Goal: Information Seeking & Learning: Learn about a topic

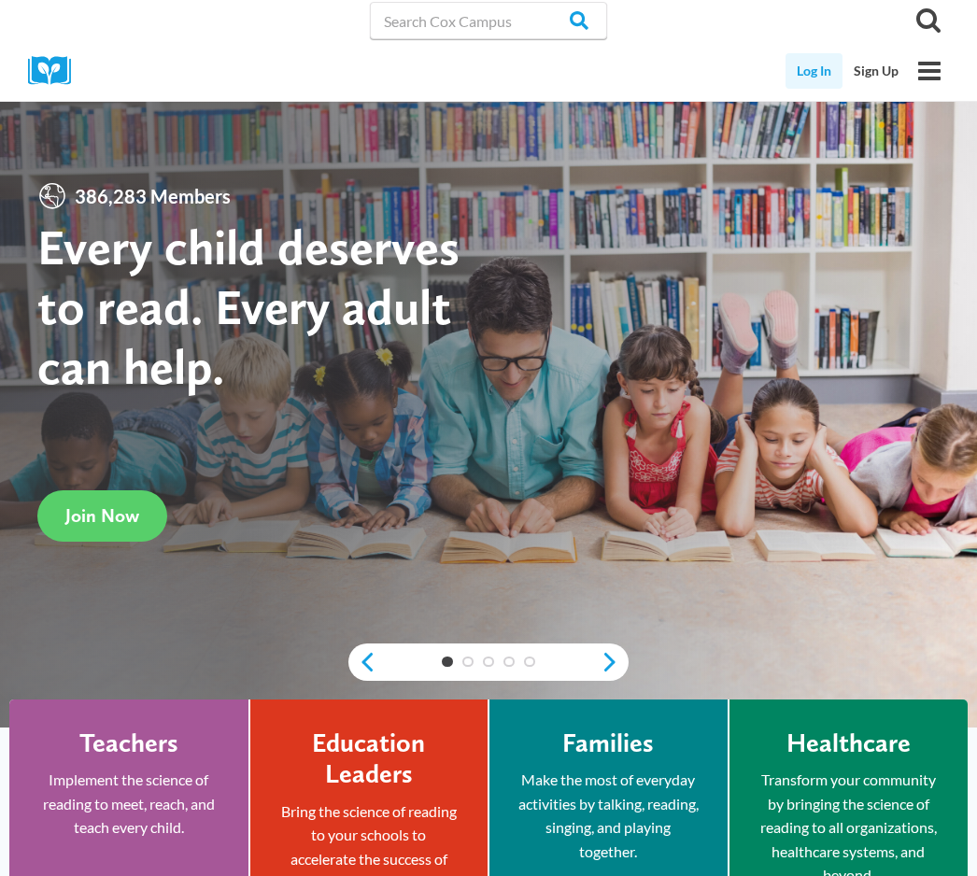
click at [806, 70] on link "Log In" at bounding box center [814, 71] width 57 height 36
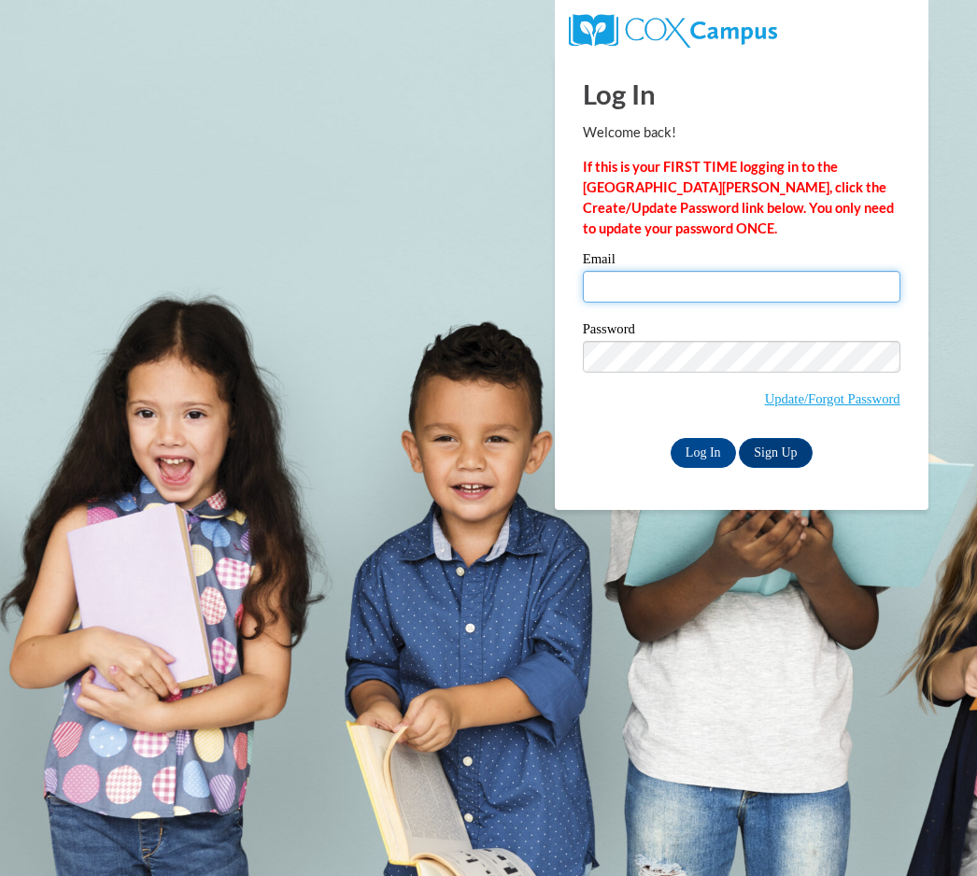
click at [647, 292] on input "Email" at bounding box center [742, 287] width 318 height 32
type input "shayna.l.dillon@gmail.com"
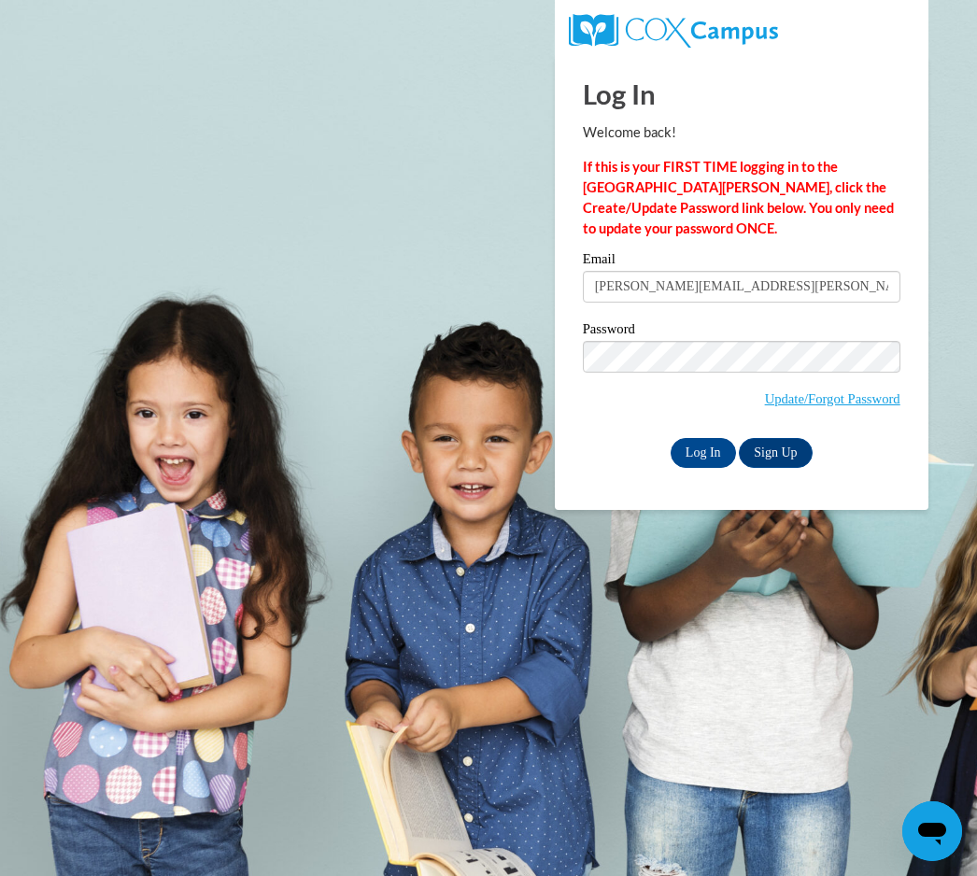
click at [693, 466] on div "Log In Sign Up" at bounding box center [742, 453] width 318 height 30
click at [701, 447] on input "Log In" at bounding box center [703, 453] width 65 height 30
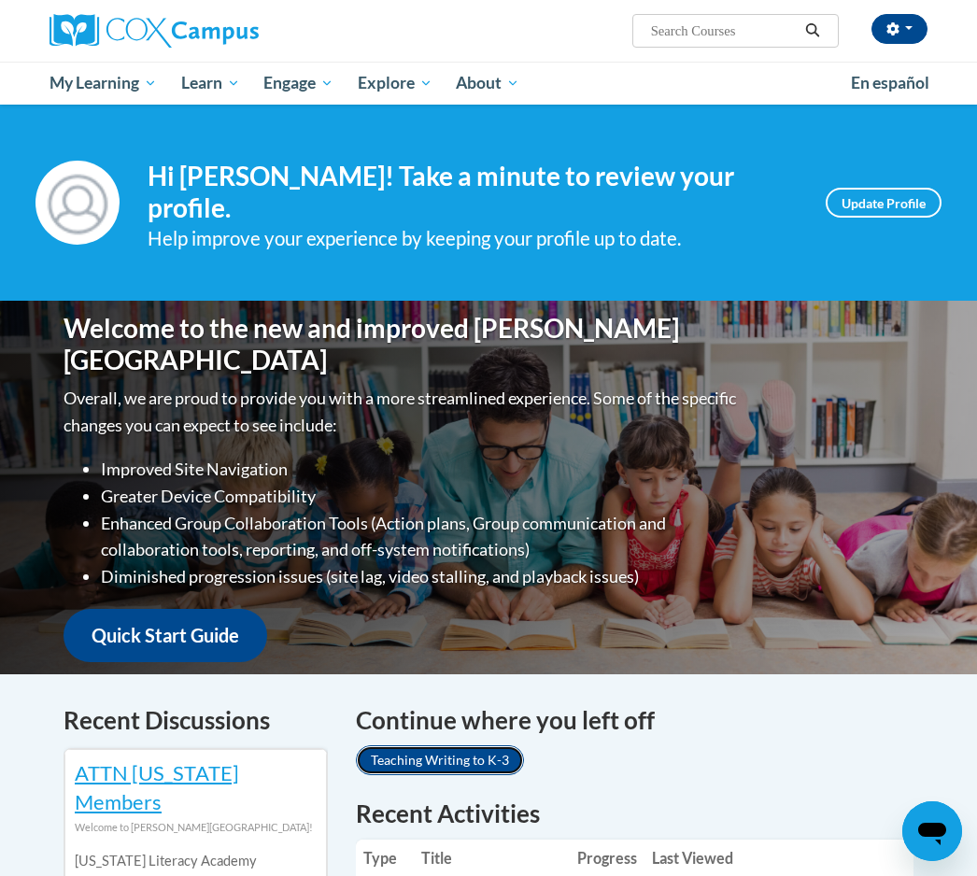
click at [473, 746] on link "Teaching Writing to K-3" at bounding box center [440, 761] width 168 height 30
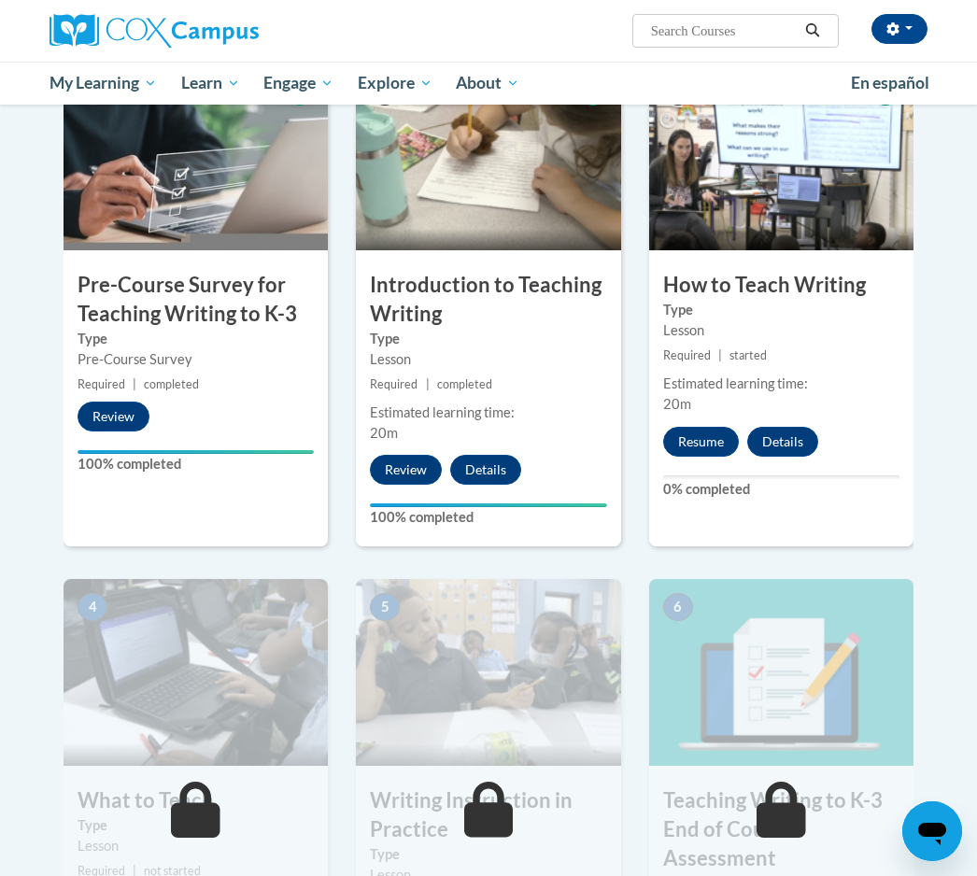
scroll to position [428, 0]
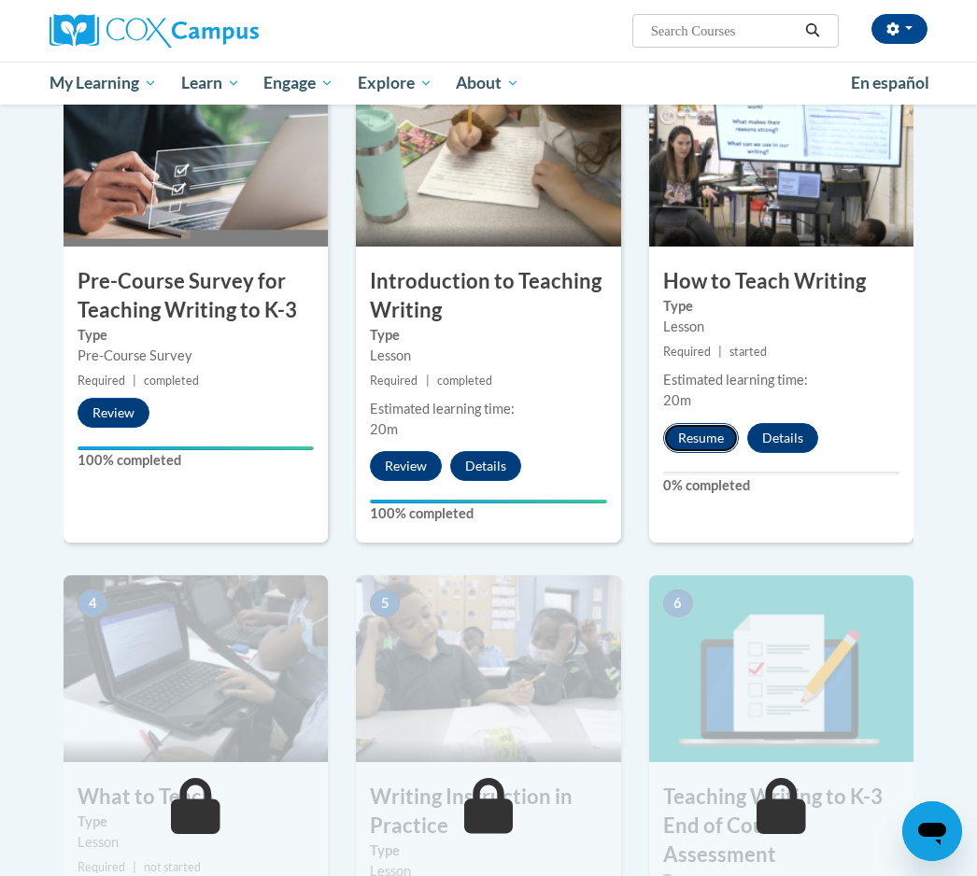
click at [697, 442] on button "Resume" at bounding box center [701, 438] width 76 height 30
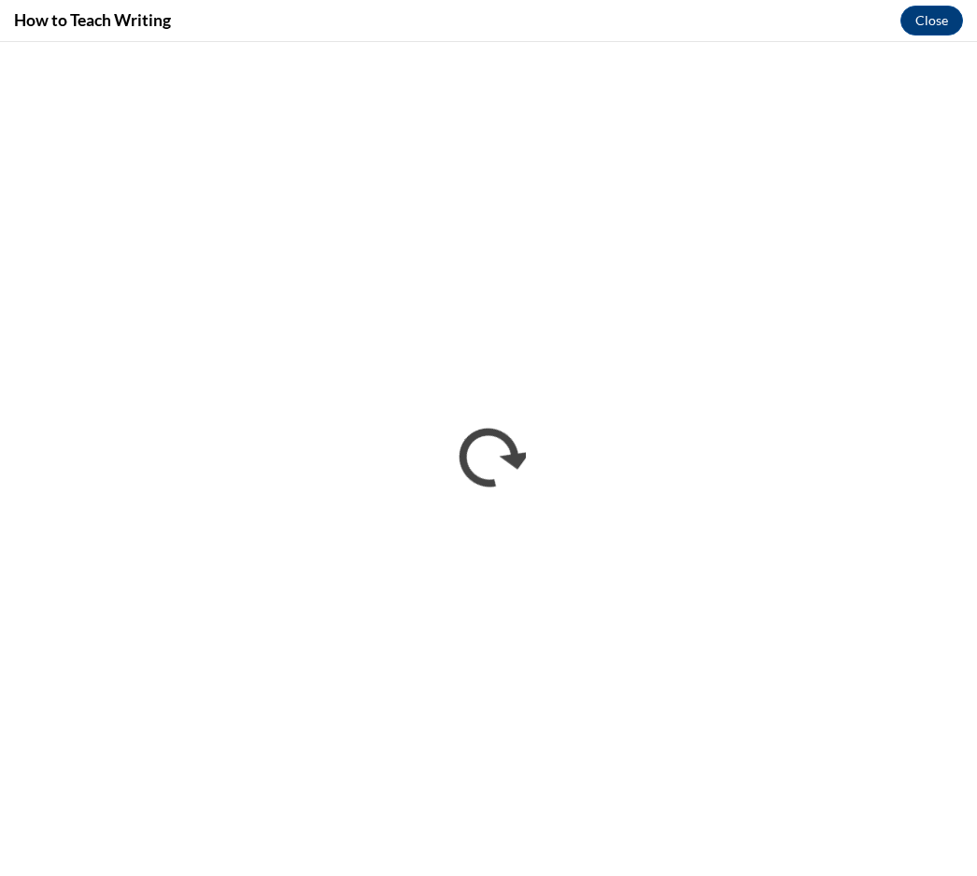
scroll to position [0, 0]
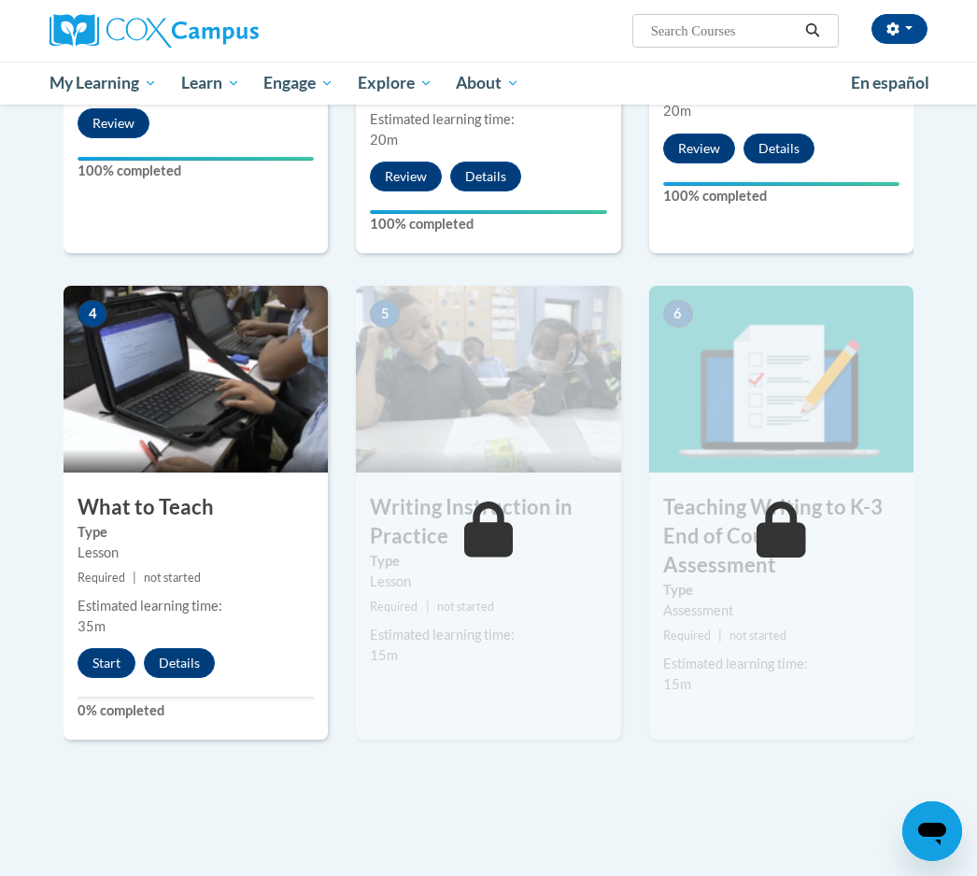
scroll to position [723, 0]
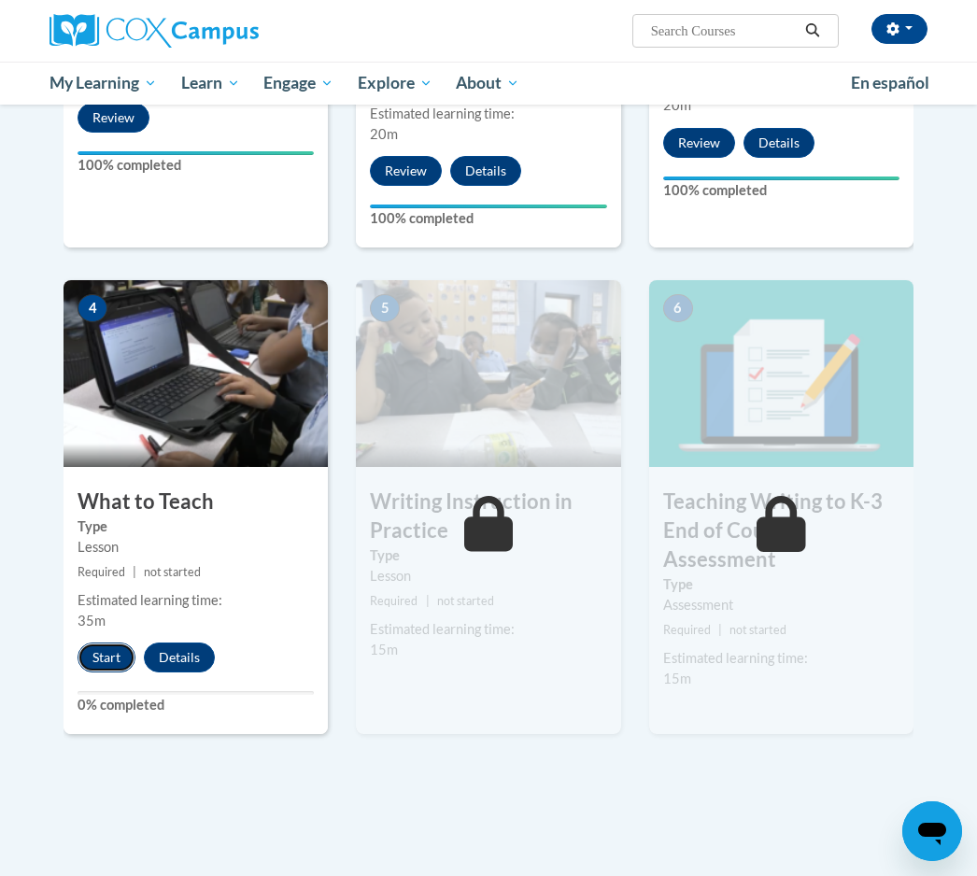
click at [109, 658] on button "Start" at bounding box center [107, 658] width 58 height 30
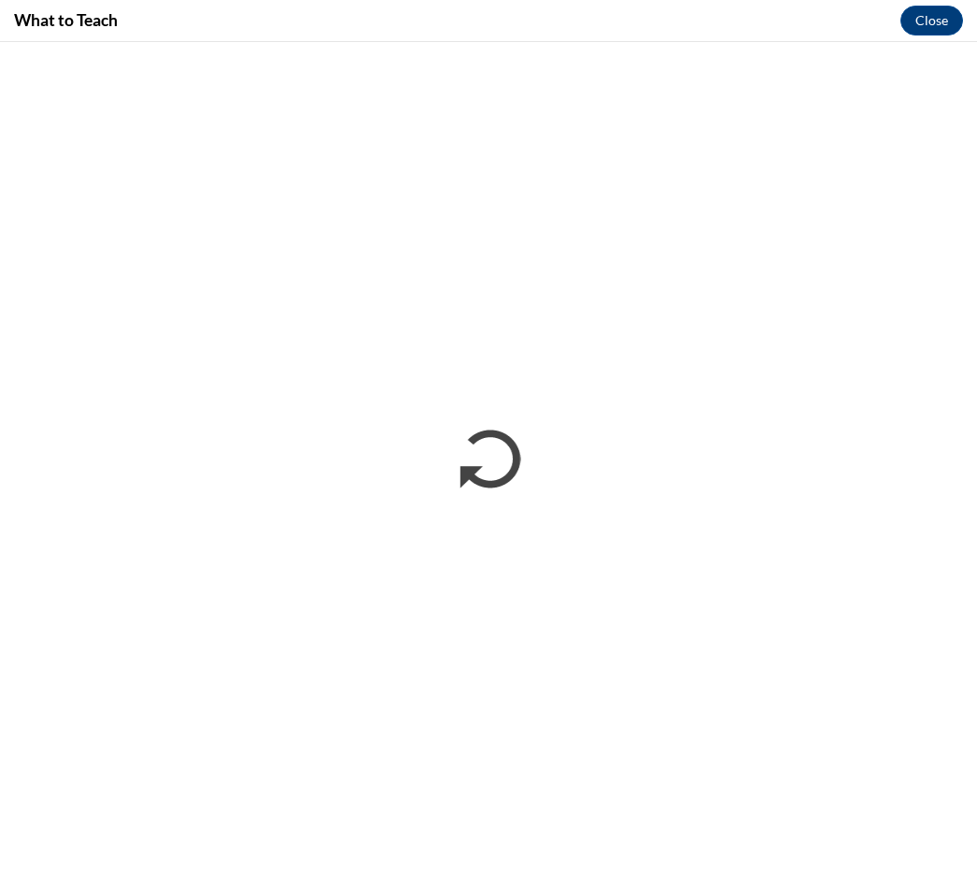
scroll to position [0, 0]
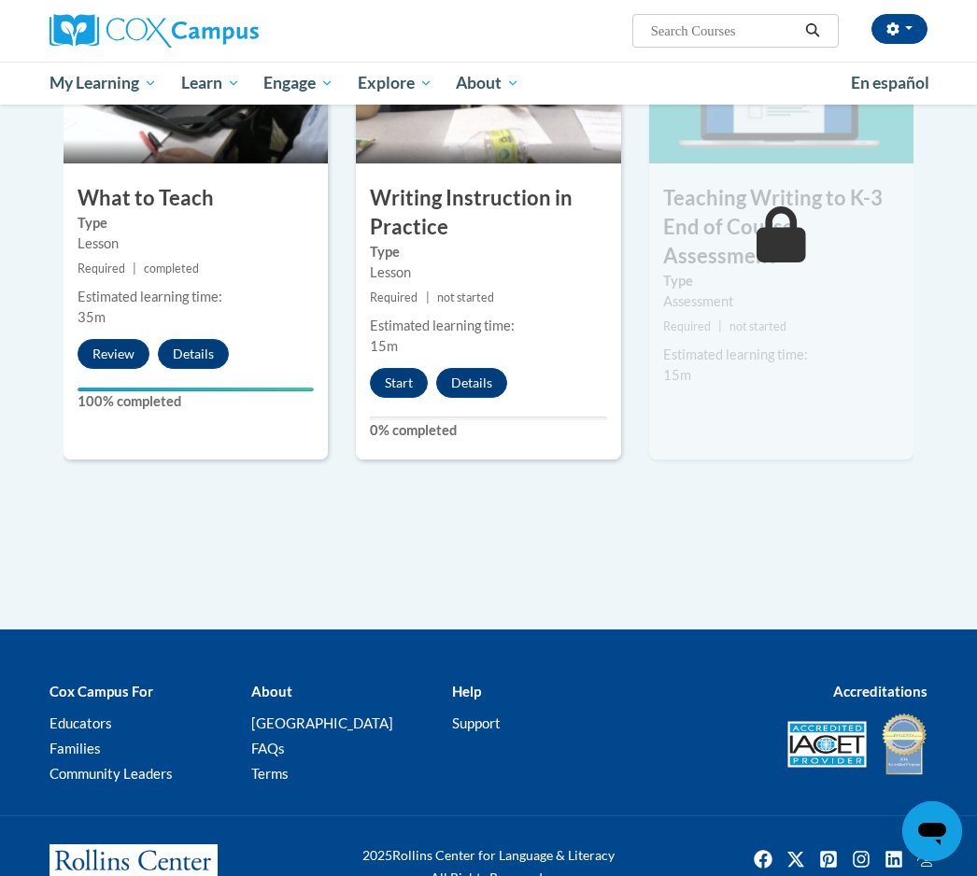
scroll to position [1011, 0]
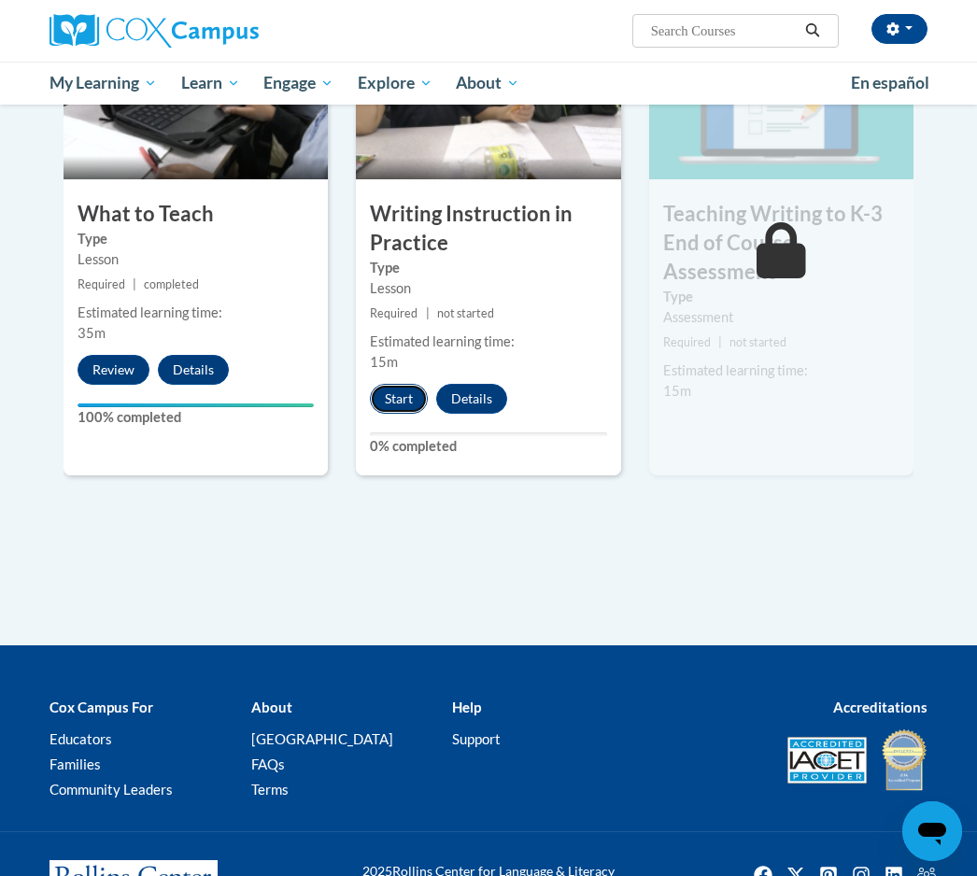
click at [394, 406] on button "Start" at bounding box center [399, 399] width 58 height 30
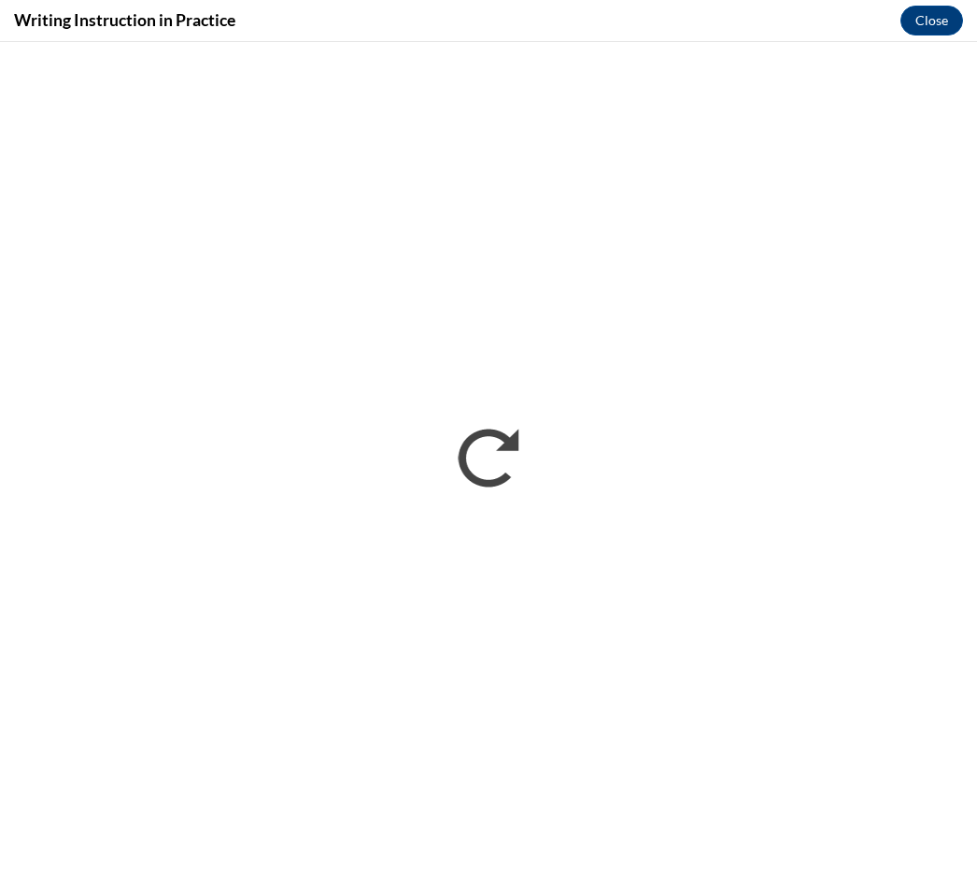
scroll to position [0, 0]
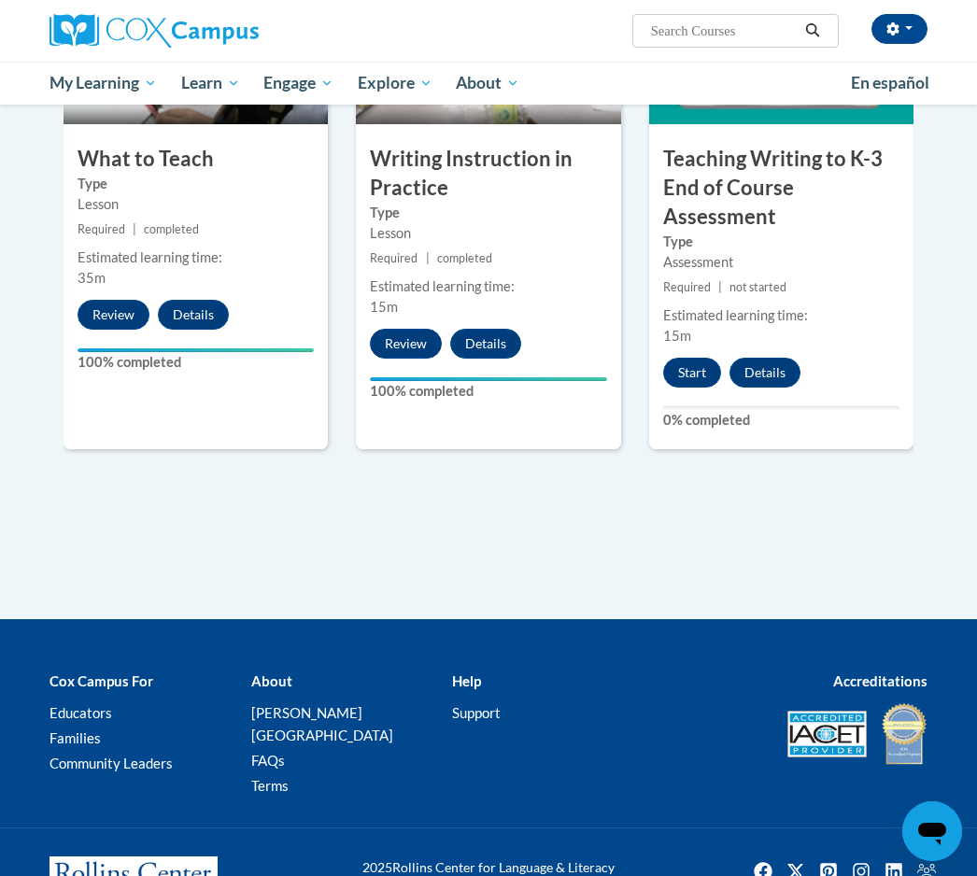
scroll to position [1063, 0]
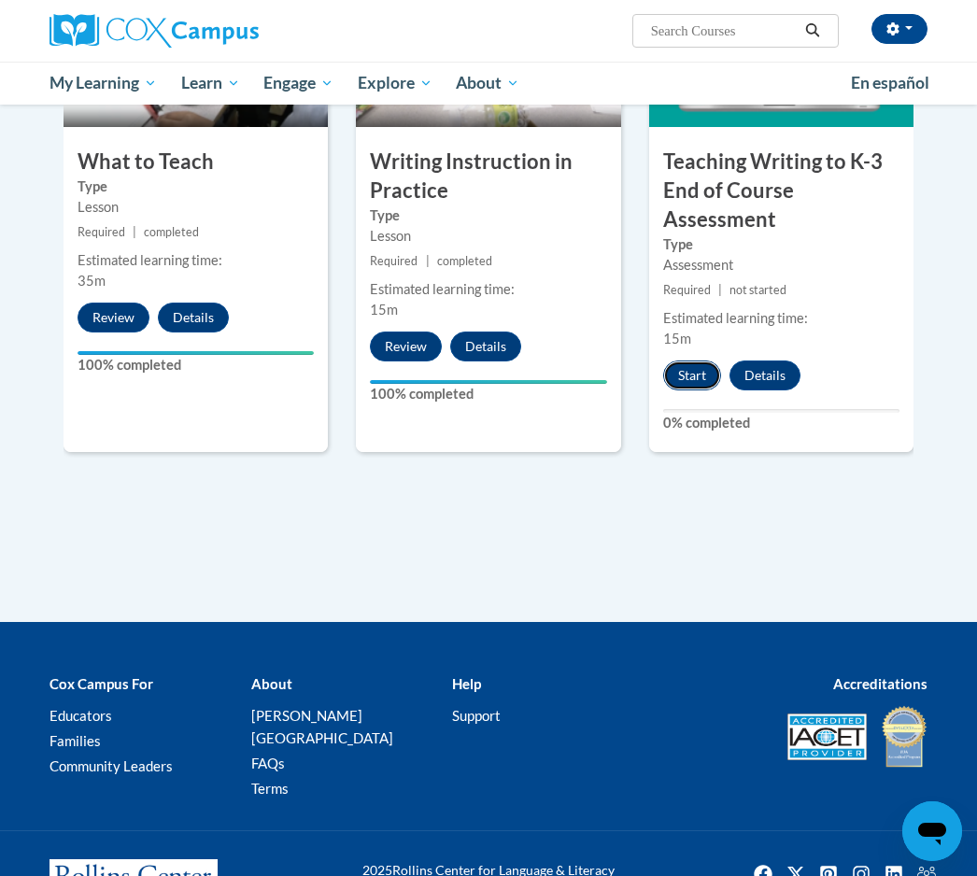
click at [681, 376] on button "Start" at bounding box center [692, 376] width 58 height 30
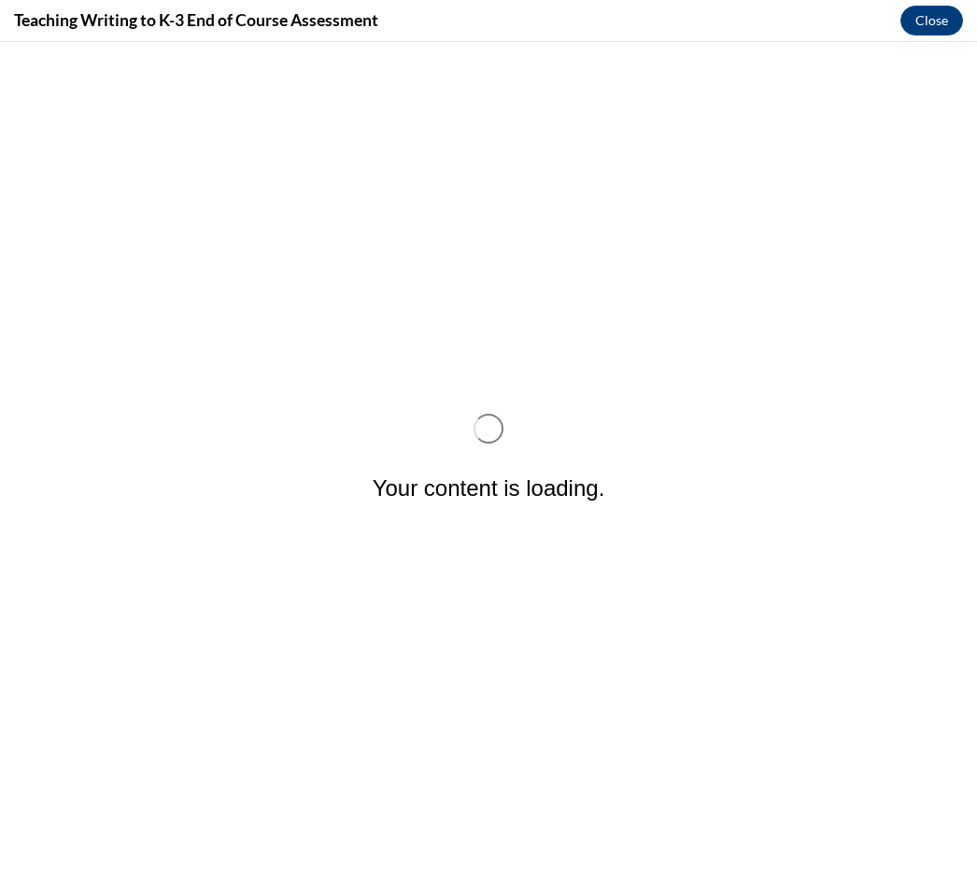
scroll to position [0, 0]
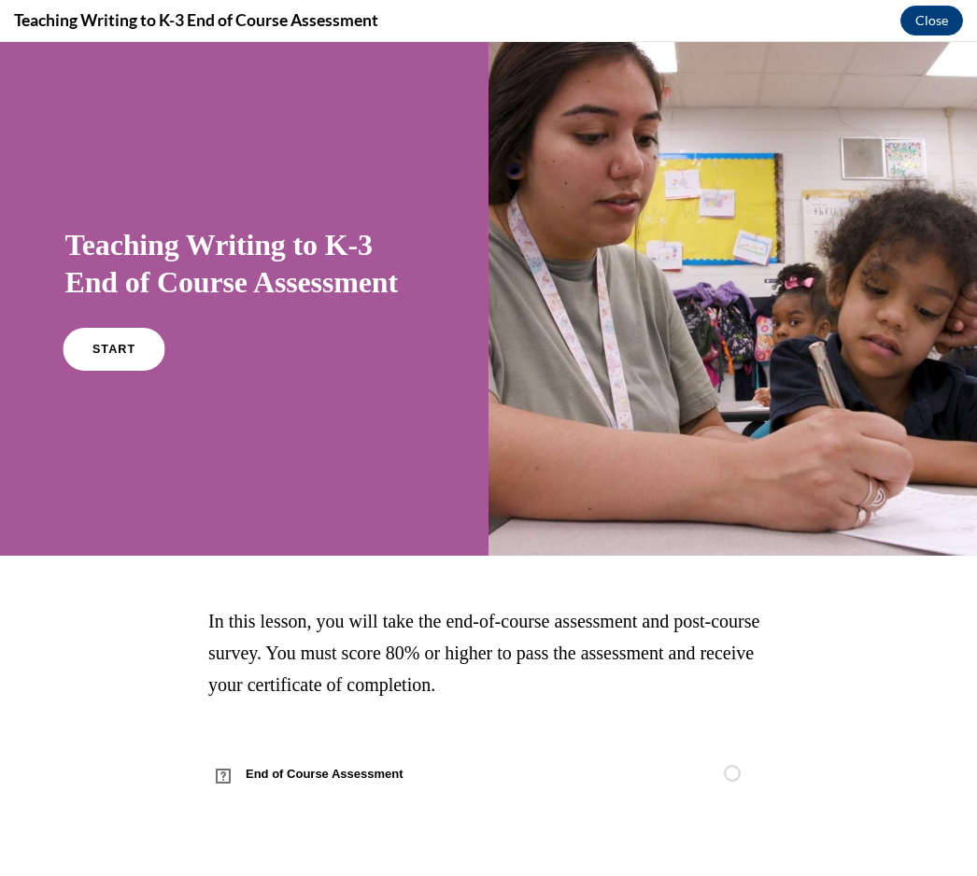
click at [108, 344] on span "START" at bounding box center [113, 350] width 43 height 14
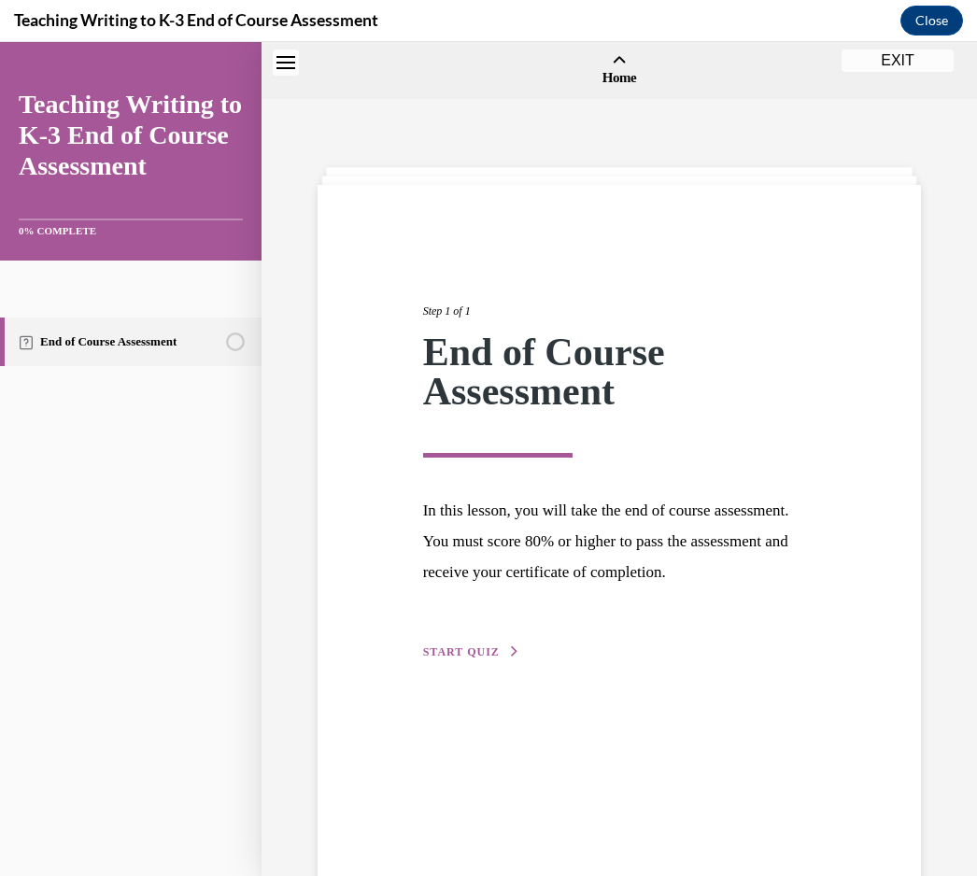
scroll to position [58, 0]
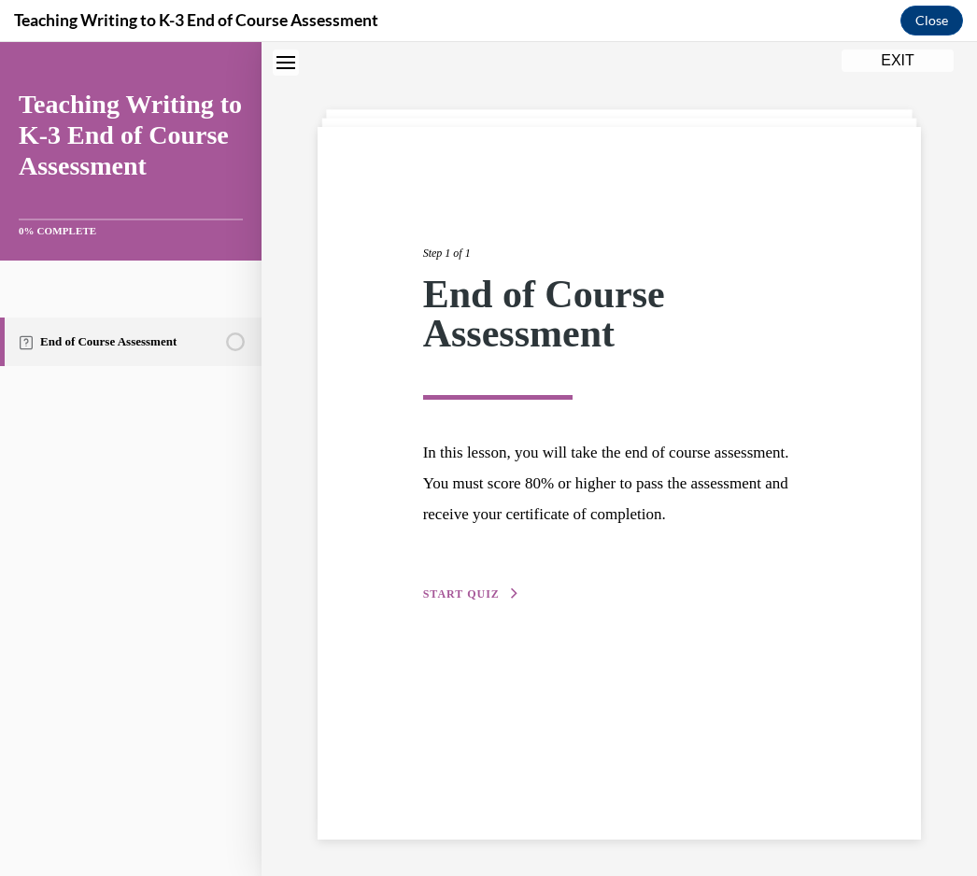
click at [484, 589] on span "START QUIZ" at bounding box center [461, 594] width 77 height 13
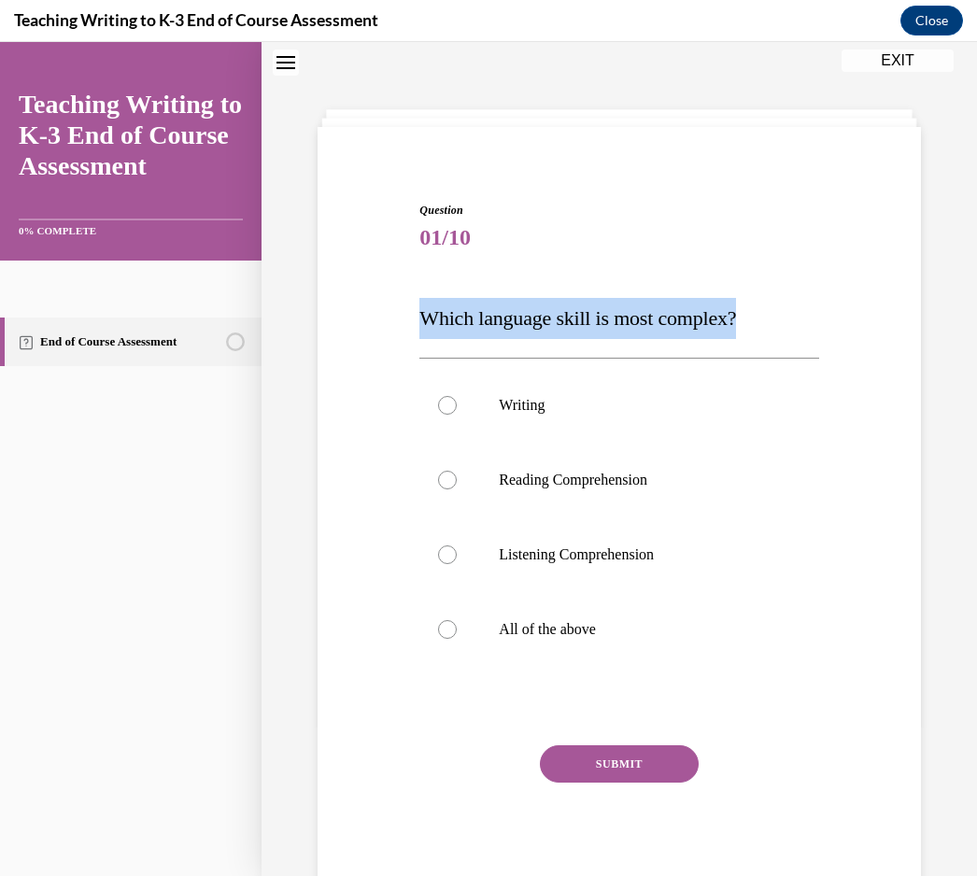
drag, startPoint x: 774, startPoint y: 320, endPoint x: 423, endPoint y: 324, distance: 350.4
click at [423, 324] on p "Which language skill is most complex?" at bounding box center [618, 318] width 399 height 41
copy span "Which language skill is most complex?"
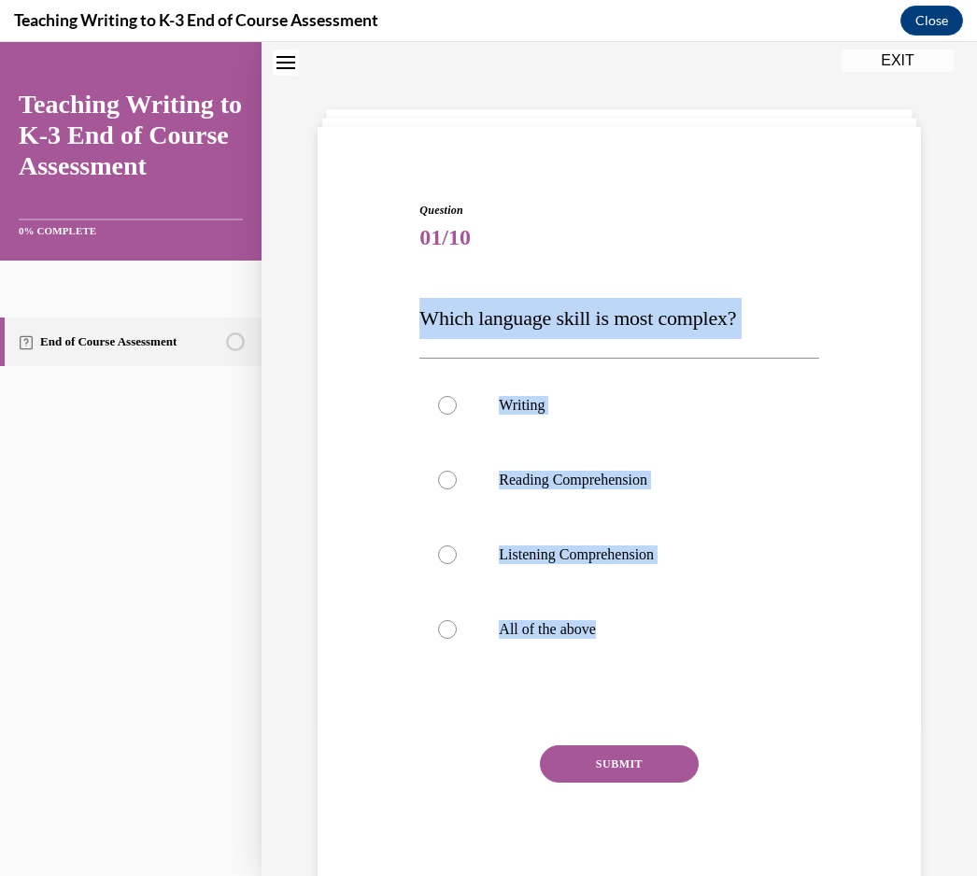
drag, startPoint x: 758, startPoint y: 683, endPoint x: 417, endPoint y: 326, distance: 493.6
click at [417, 326] on div "Question 01/10 Which language skill is most complex? Writing Reading Comprehens…" at bounding box center [619, 536] width 408 height 725
copy div "Which language skill is most complex? Writing Reading Comprehension Listening C…"
click at [459, 630] on label "All of the above" at bounding box center [618, 629] width 399 height 75
click at [457, 630] on input "All of the above" at bounding box center [447, 629] width 19 height 19
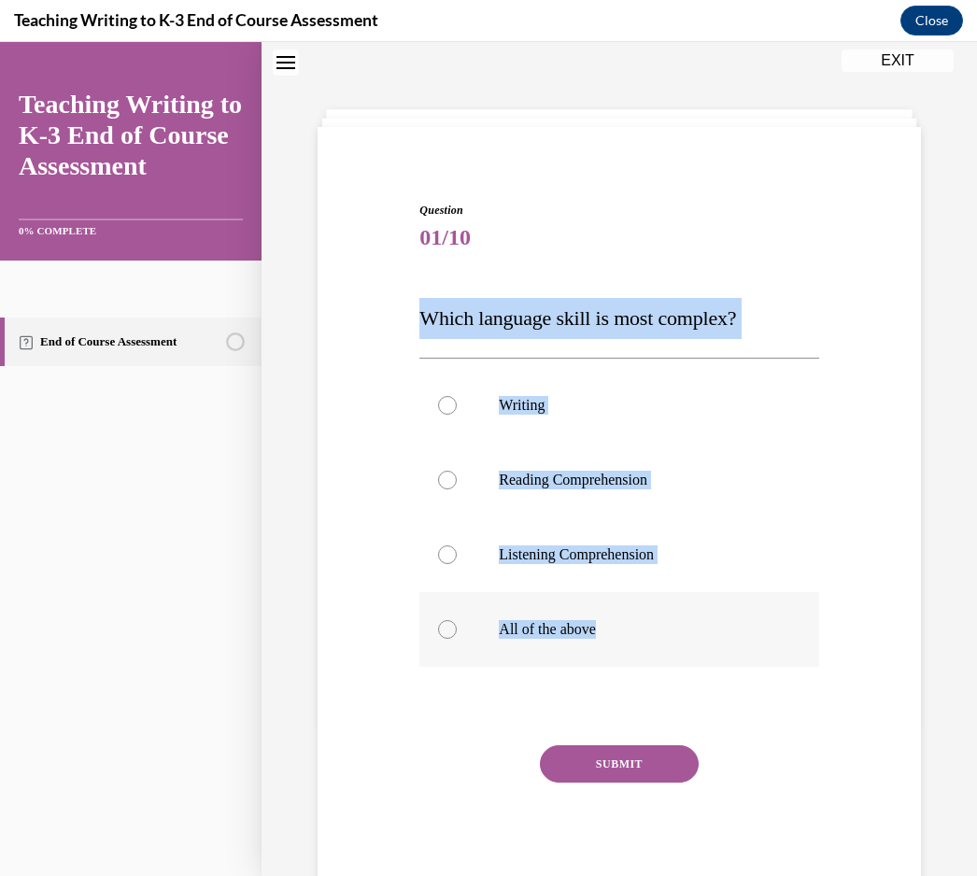
radio input "true"
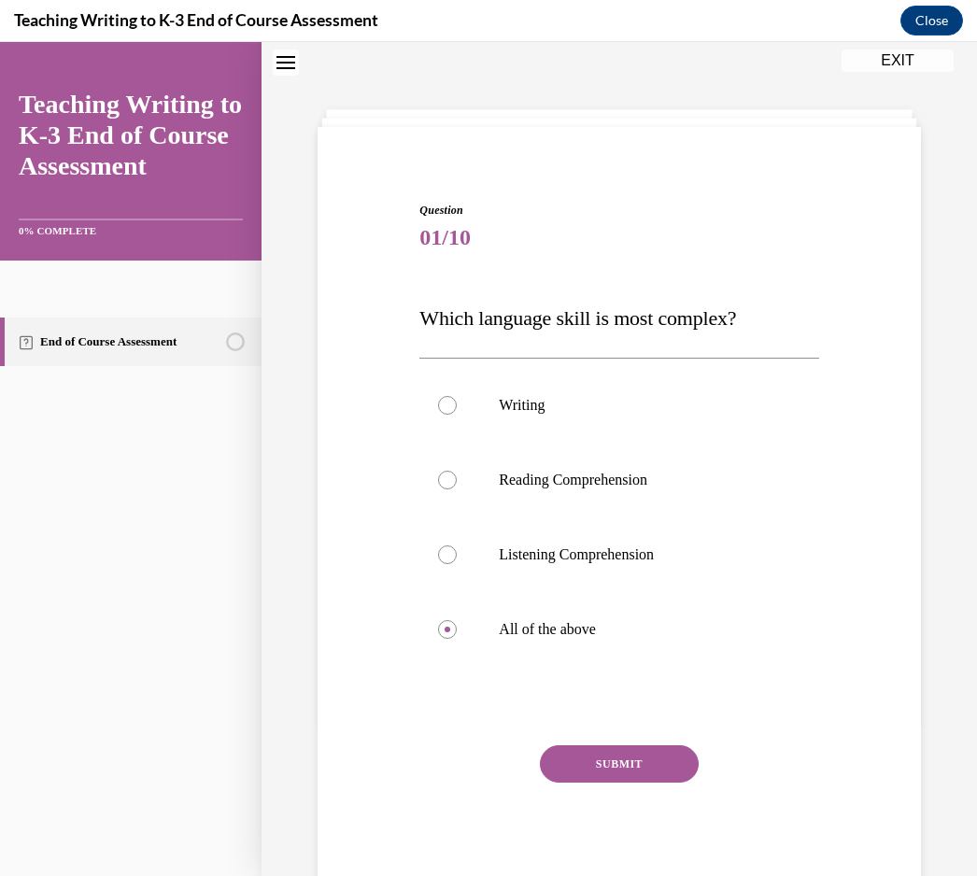
click at [582, 762] on button "SUBMIT" at bounding box center [619, 764] width 159 height 37
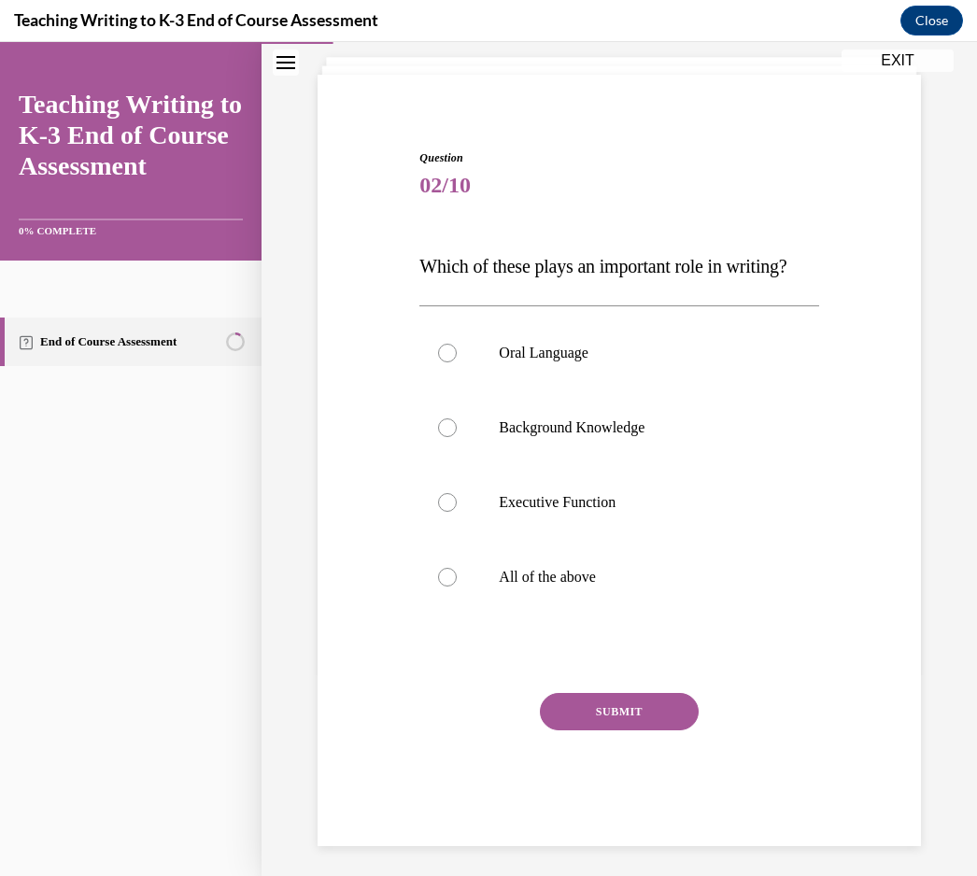
scroll to position [118, 0]
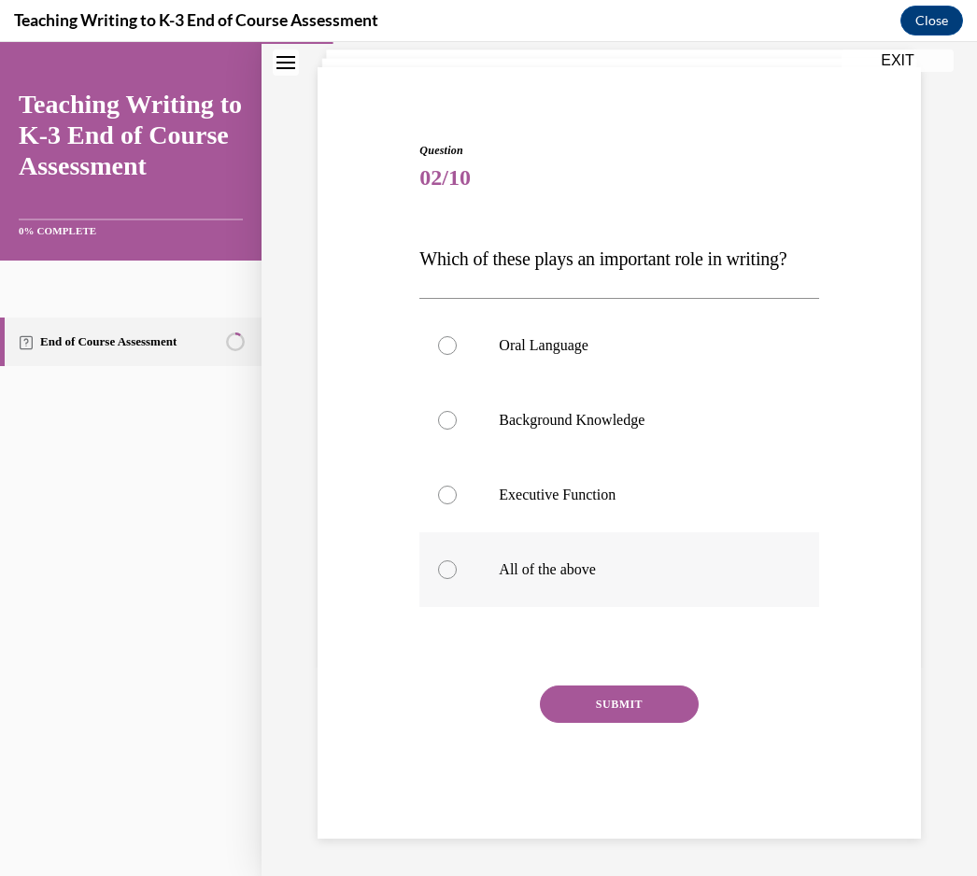
click at [590, 579] on label "All of the above" at bounding box center [618, 570] width 399 height 75
click at [457, 579] on input "All of the above" at bounding box center [447, 570] width 19 height 19
radio input "true"
click at [594, 702] on button "SUBMIT" at bounding box center [619, 704] width 159 height 37
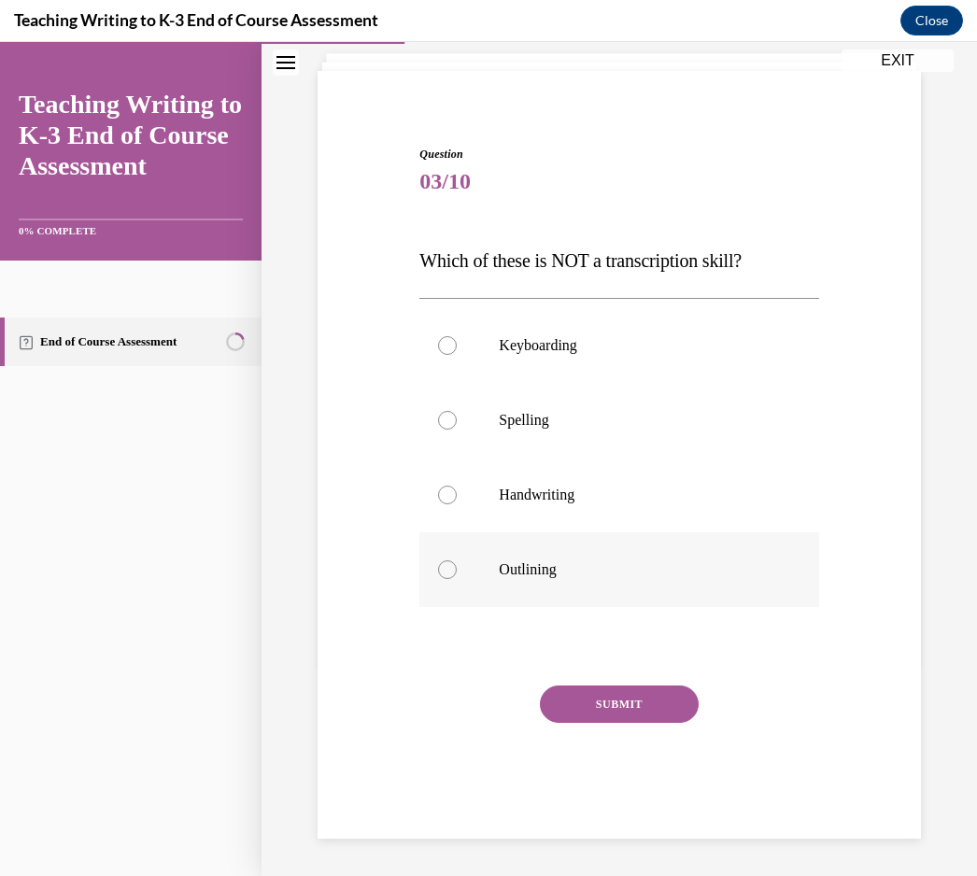
click at [453, 568] on div at bounding box center [447, 570] width 19 height 19
click at [453, 568] on input "Outlining" at bounding box center [447, 570] width 19 height 19
radio input "true"
click at [587, 706] on button "SUBMIT" at bounding box center [619, 704] width 159 height 37
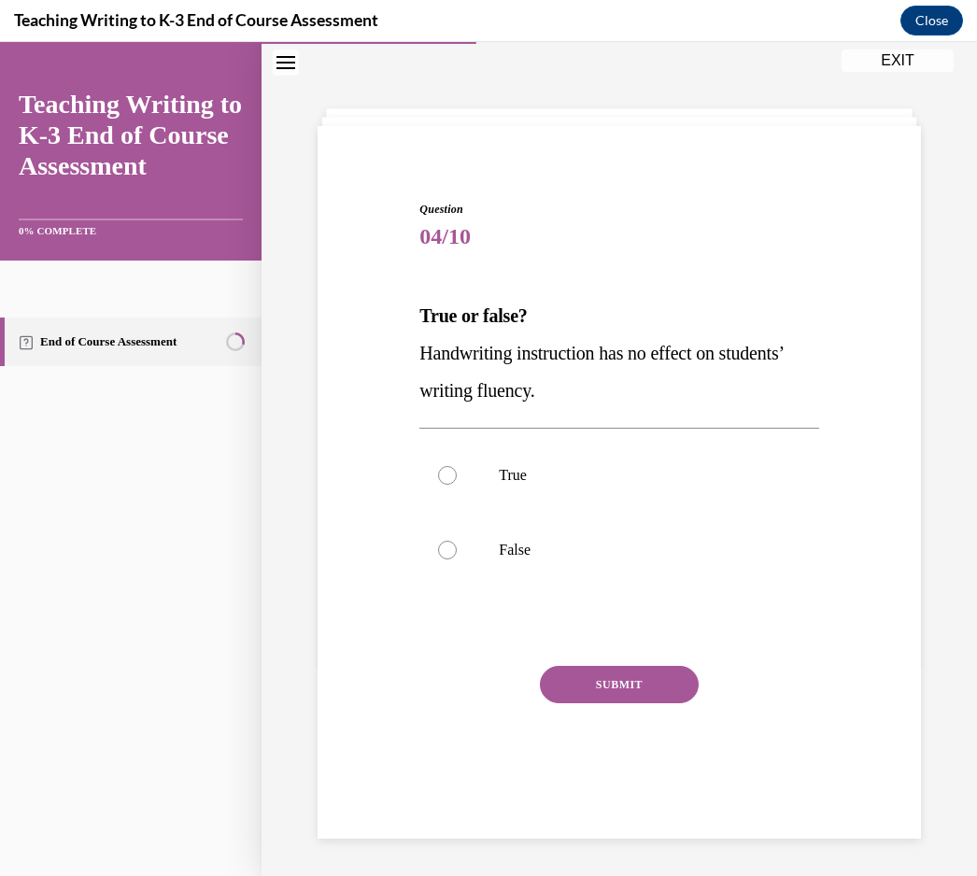
scroll to position [59, 0]
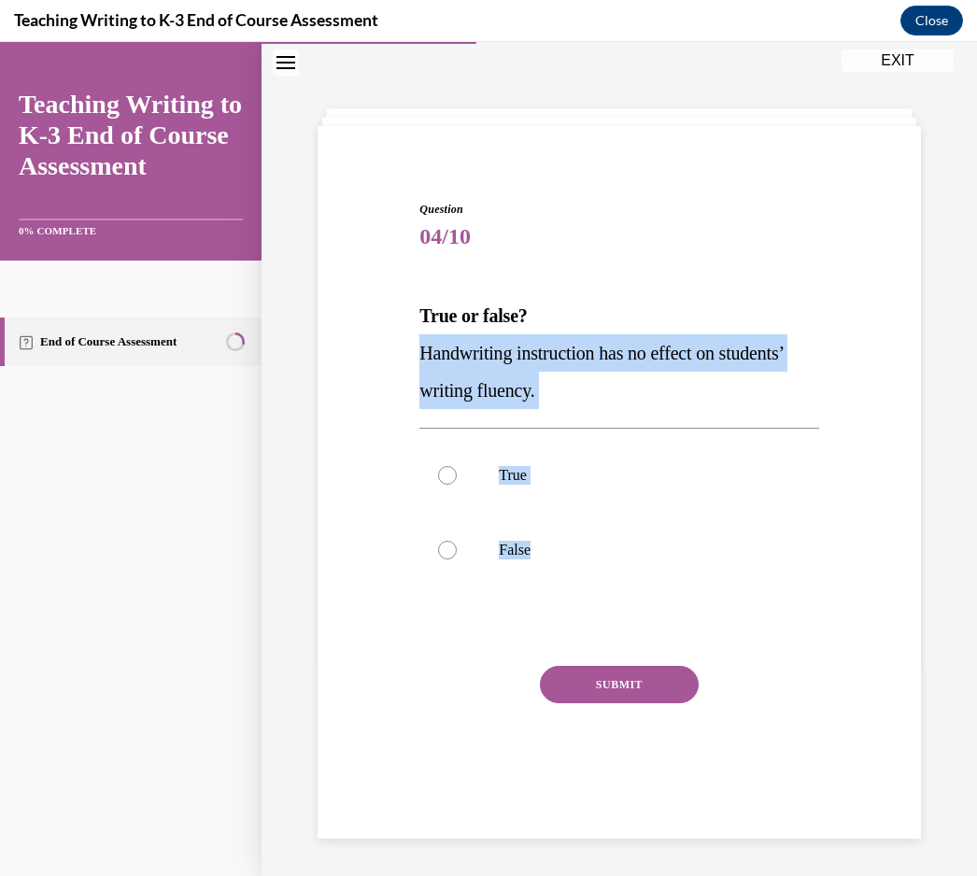
drag, startPoint x: 628, startPoint y: 592, endPoint x: 417, endPoint y: 354, distance: 318.3
click at [417, 354] on div "Question 04/10 True or false? Handwriting instruction has no effect on students…" at bounding box center [619, 496] width 408 height 647
copy div "Handwriting instruction has no effect on students’ writing fluency. True False"
click at [516, 384] on span "Handwriting instruction has no effect on students’ writing fluency." at bounding box center [600, 372] width 363 height 58
drag, startPoint x: 642, startPoint y: 405, endPoint x: 419, endPoint y: 319, distance: 239.3
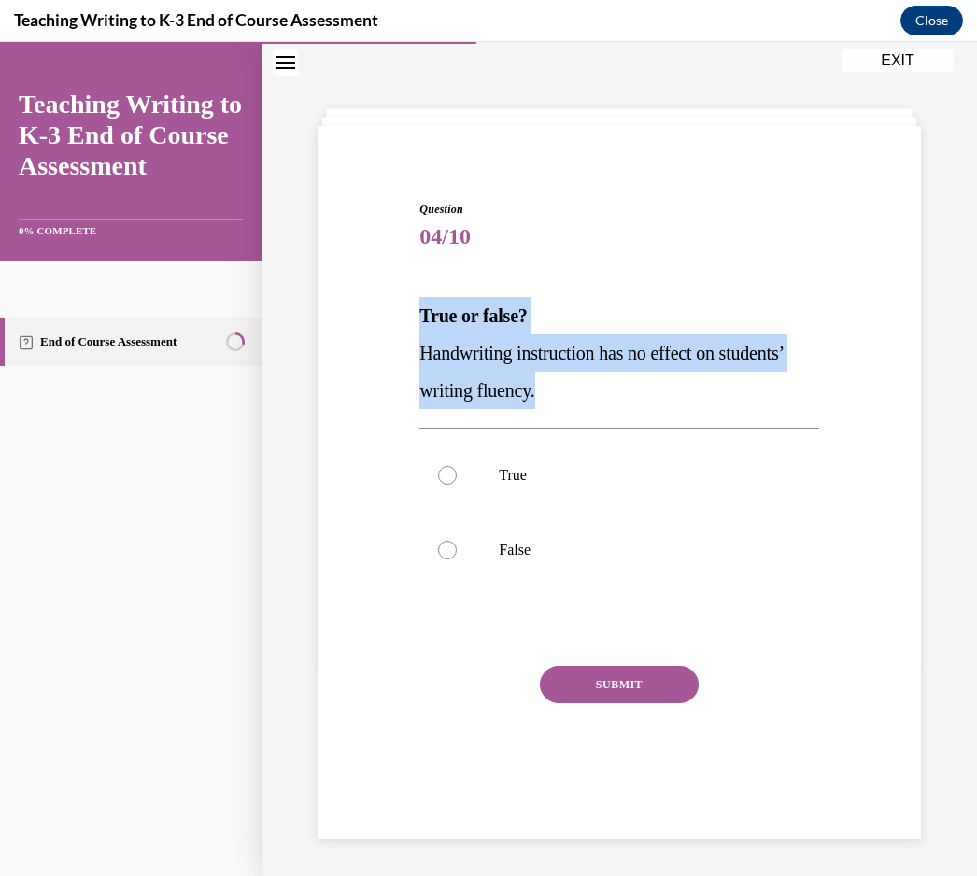
click at [419, 319] on div "Question 04/10 True or false? Handwriting instruction has no effect on students…" at bounding box center [619, 496] width 408 height 647
copy div "True or false? Handwriting instruction has no effect on students’ writing fluen…"
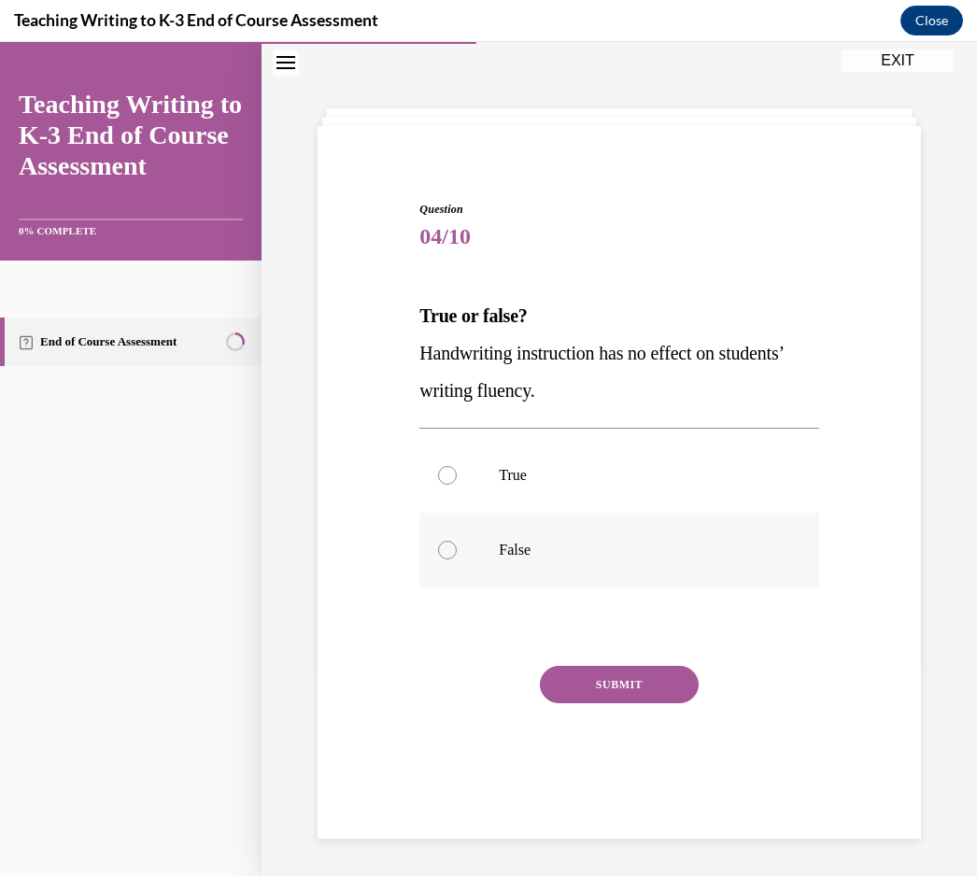
click at [462, 544] on label "False" at bounding box center [618, 550] width 399 height 75
click at [457, 544] on input "False" at bounding box center [447, 550] width 19 height 19
radio input "true"
click at [582, 682] on button "SUBMIT" at bounding box center [619, 684] width 159 height 37
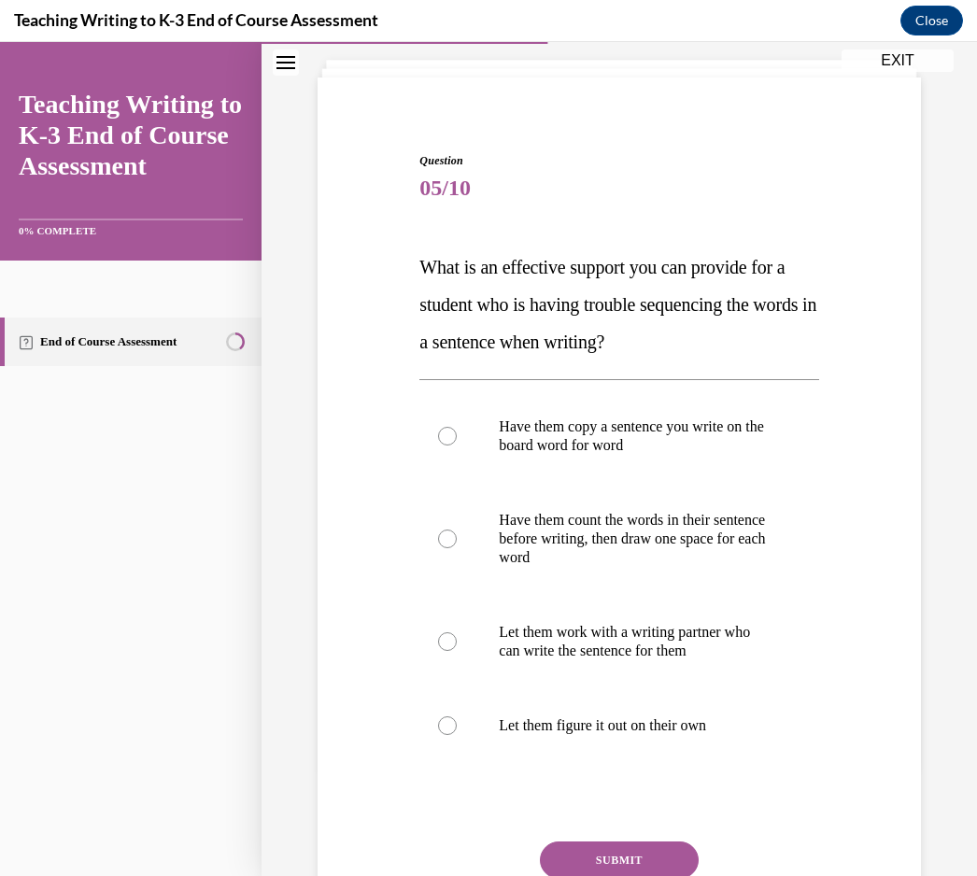
scroll to position [108, 0]
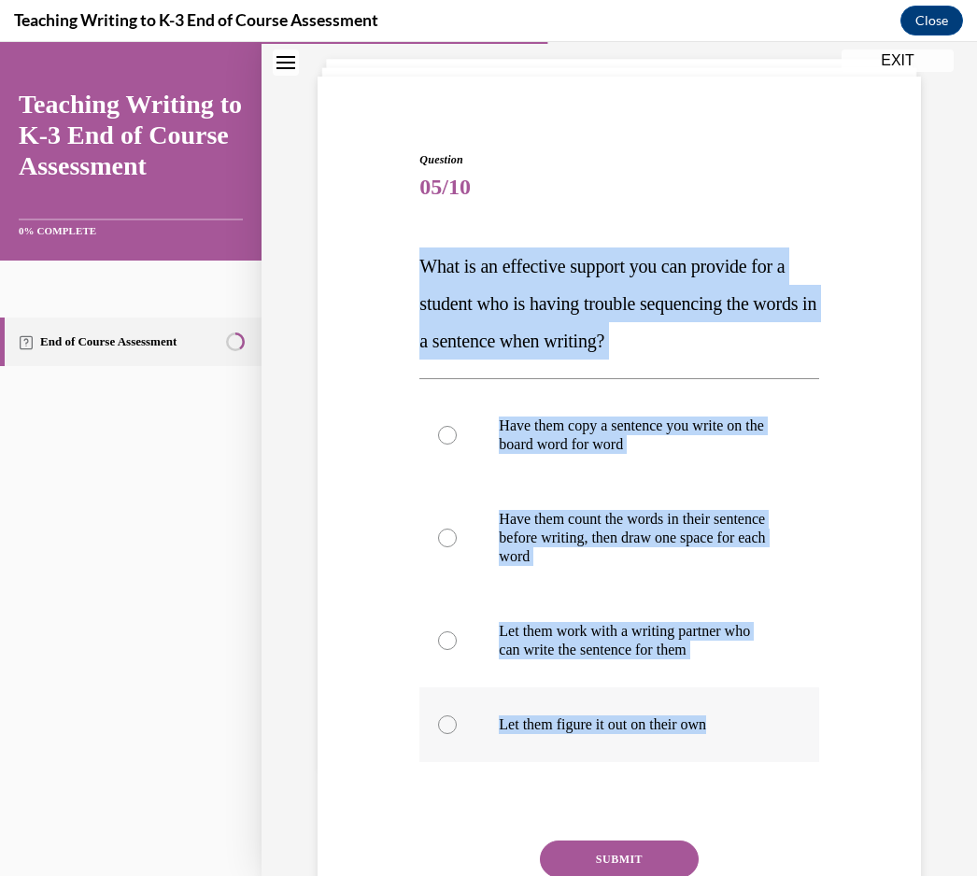
drag, startPoint x: 424, startPoint y: 267, endPoint x: 718, endPoint y: 761, distance: 574.4
click at [718, 761] on div "Question 05/10 What is an effective support you can provide for a student who i…" at bounding box center [618, 572] width 399 height 843
copy div "What is an effective support you can provide for a student who is having troubl…"
click at [536, 547] on p "Have them count the words in their sentence before writing, then draw one space…" at bounding box center [635, 538] width 273 height 56
click at [457, 547] on input "Have them count the words in their sentence before writing, then draw one space…" at bounding box center [447, 538] width 19 height 19
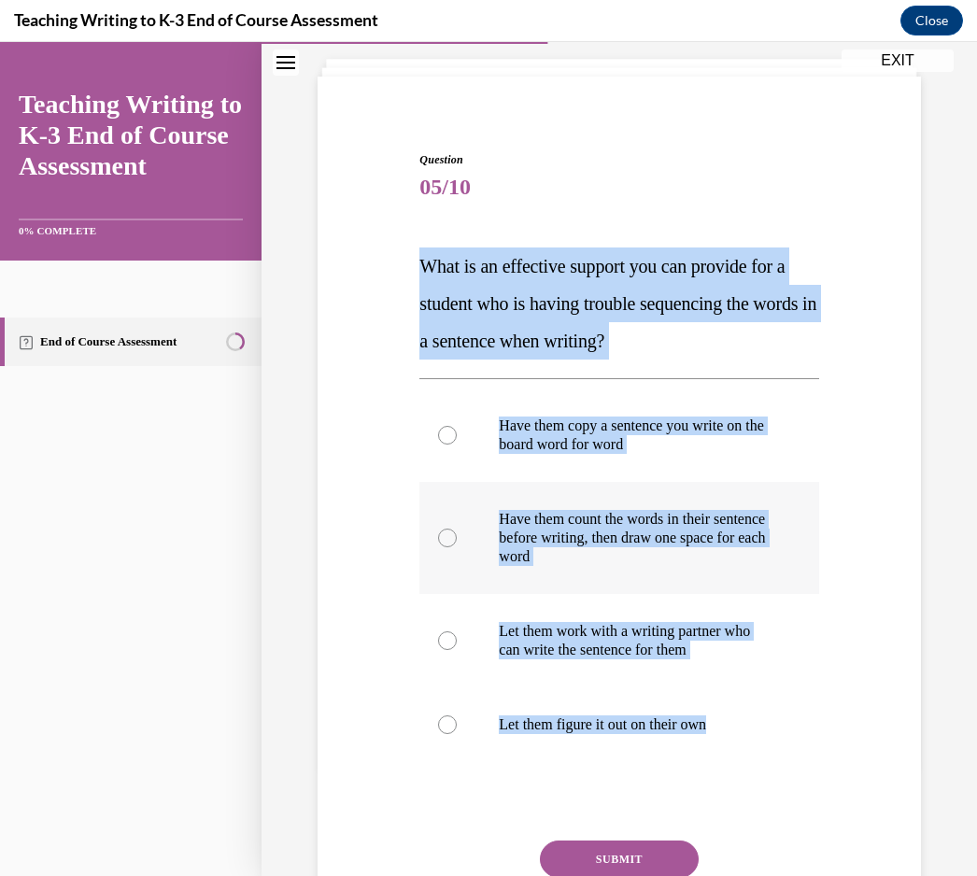
radio input "true"
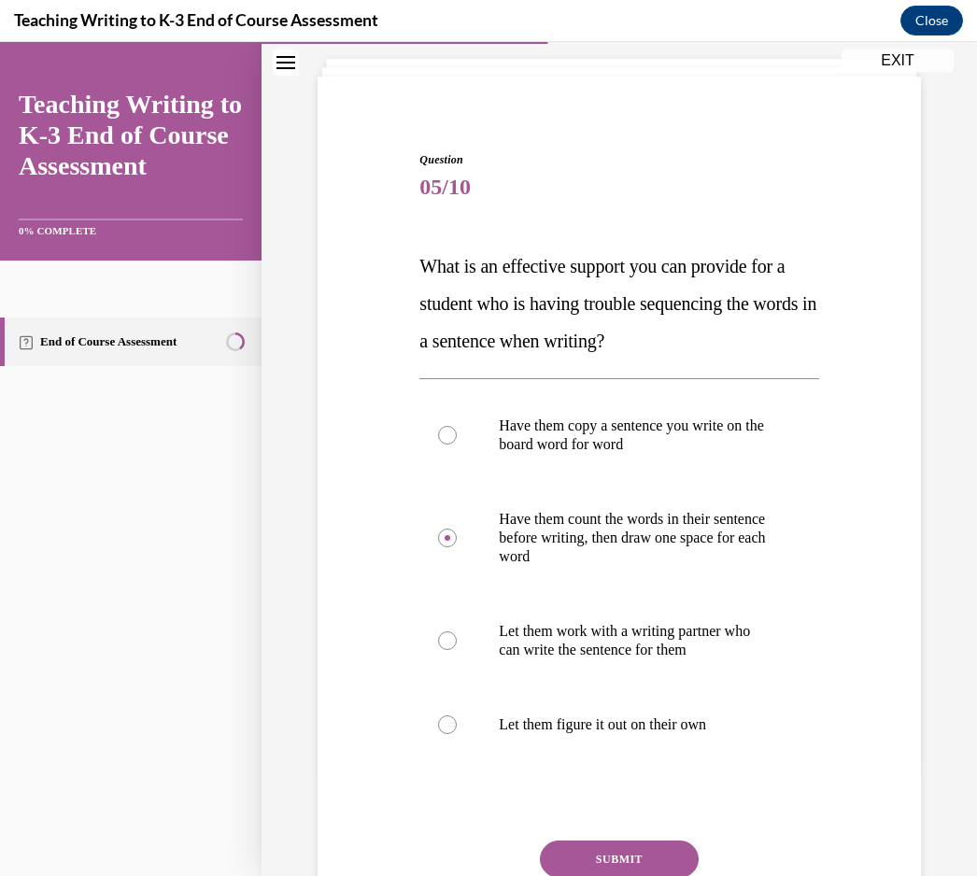
click at [567, 850] on button "SUBMIT" at bounding box center [619, 859] width 159 height 37
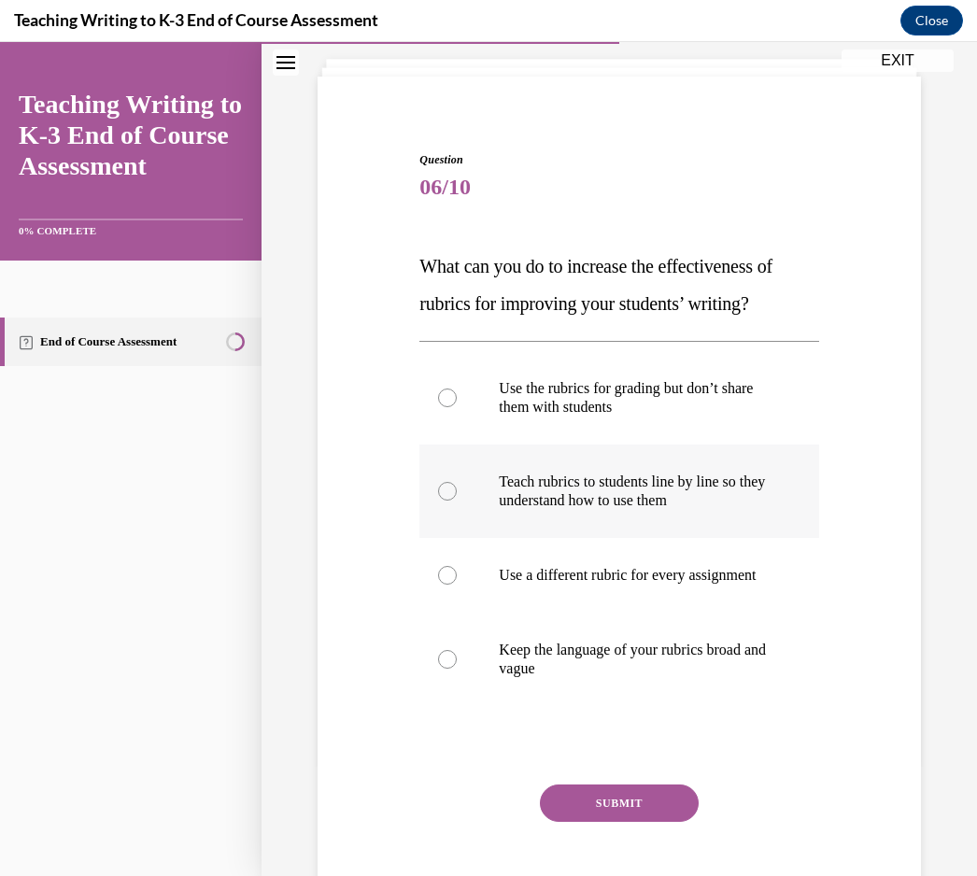
click at [514, 506] on p "Teach rubrics to students line by line so they understand how to use them" at bounding box center [635, 491] width 273 height 37
click at [457, 501] on input "Teach rubrics to students line by line so they understand how to use them" at bounding box center [447, 491] width 19 height 19
radio input "true"
click at [590, 822] on button "SUBMIT" at bounding box center [619, 803] width 159 height 37
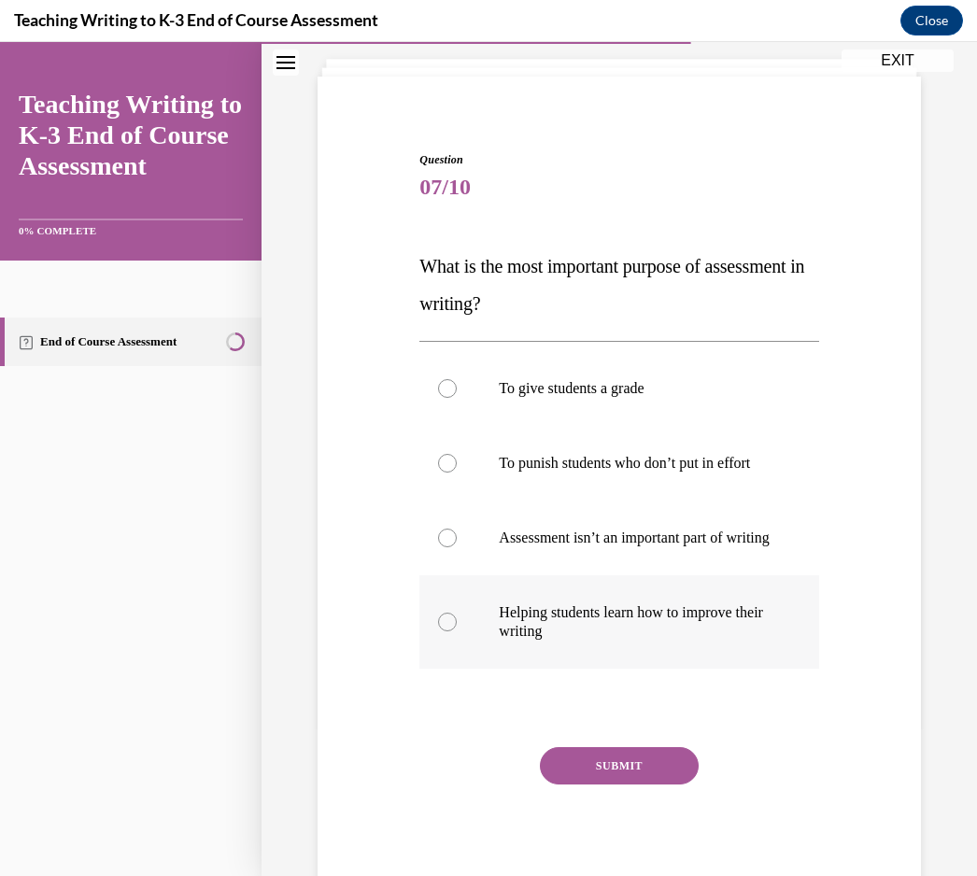
click at [492, 652] on label "Helping students learn how to improve their writing" at bounding box center [618, 622] width 399 height 93
click at [457, 632] on input "Helping students learn how to improve their writing" at bounding box center [447, 622] width 19 height 19
radio input "true"
click at [581, 785] on button "SUBMIT" at bounding box center [619, 765] width 159 height 37
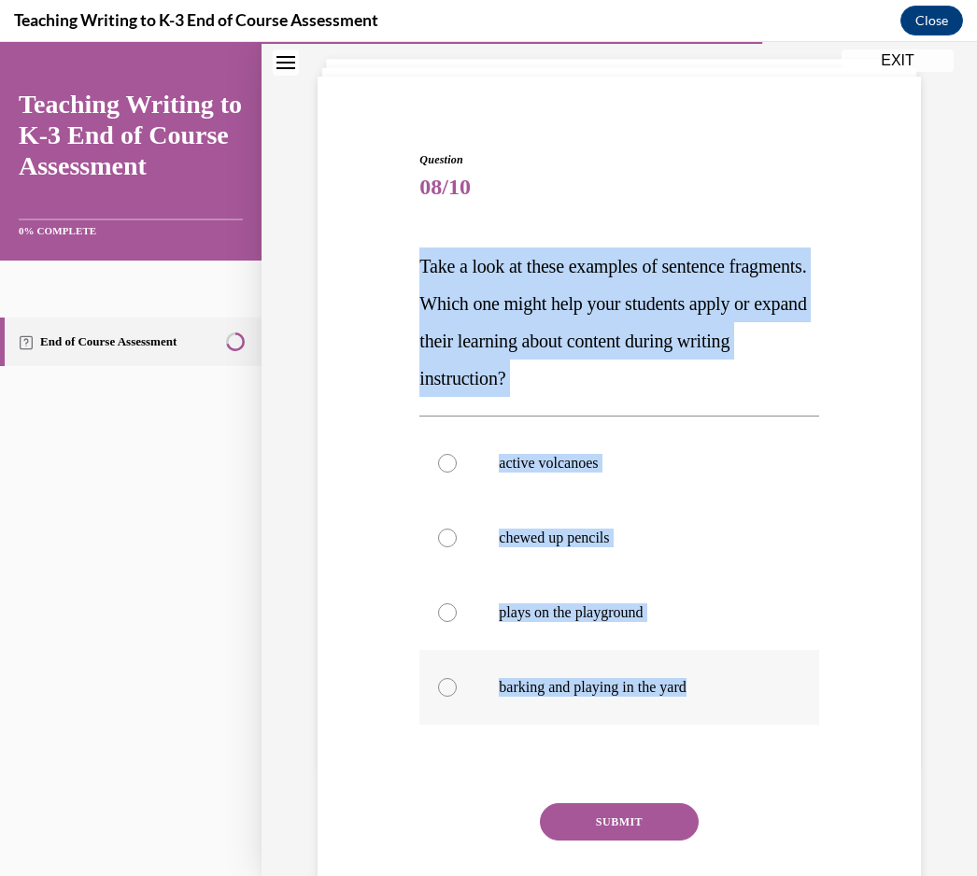
drag, startPoint x: 419, startPoint y: 267, endPoint x: 704, endPoint y: 696, distance: 514.9
click at [704, 696] on div "Question 08/10 Take a look at these examples of sentence fragments. Which one m…" at bounding box center [618, 553] width 399 height 805
copy div "Take a look at these examples of sentence fragments. Which one might help your …"
click at [540, 458] on p "active volcanoes" at bounding box center [635, 463] width 273 height 19
click at [457, 458] on input "active volcanoes" at bounding box center [447, 463] width 19 height 19
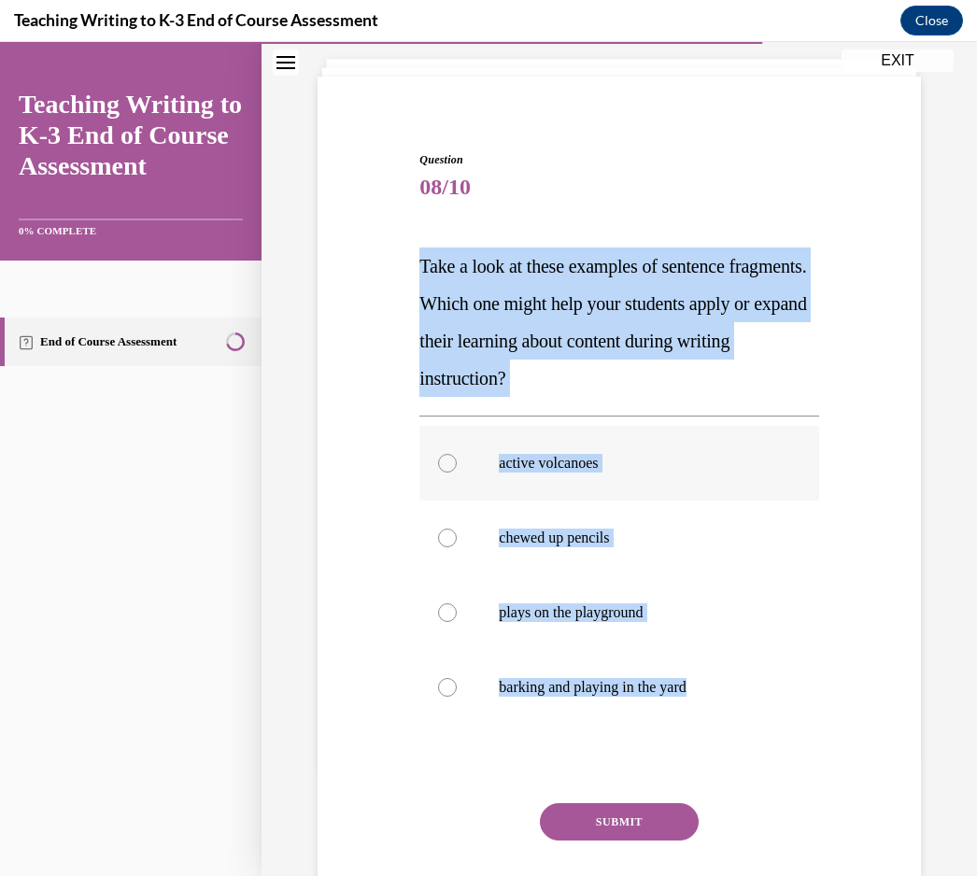
radio input "true"
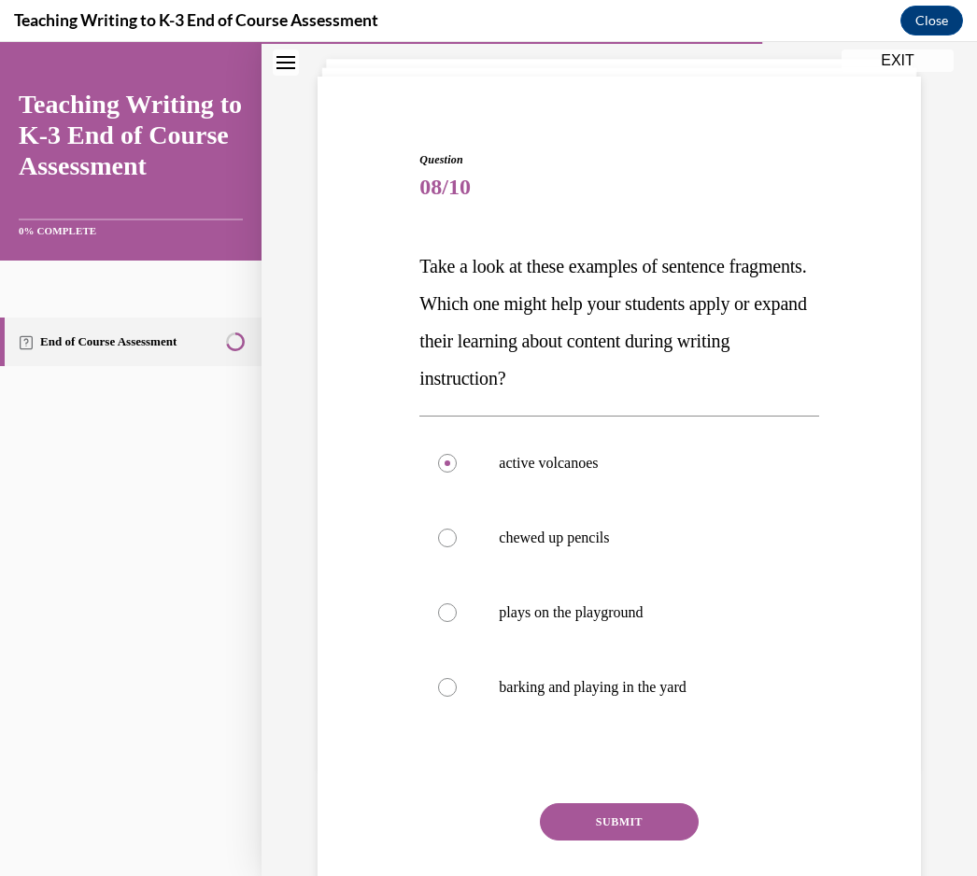
click at [576, 826] on button "SUBMIT" at bounding box center [619, 821] width 159 height 37
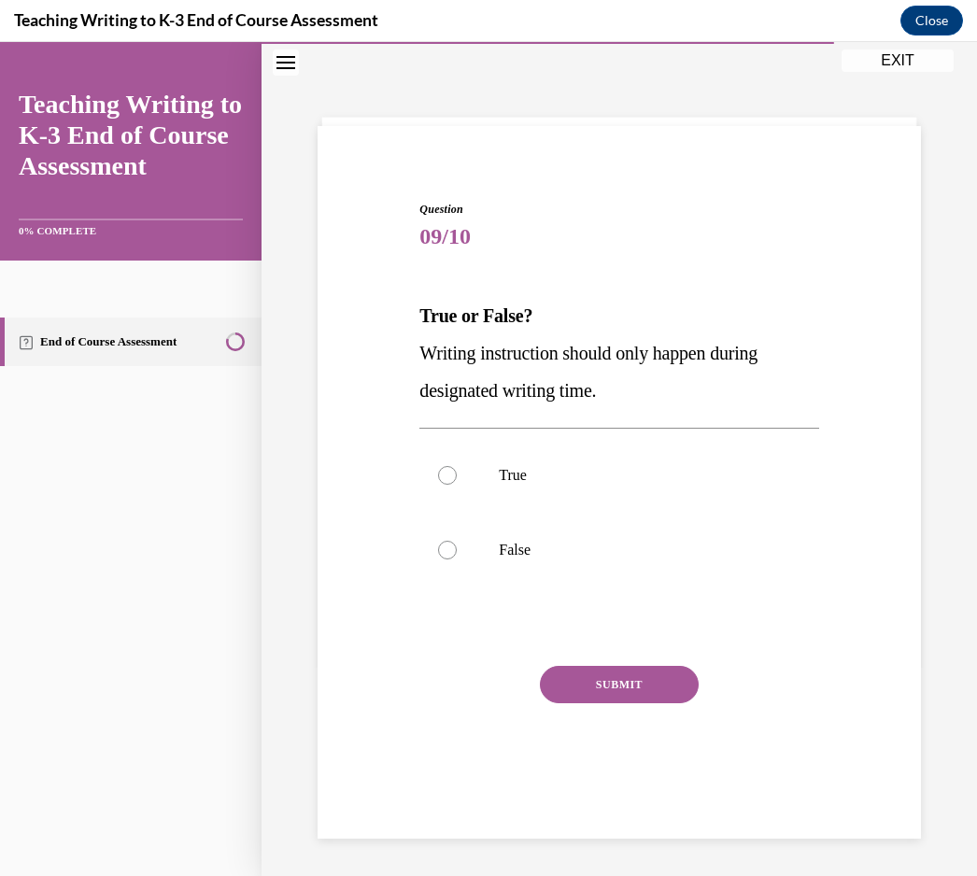
scroll to position [59, 0]
click at [486, 535] on label "False" at bounding box center [618, 550] width 399 height 75
click at [457, 541] on input "False" at bounding box center [447, 550] width 19 height 19
radio input "true"
click at [592, 694] on button "SUBMIT" at bounding box center [619, 684] width 159 height 37
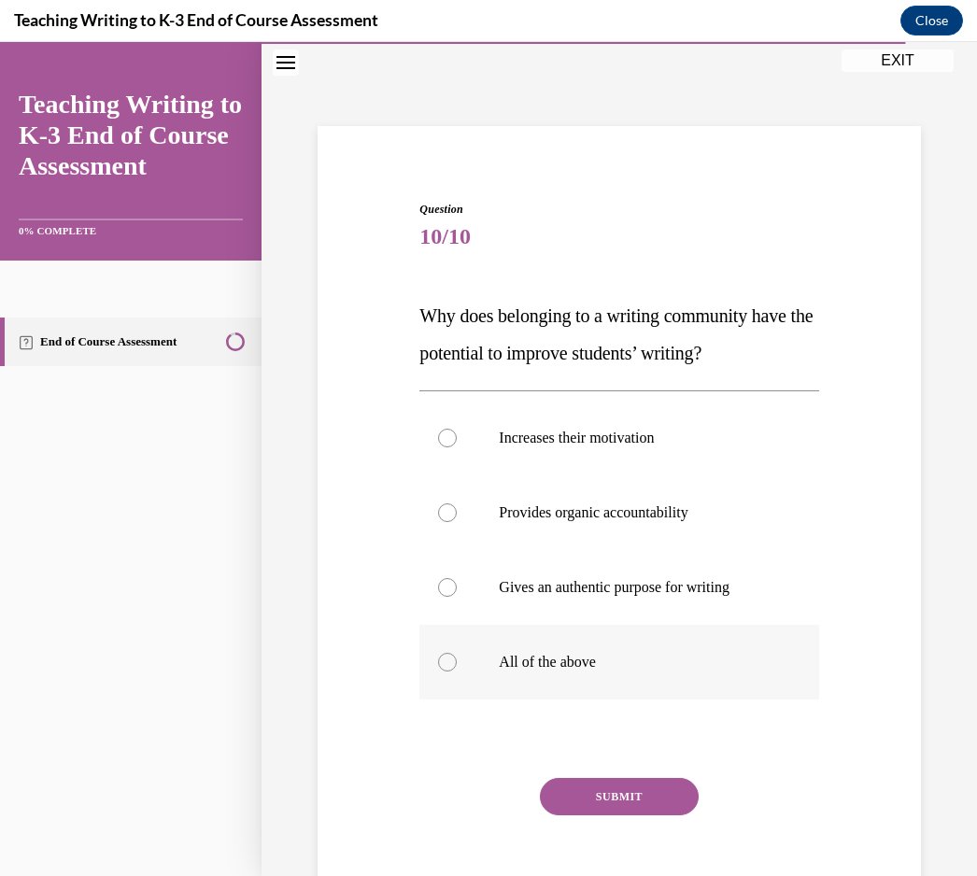
click at [481, 667] on label "All of the above" at bounding box center [618, 662] width 399 height 75
click at [457, 667] on input "All of the above" at bounding box center [447, 662] width 19 height 19
radio input "true"
click at [595, 794] on button "SUBMIT" at bounding box center [619, 796] width 159 height 37
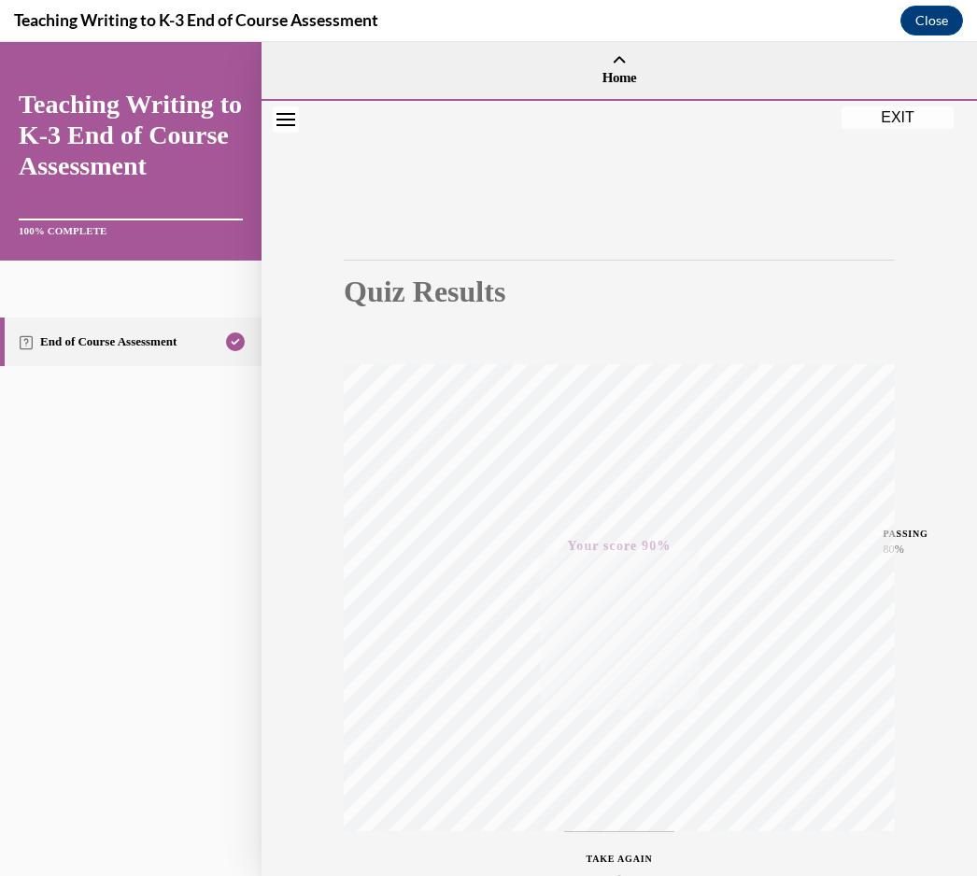
scroll to position [123, 0]
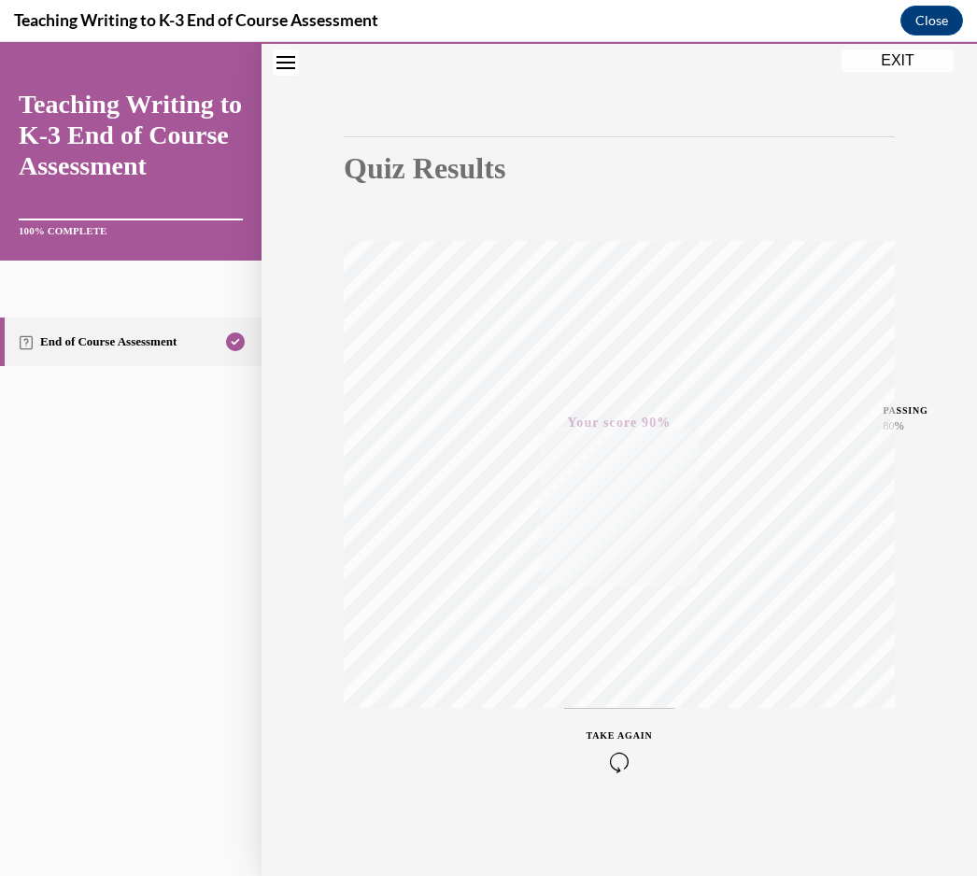
click at [890, 66] on button "EXIT" at bounding box center [898, 61] width 112 height 22
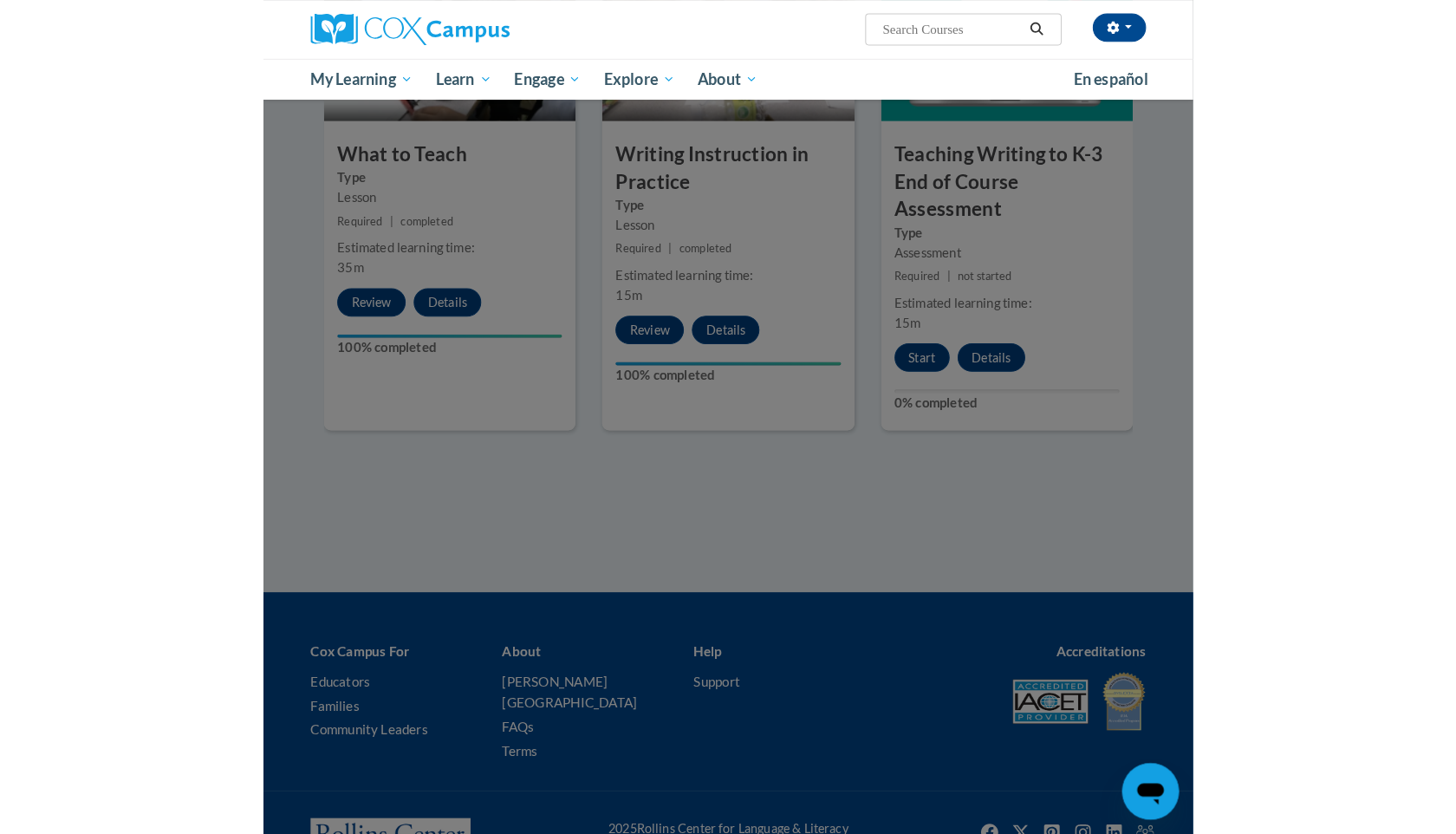
scroll to position [885, 0]
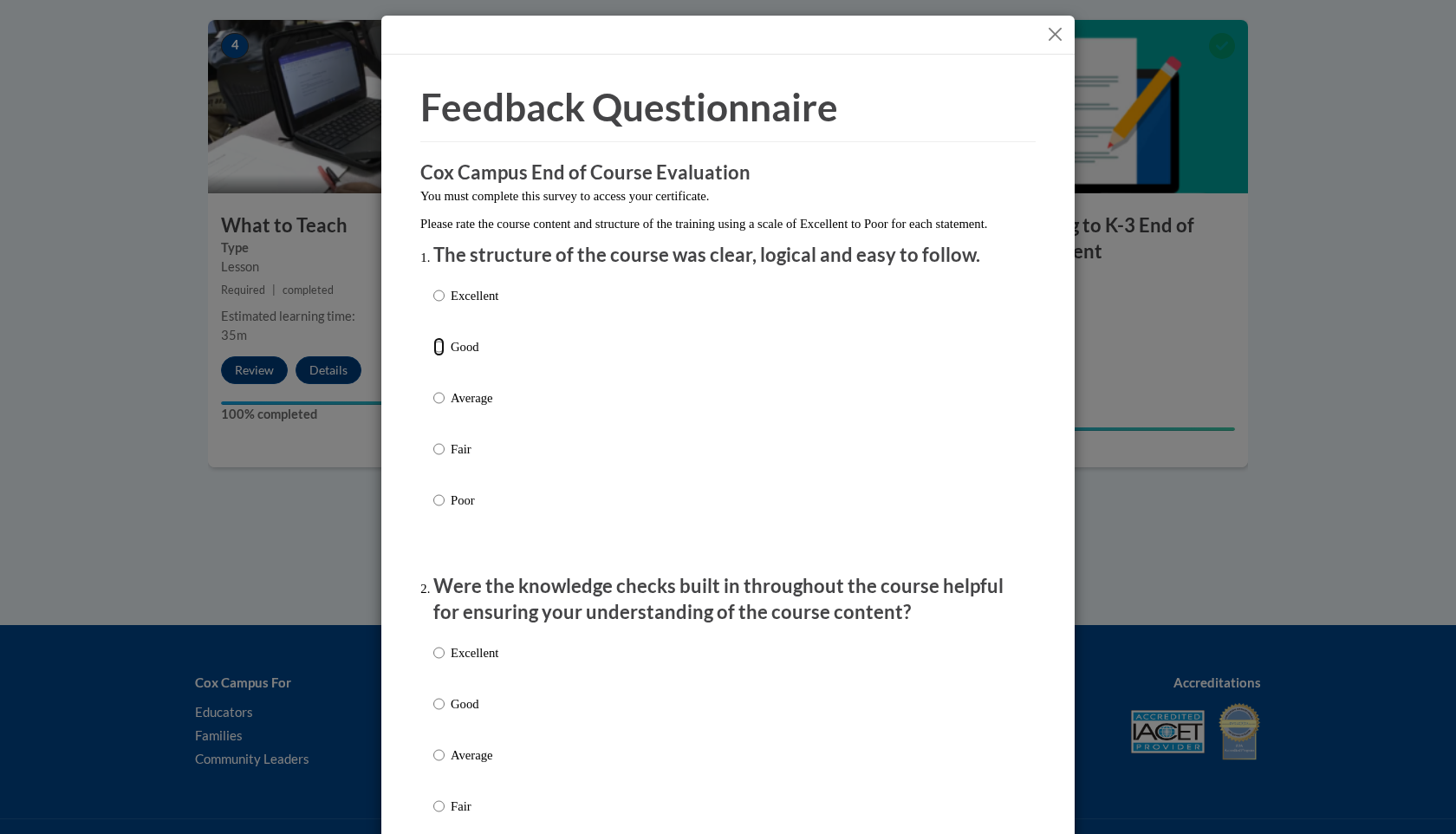
click at [438, 356] on input "Good" at bounding box center [439, 346] width 11 height 19
radio input "true"
click at [447, 722] on label "Good" at bounding box center [466, 717] width 65 height 46
click at [444, 713] on input "Good" at bounding box center [439, 703] width 11 height 19
radio input "true"
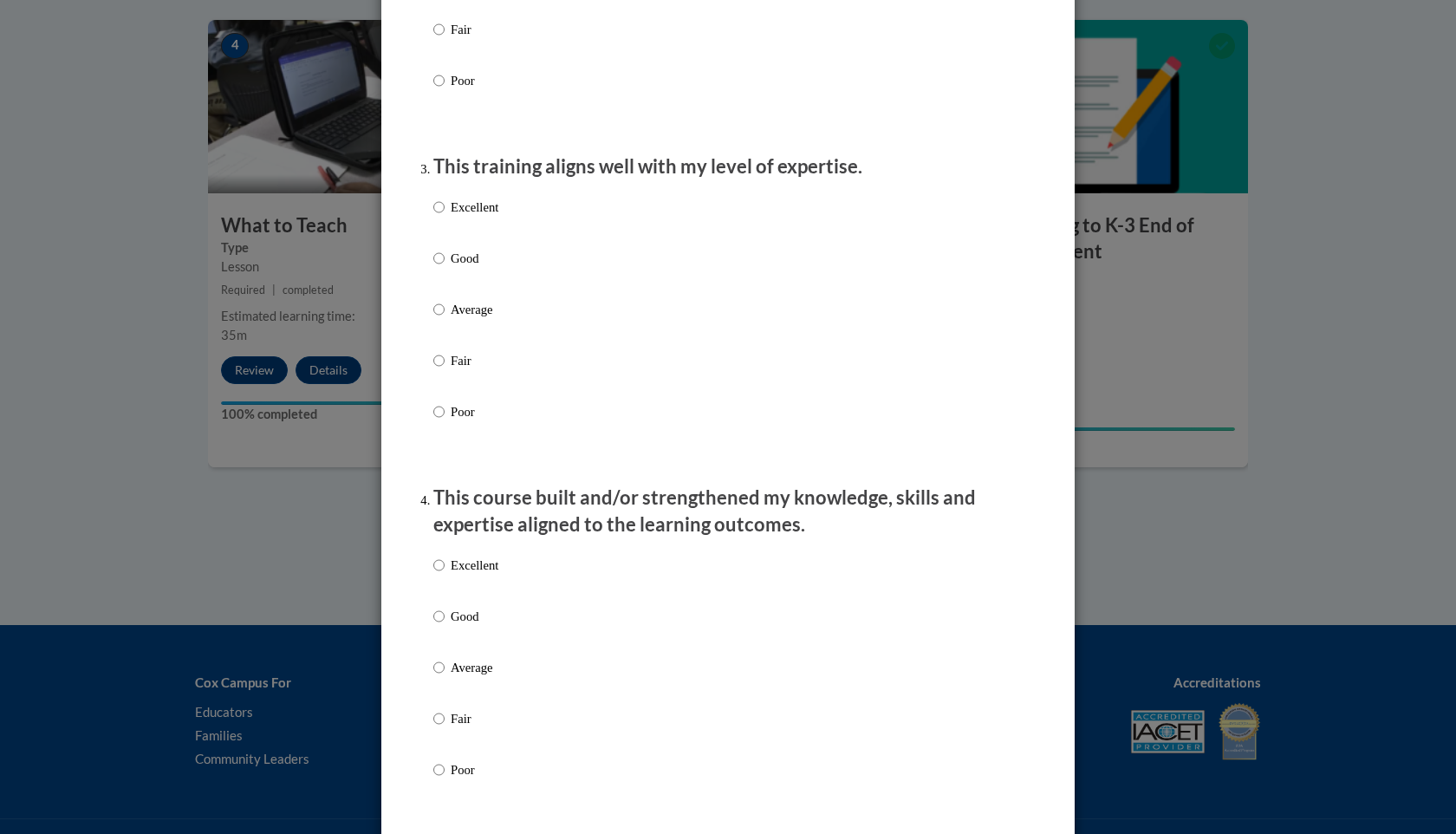
scroll to position [822, 0]
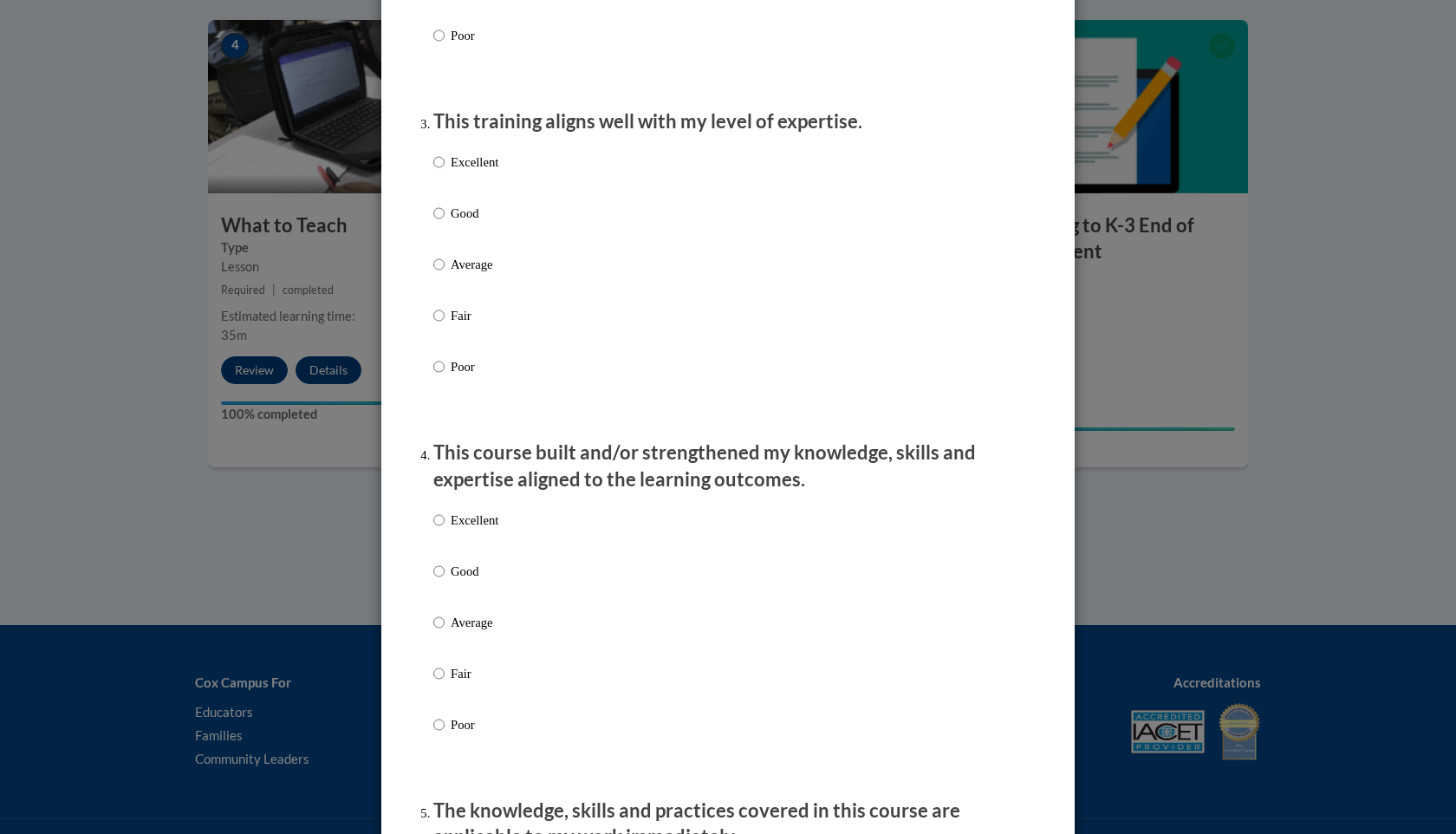
click at [444, 231] on label "Good" at bounding box center [466, 227] width 65 height 46
click at [444, 223] on input "Good" at bounding box center [439, 213] width 11 height 19
radio input "true"
click at [446, 584] on label "Good" at bounding box center [466, 584] width 65 height 46
click at [444, 581] on input "Good" at bounding box center [439, 571] width 11 height 19
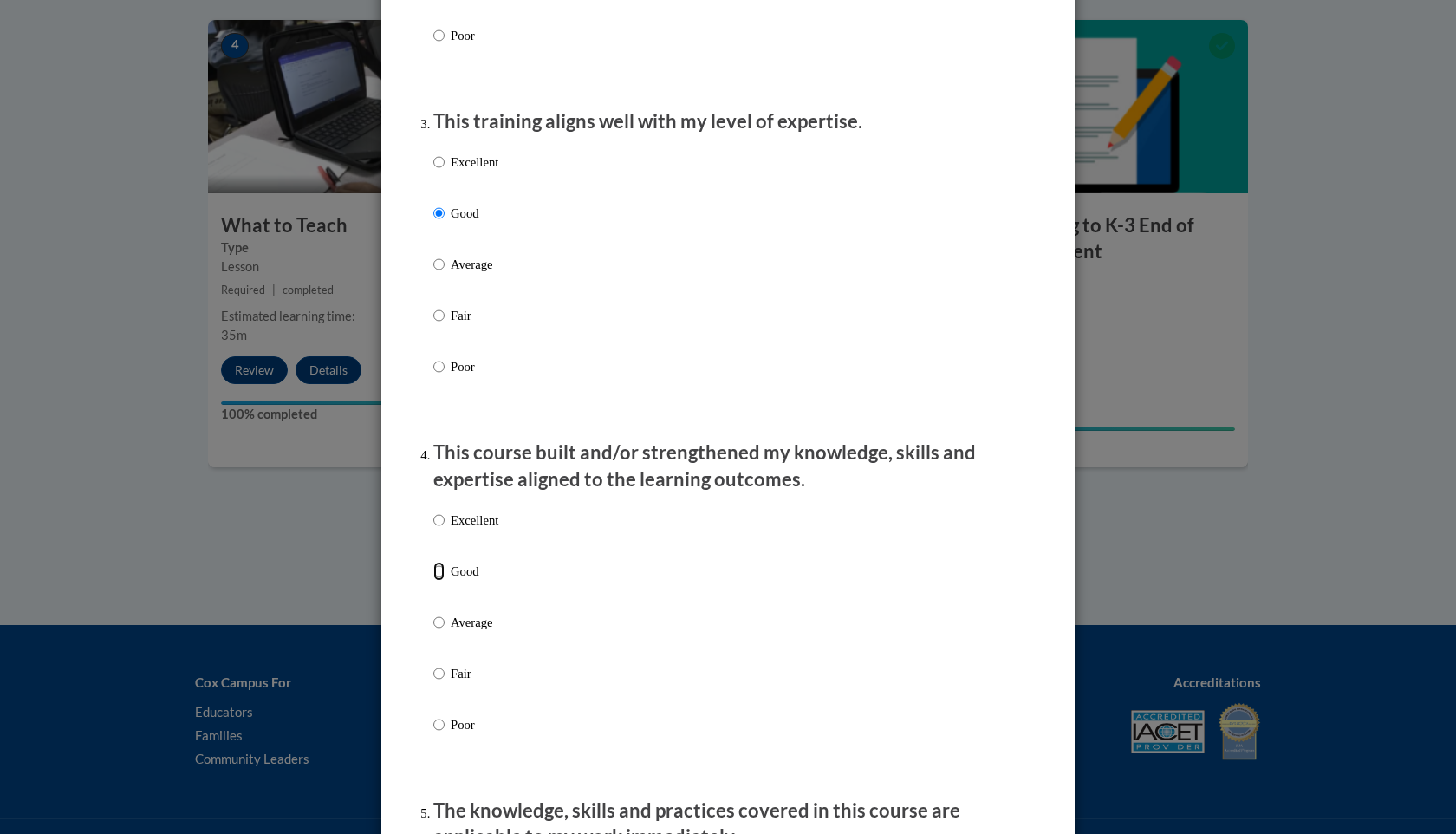
radio input "true"
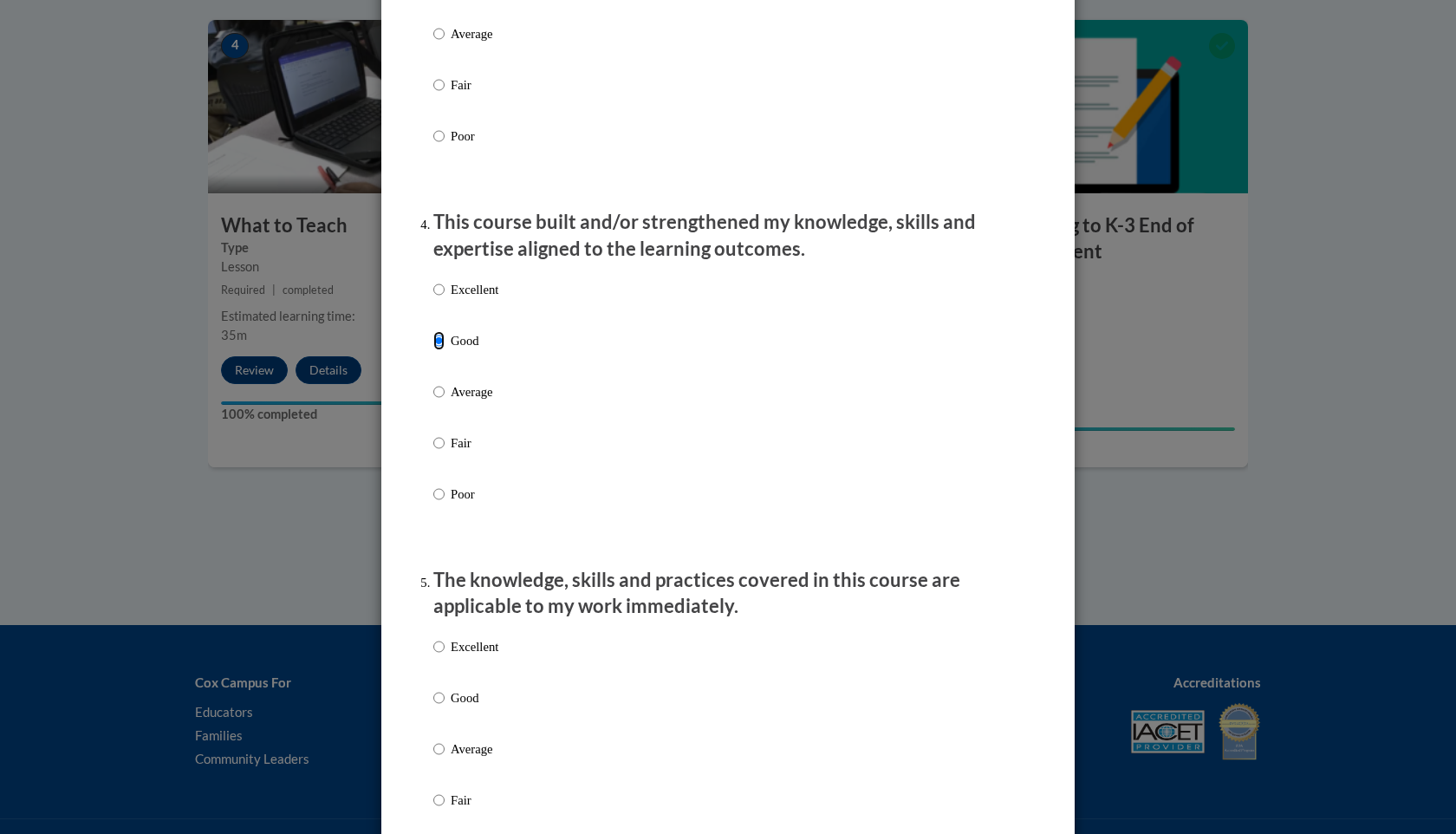
scroll to position [1117, 0]
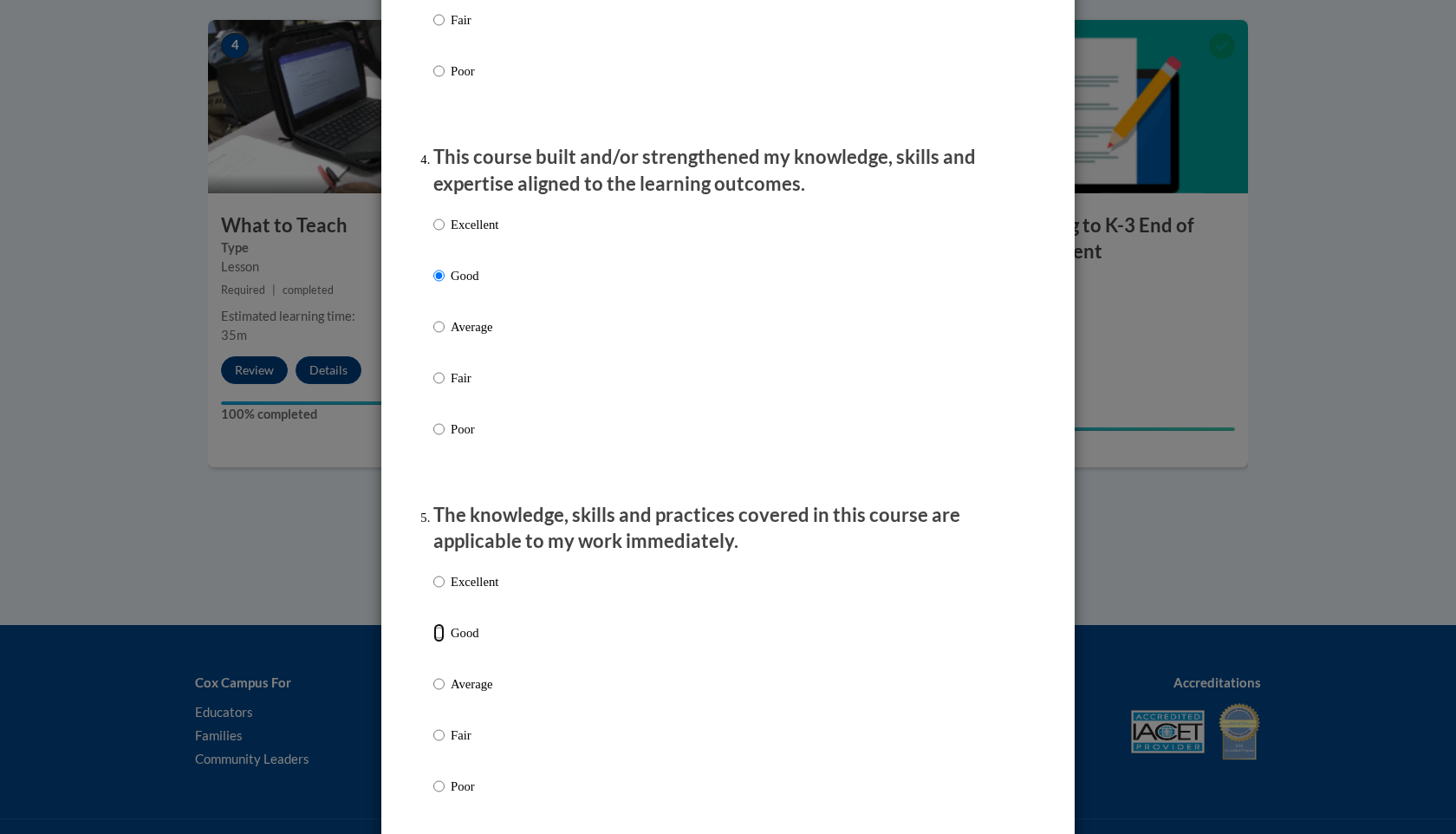
click at [438, 642] on input "Good" at bounding box center [439, 633] width 11 height 19
radio input "true"
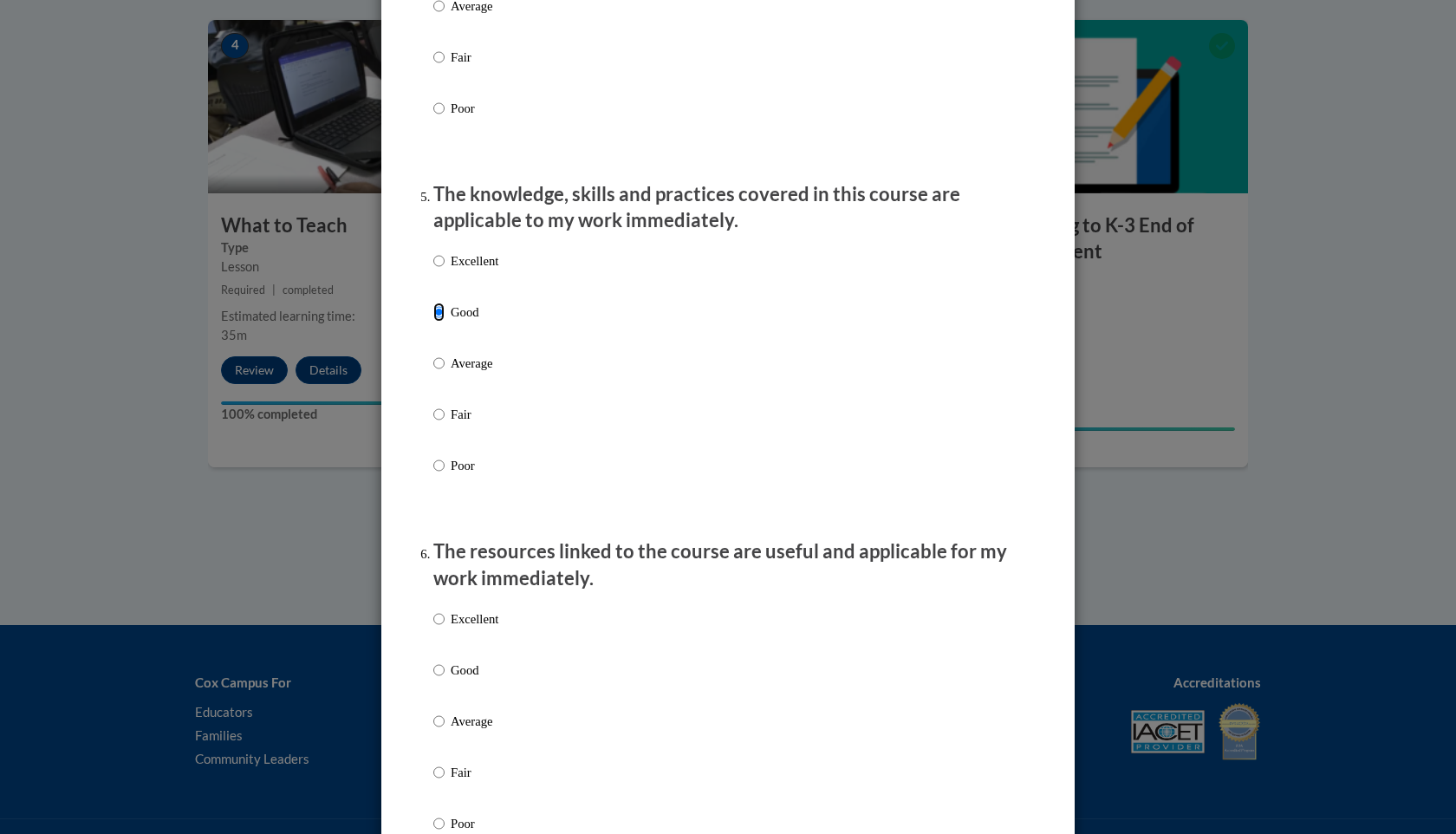
scroll to position [1481, 0]
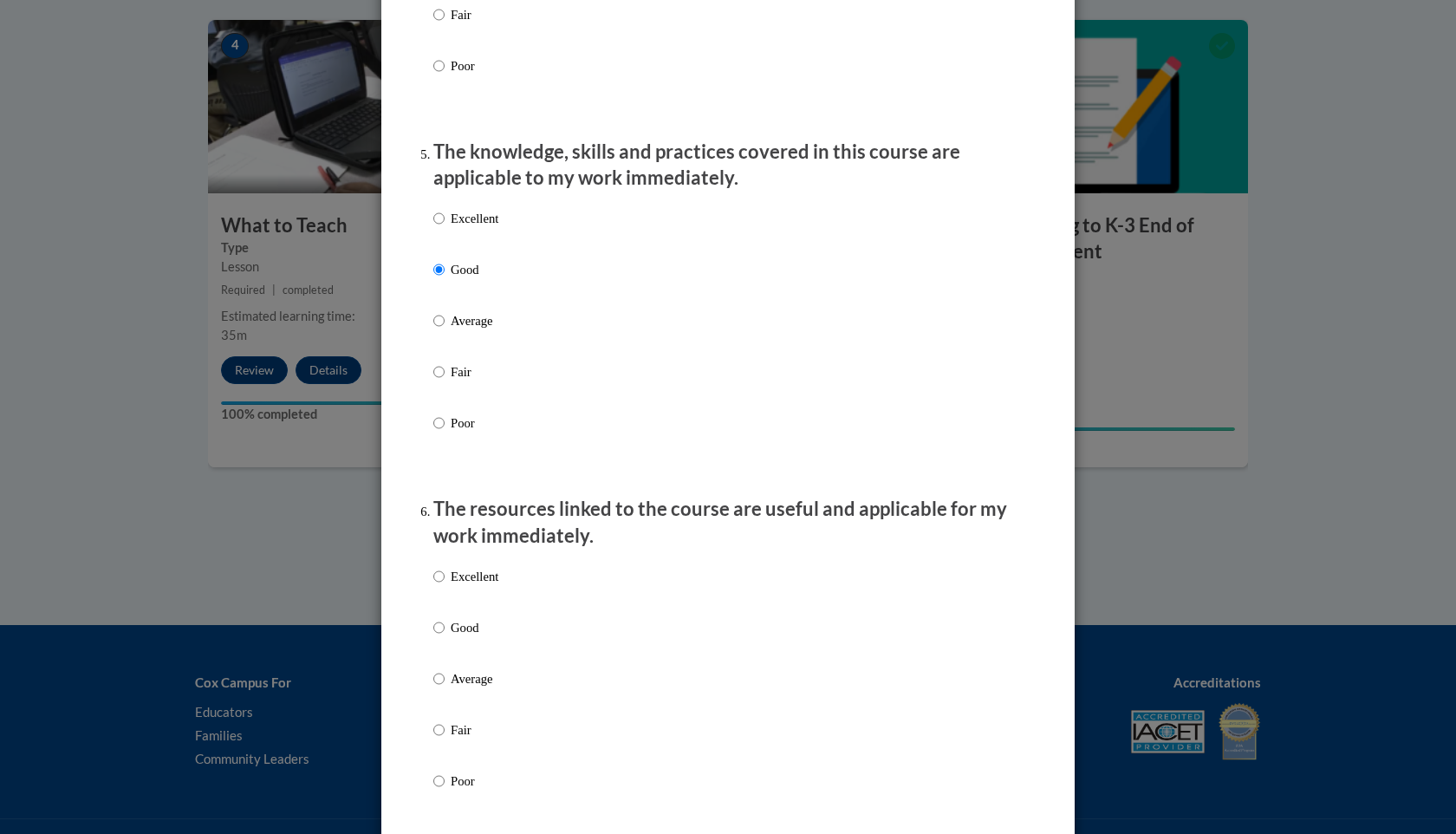
click at [456, 637] on p "Good" at bounding box center [474, 627] width 47 height 19
click at [444, 637] on input "Good" at bounding box center [439, 627] width 11 height 19
radio input "true"
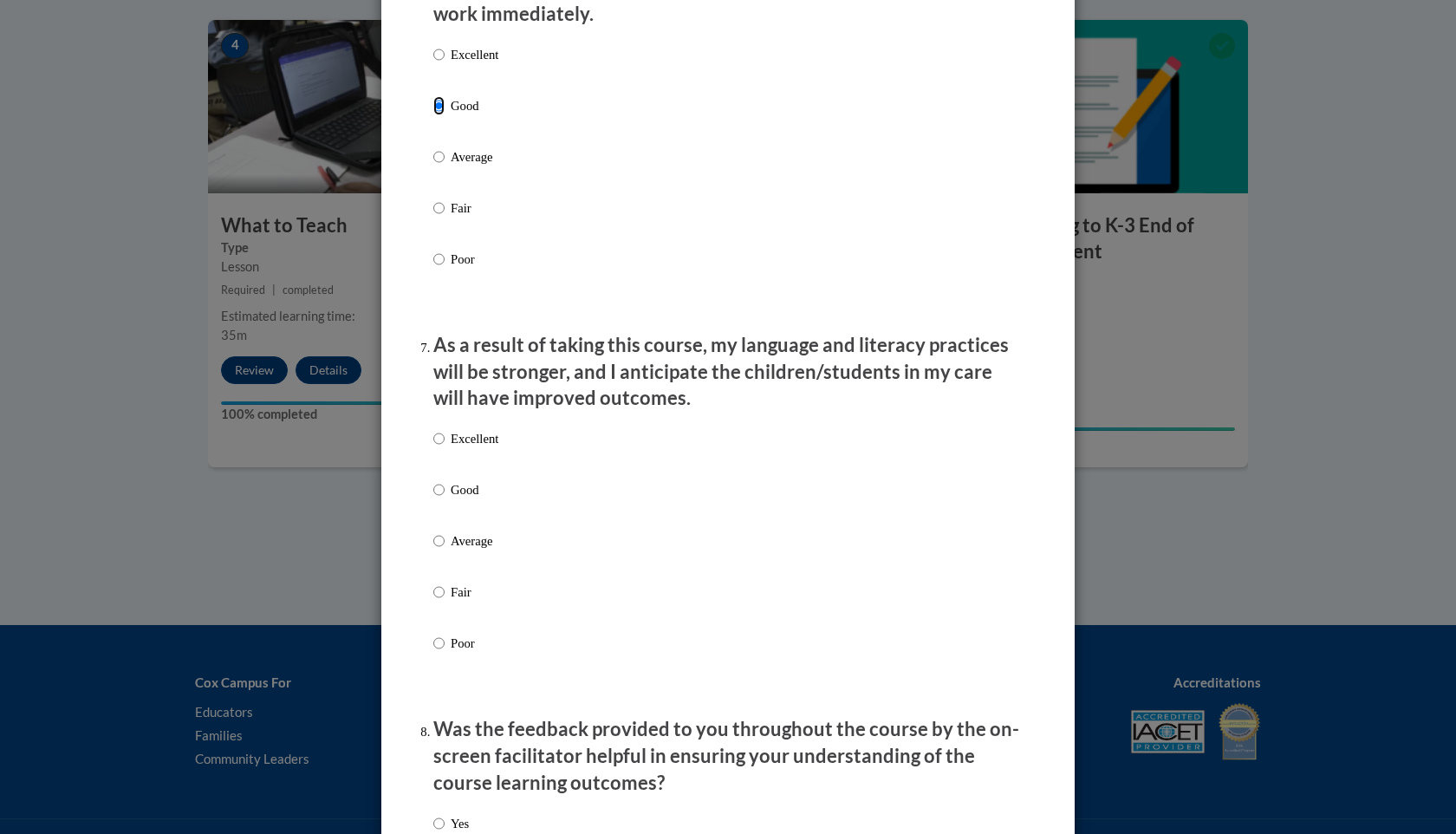
scroll to position [2010, 0]
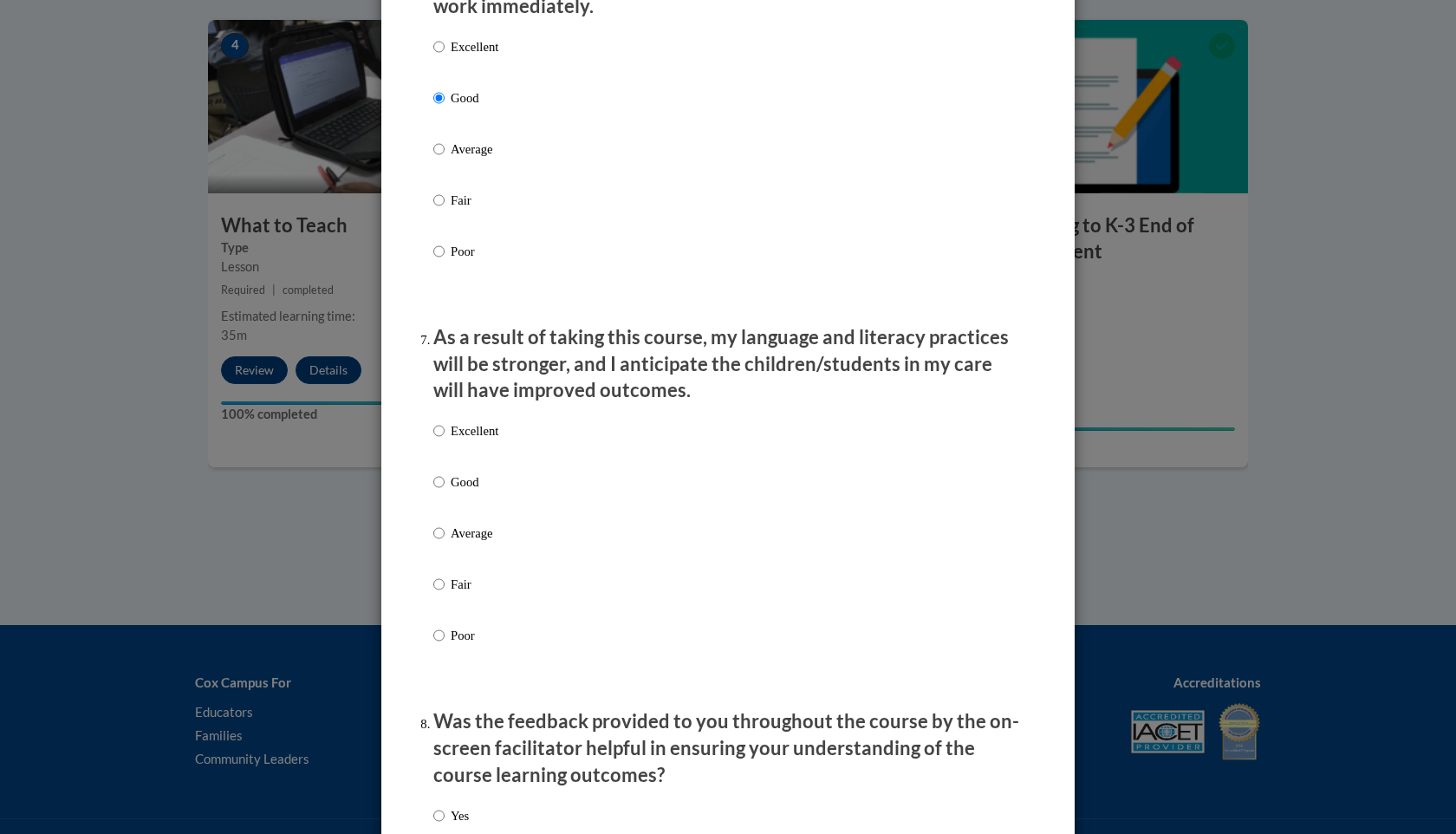
click at [461, 492] on p "Good" at bounding box center [474, 481] width 47 height 19
click at [444, 492] on input "Good" at bounding box center [439, 481] width 11 height 19
radio input "true"
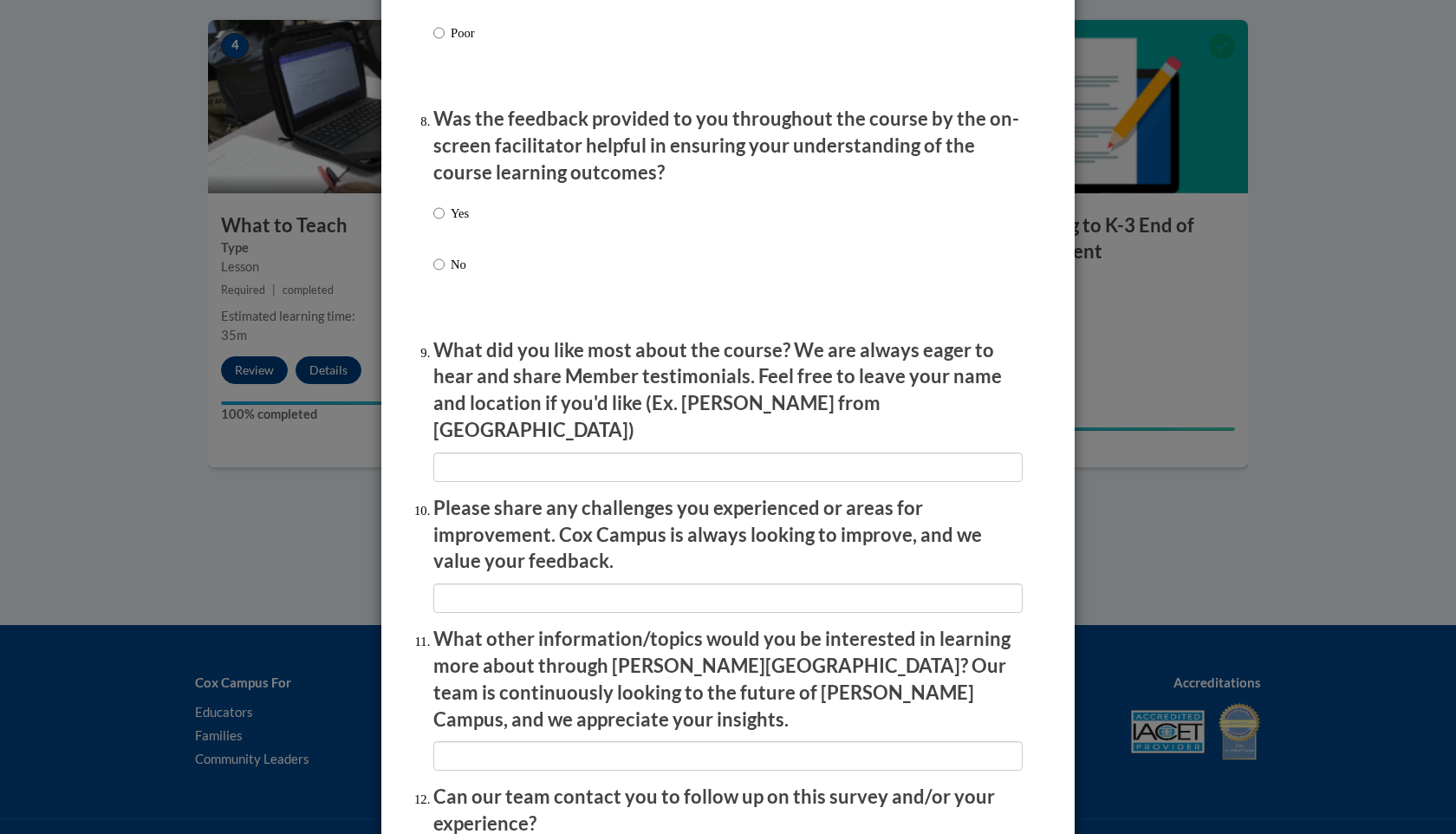
scroll to position [2658, 0]
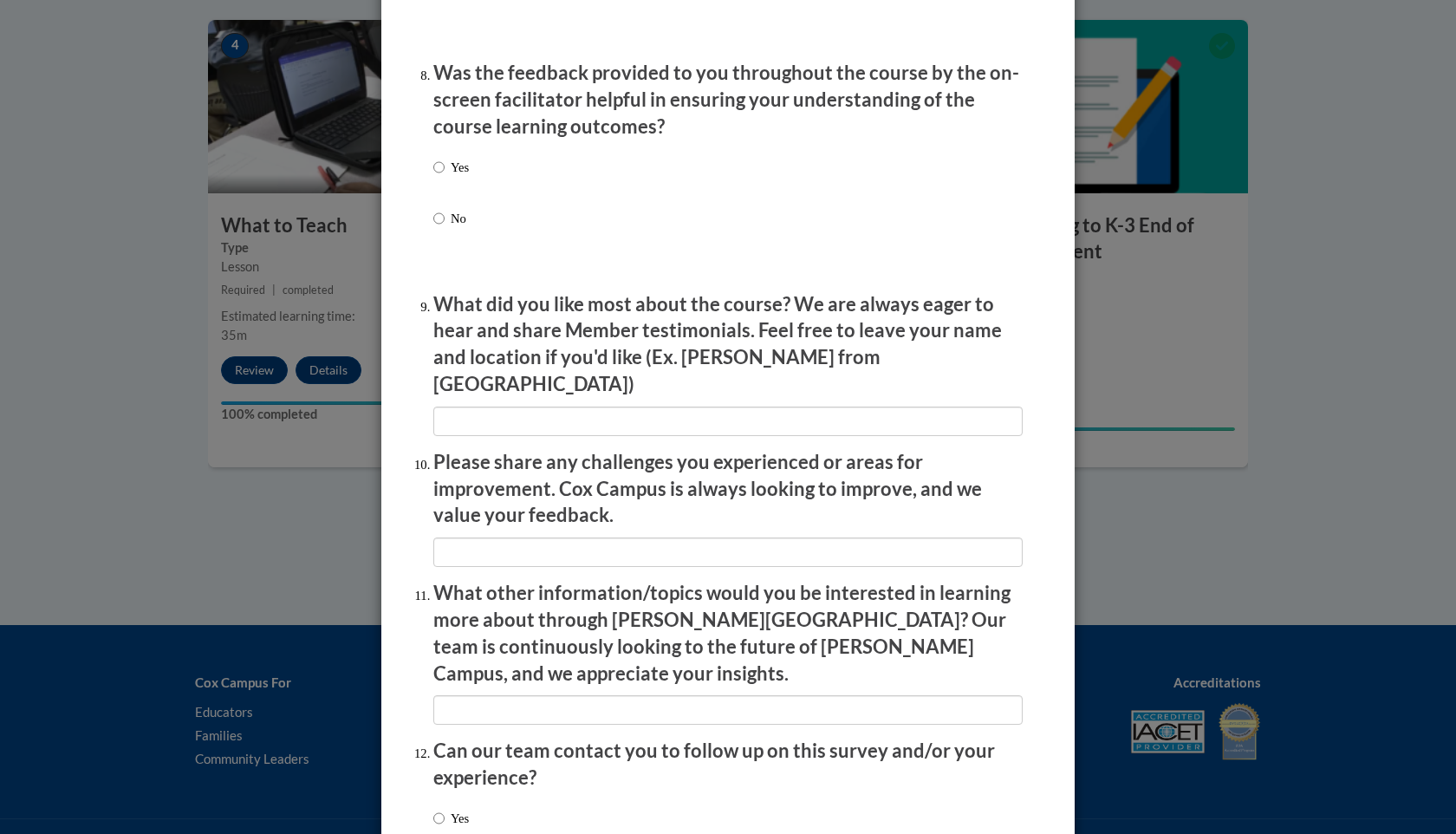
click at [453, 177] on p "Yes" at bounding box center [460, 167] width 19 height 19
click at [444, 177] on input "Yes" at bounding box center [439, 167] width 11 height 19
radio input "true"
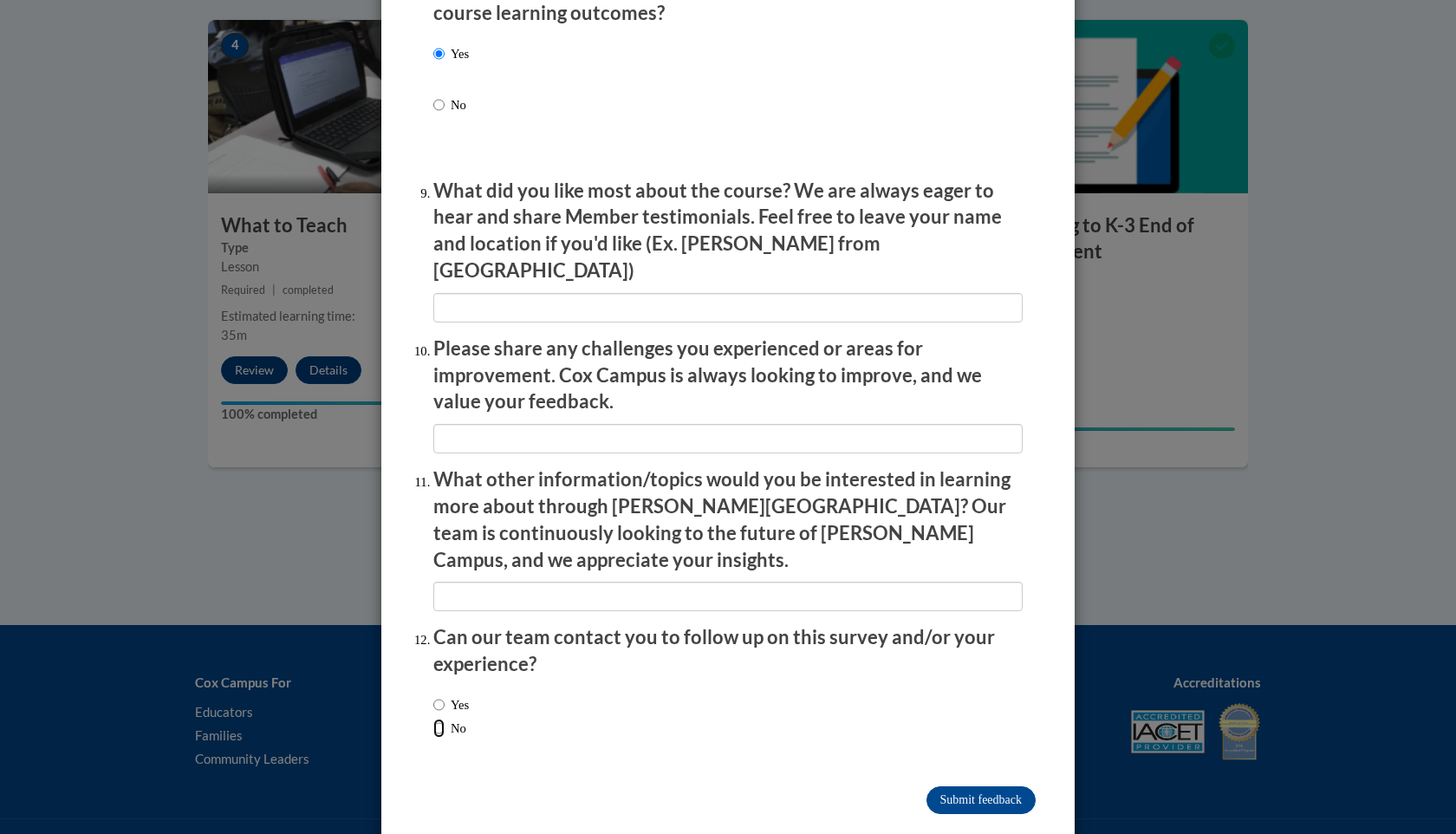
click at [439, 719] on input "No" at bounding box center [439, 728] width 11 height 19
radio input "true"
click at [905, 786] on input "Submit feedback" at bounding box center [981, 800] width 109 height 28
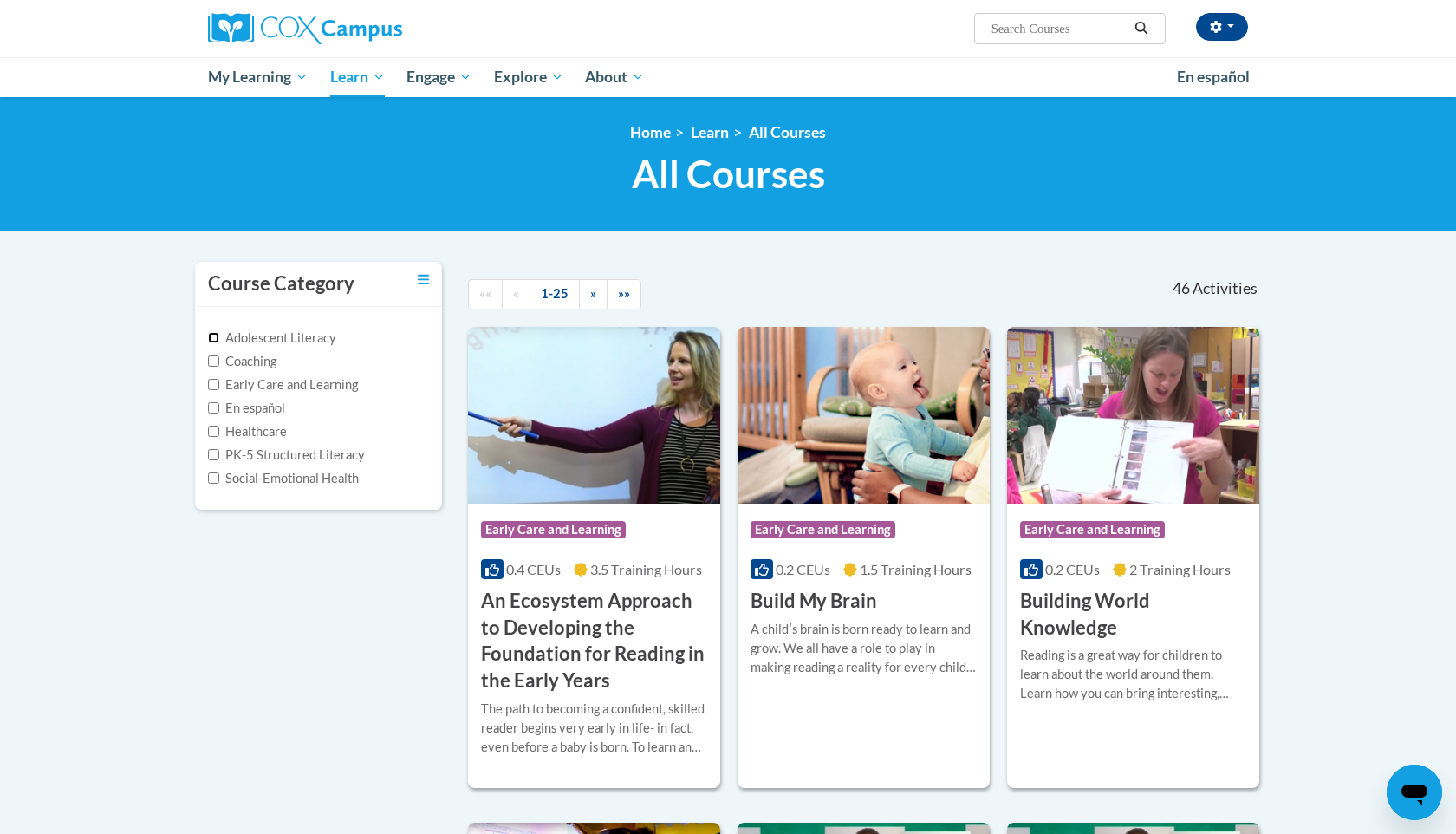
click at [211, 337] on input "Adolescent Literacy" at bounding box center [213, 338] width 11 height 11
checkbox input "true"
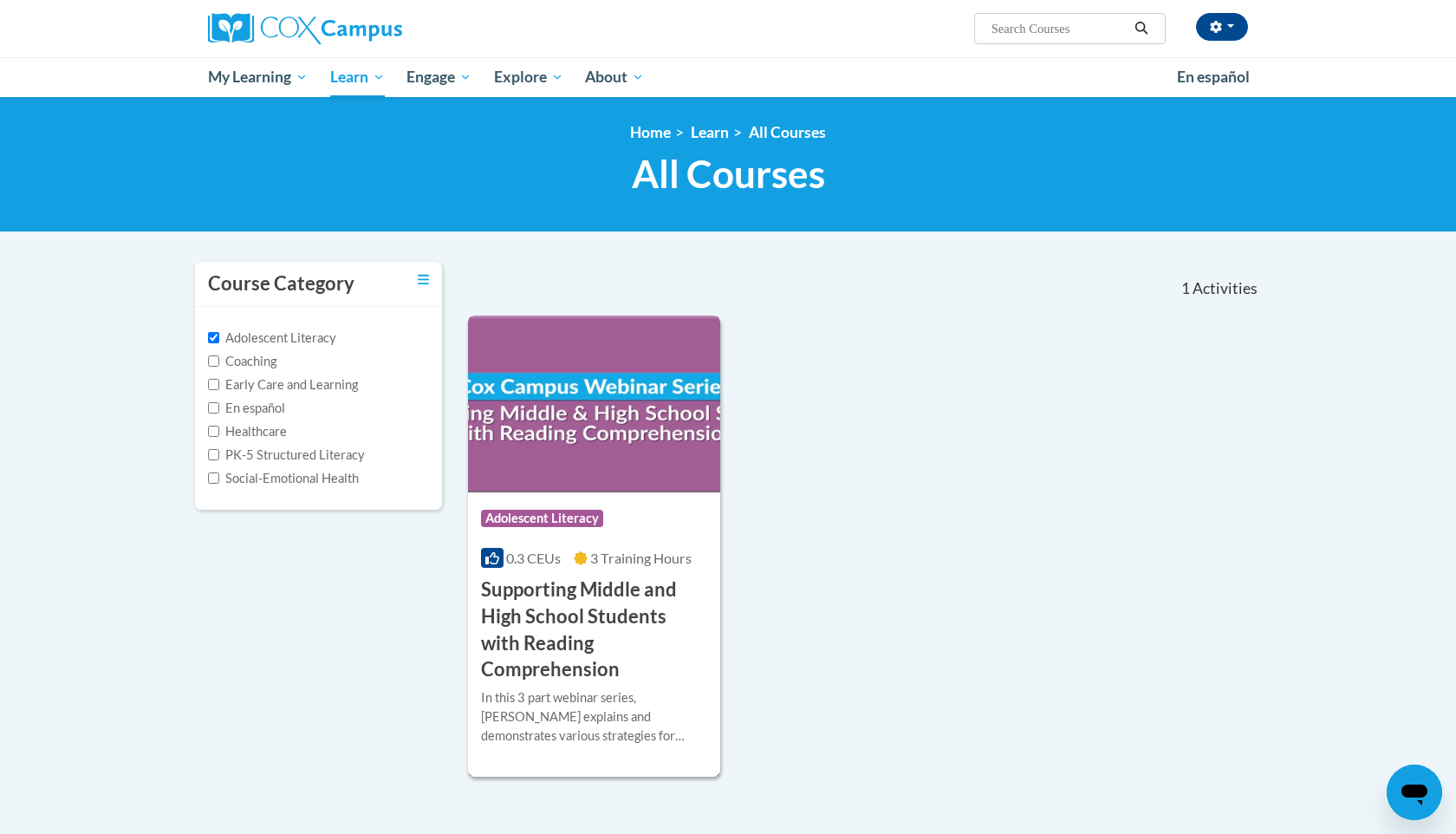
click at [520, 639] on h3 "Supporting Middle and High School Students with Reading Comprehension" at bounding box center [594, 629] width 226 height 107
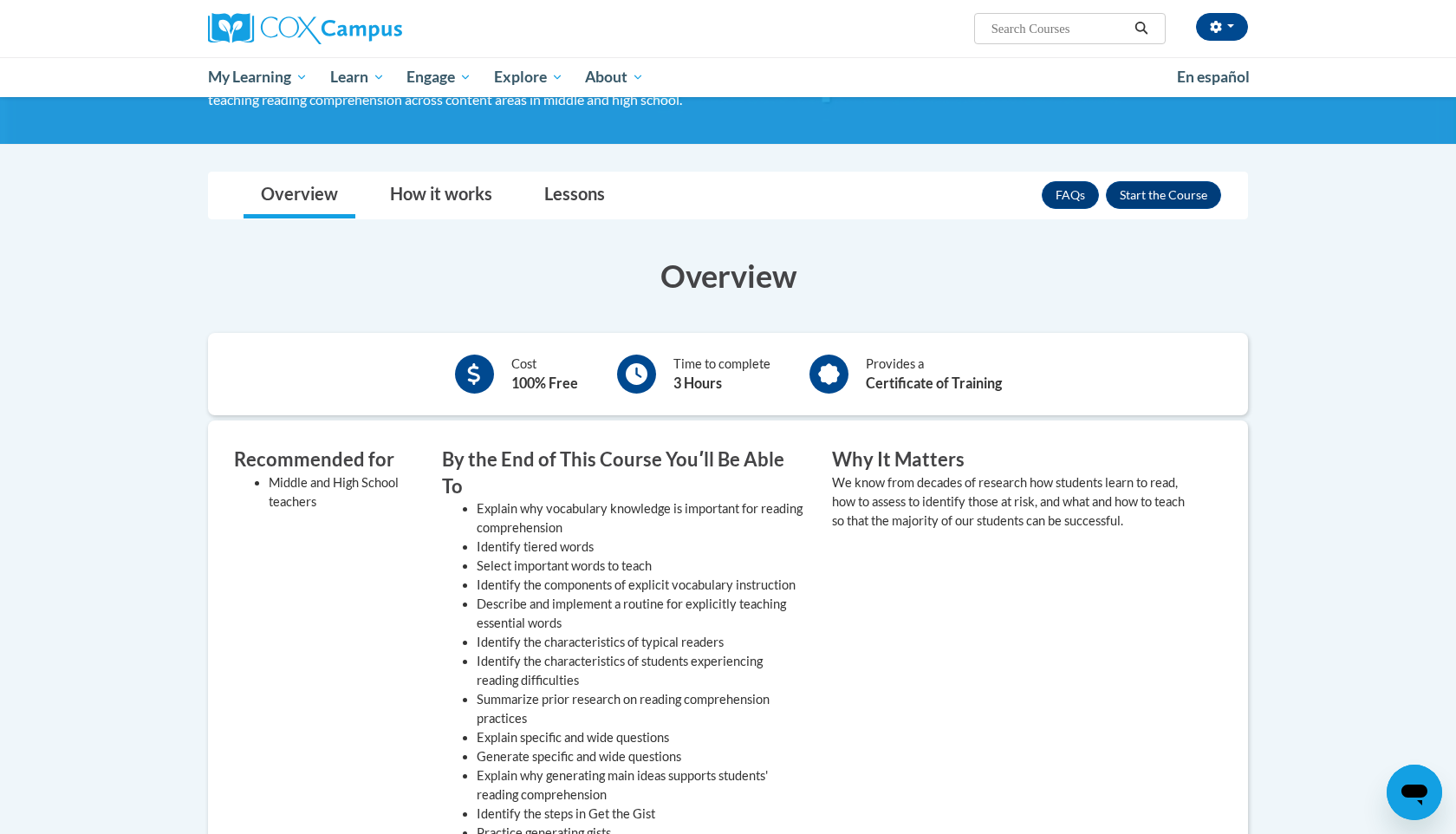
scroll to position [250, 0]
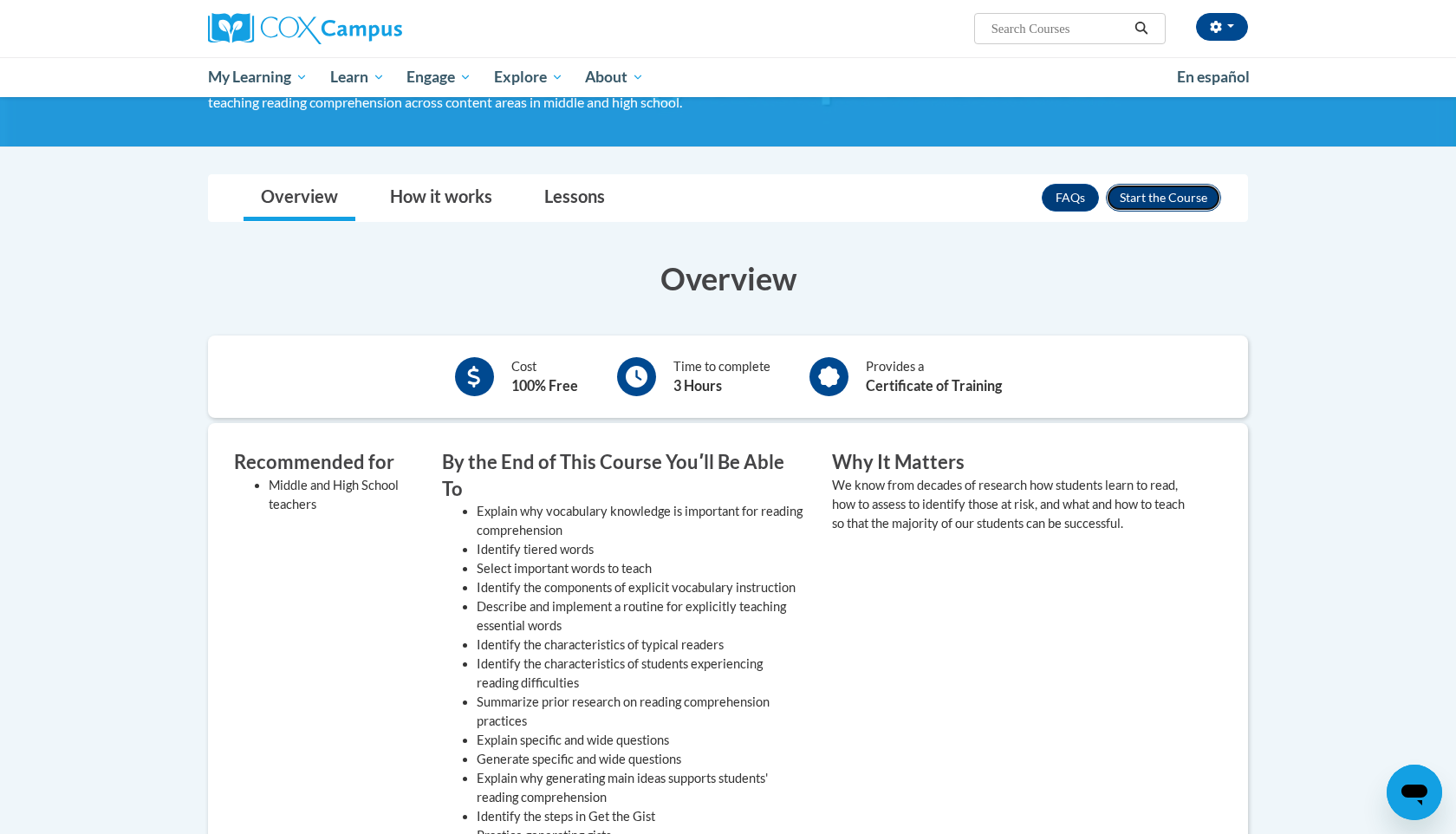
click at [1169, 204] on button "Enroll" at bounding box center [1163, 198] width 115 height 28
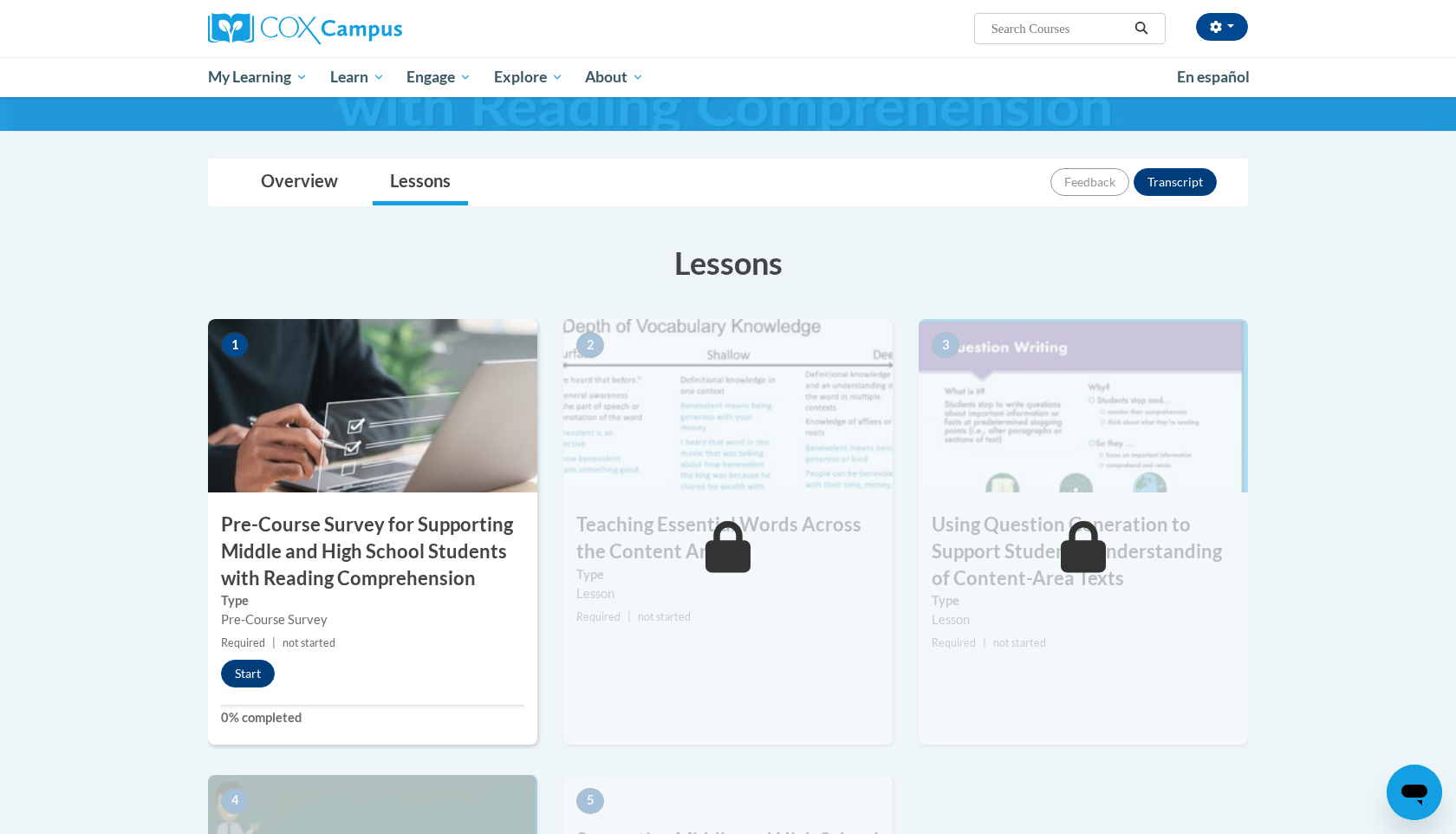
scroll to position [176, 0]
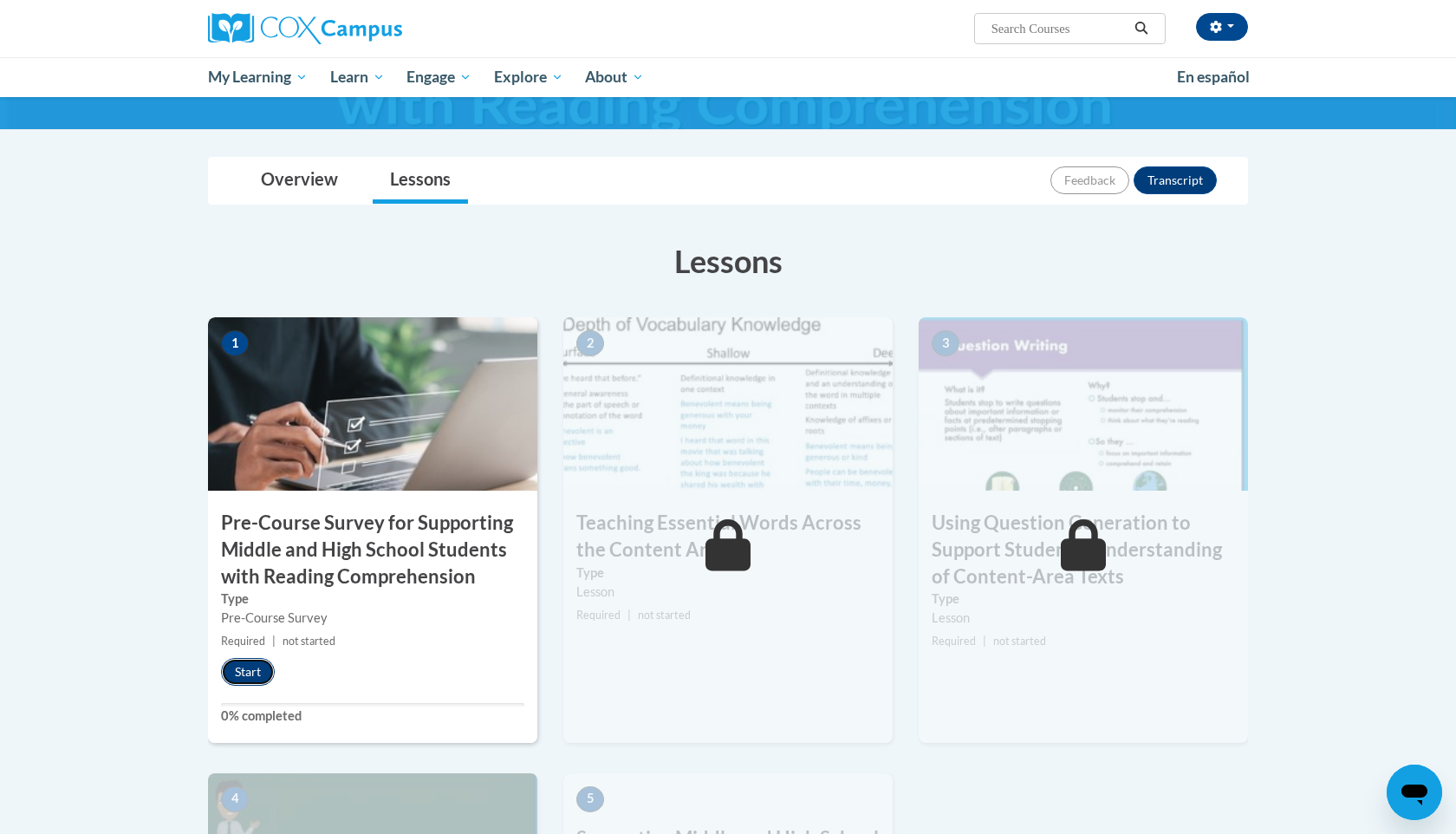
click at [244, 672] on button "Start" at bounding box center [248, 672] width 54 height 28
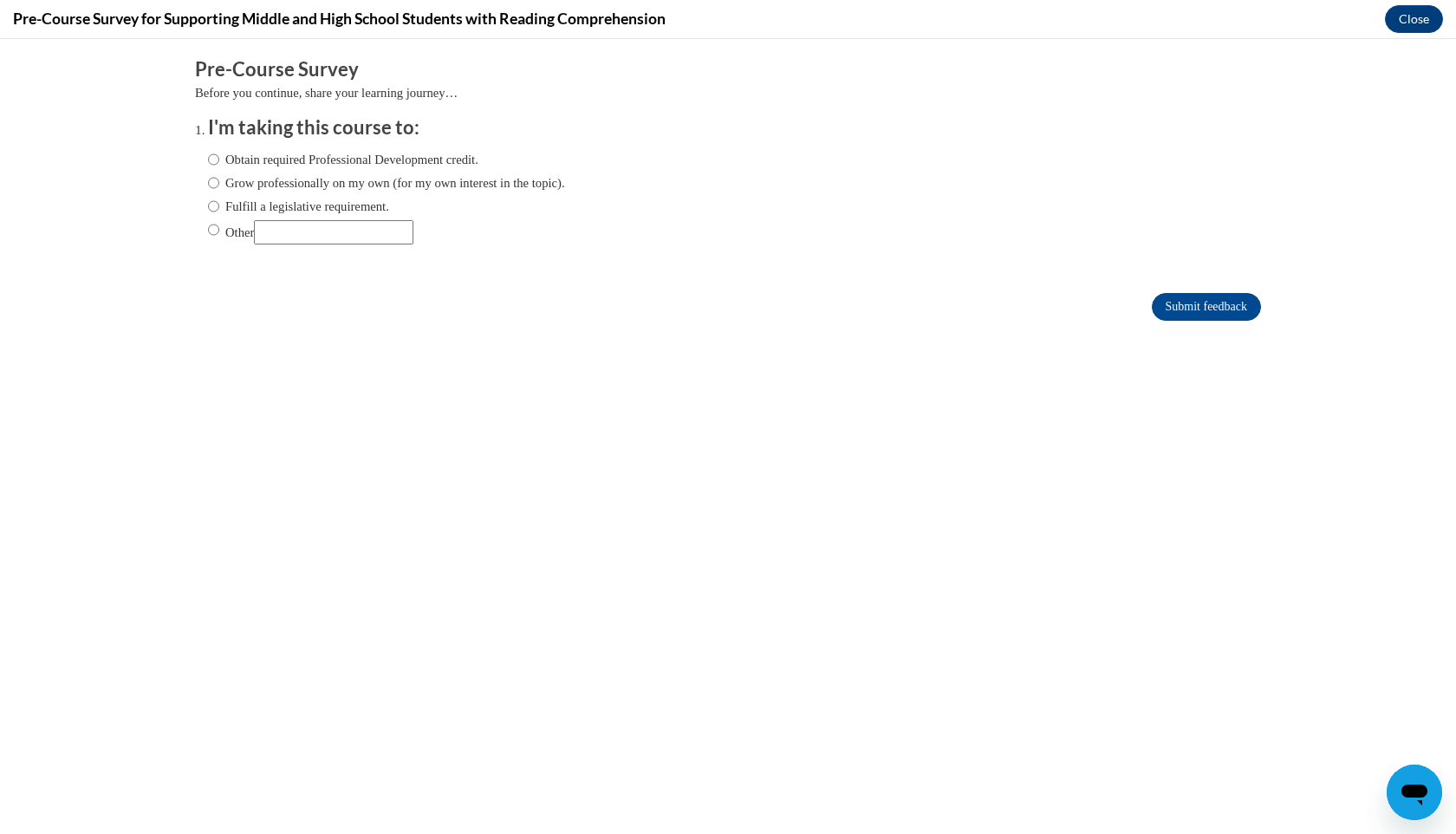
scroll to position [0, 0]
click at [252, 179] on label "Grow professionally on my own (for my own interest in the topic)." at bounding box center [386, 183] width 357 height 19
click at [219, 179] on input "Grow professionally on my own (for my own interest in the topic)." at bounding box center [213, 183] width 11 height 19
radio input "true"
click at [1179, 305] on input "Submit feedback" at bounding box center [1207, 307] width 109 height 28
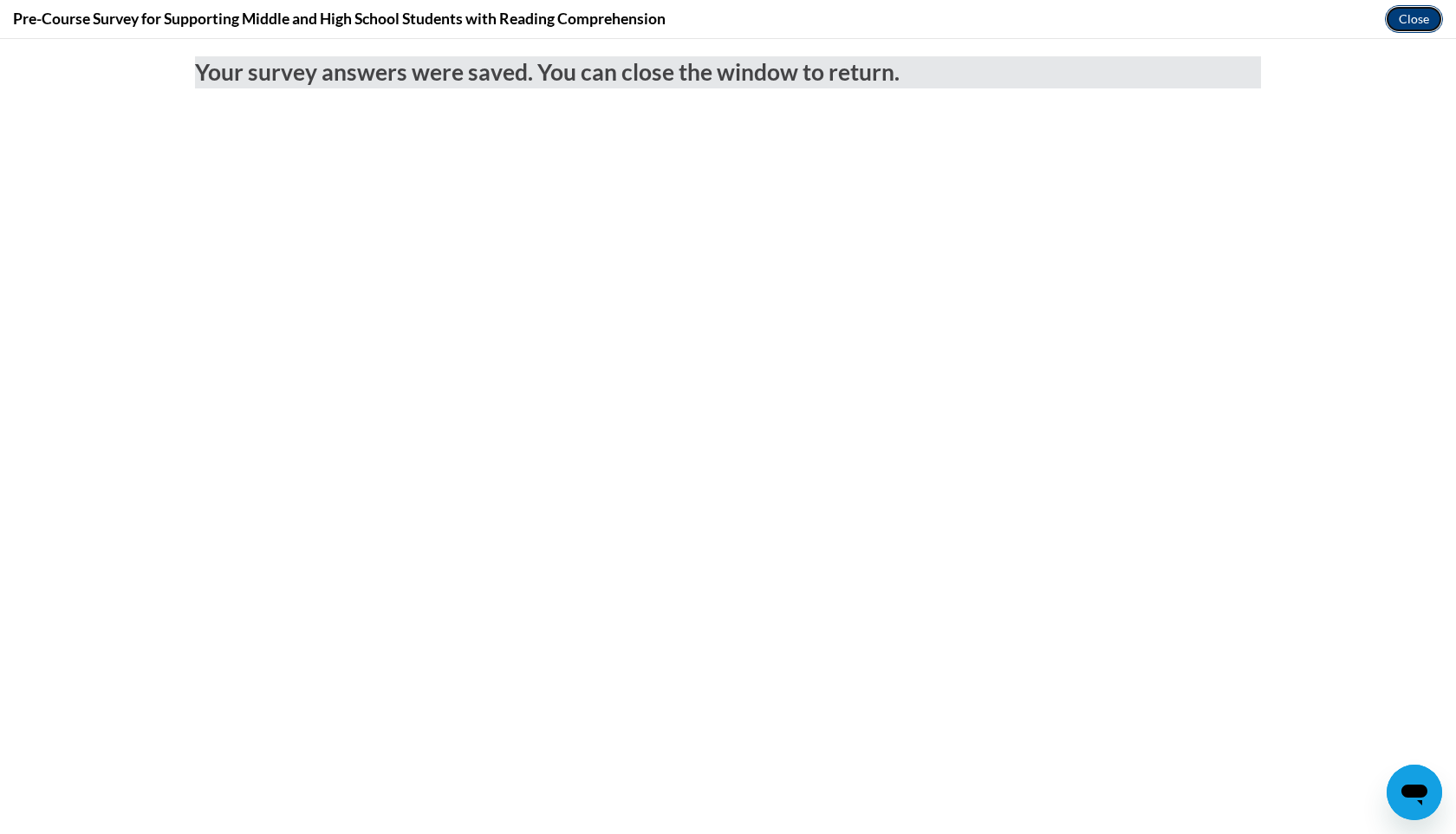
click at [1414, 23] on button "Close" at bounding box center [1413, 19] width 58 height 28
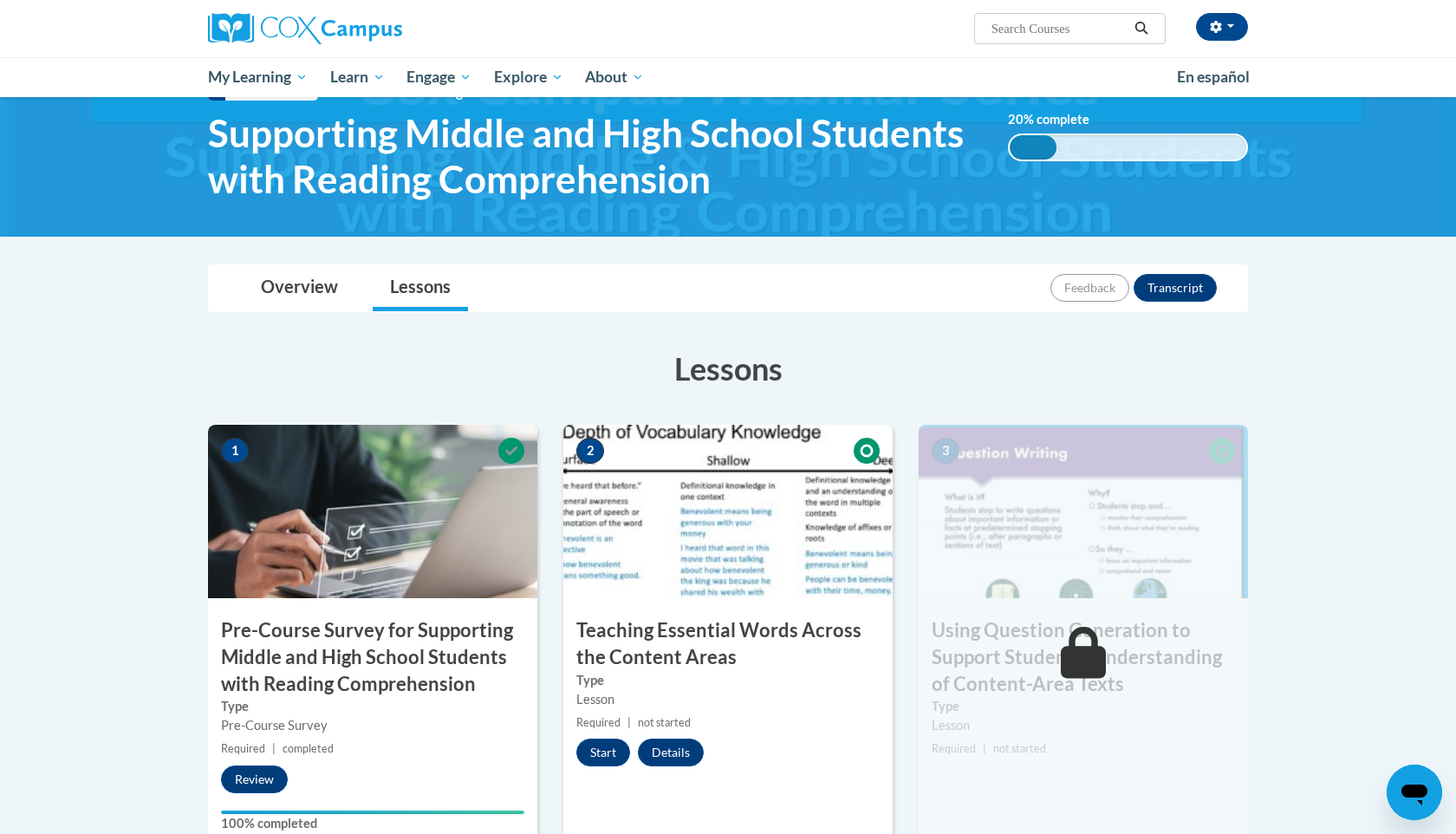
scroll to position [79, 0]
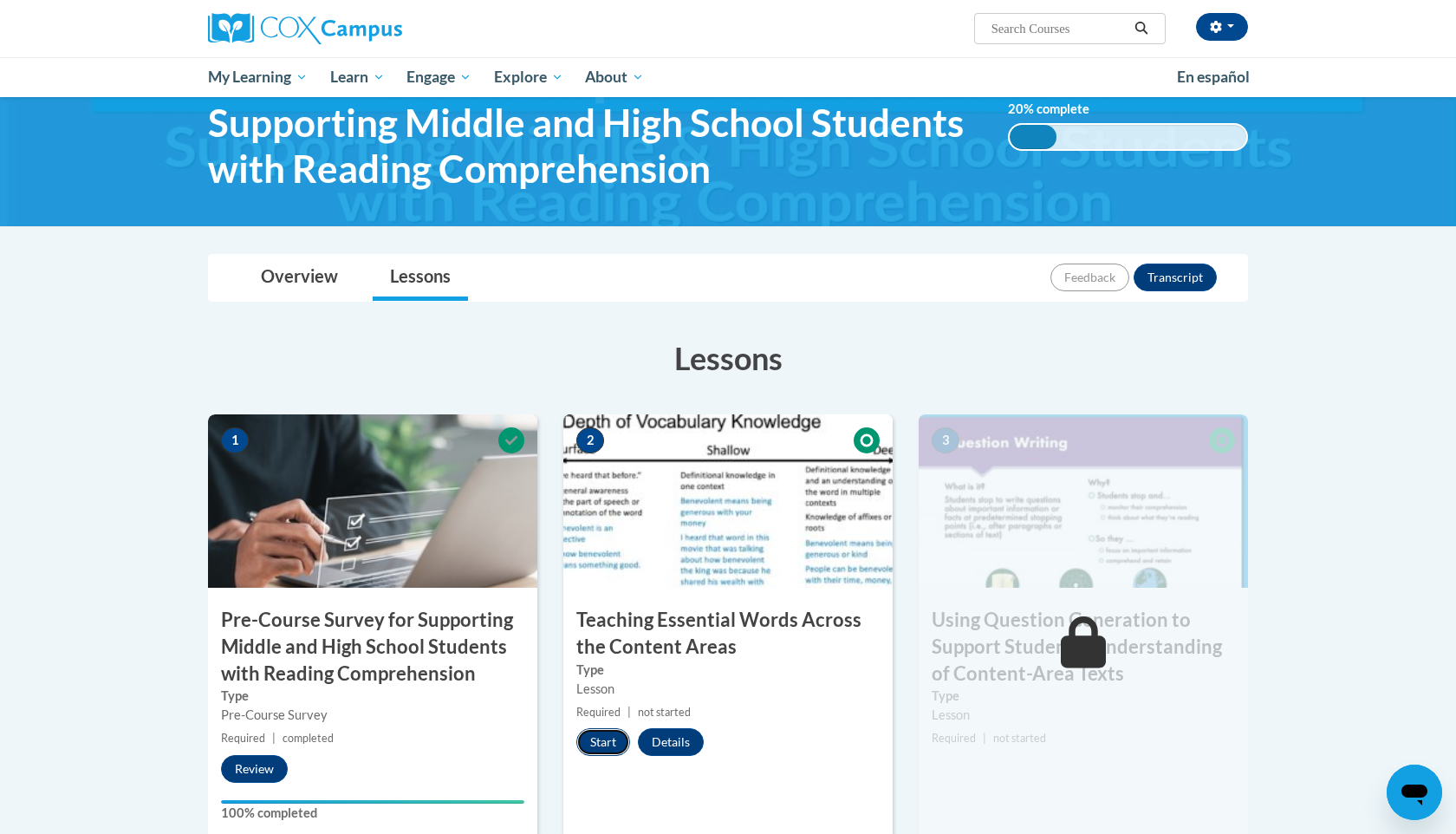
click at [603, 735] on button "Start" at bounding box center [603, 742] width 54 height 28
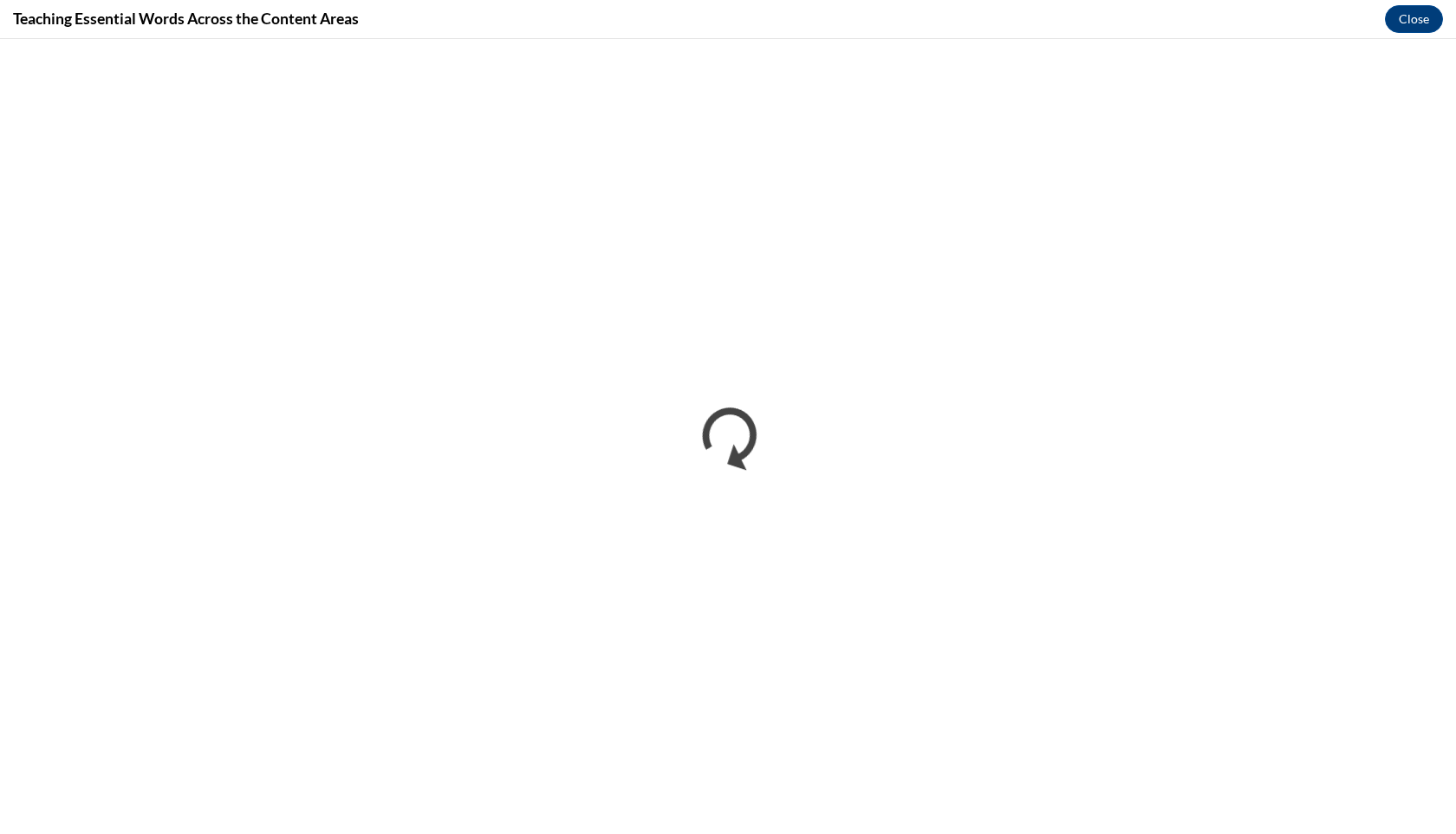
scroll to position [0, 0]
click at [1424, 24] on button "Close" at bounding box center [1413, 19] width 58 height 28
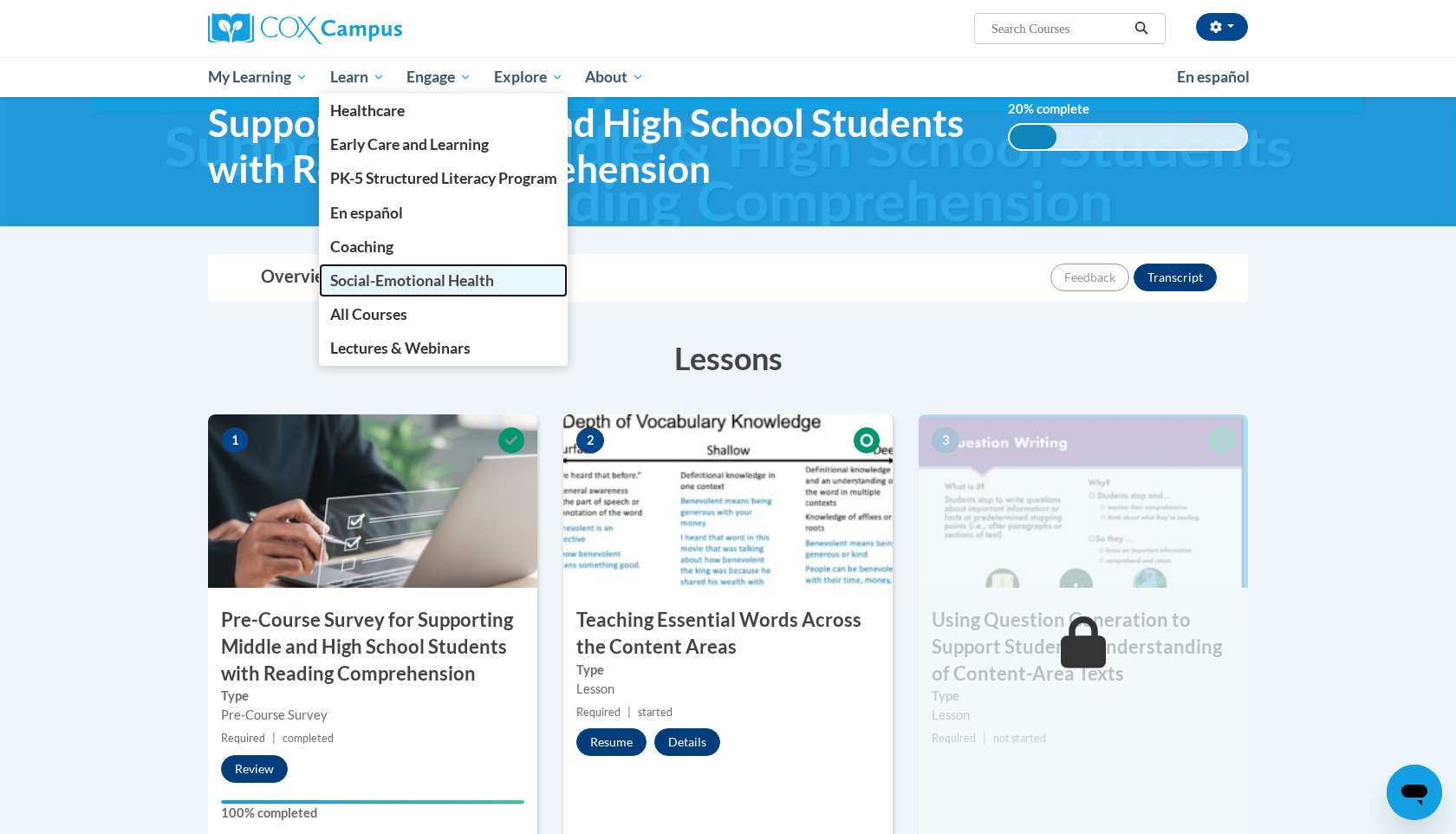
click at [352, 282] on span "Social-Emotional Health" at bounding box center [412, 280] width 164 height 19
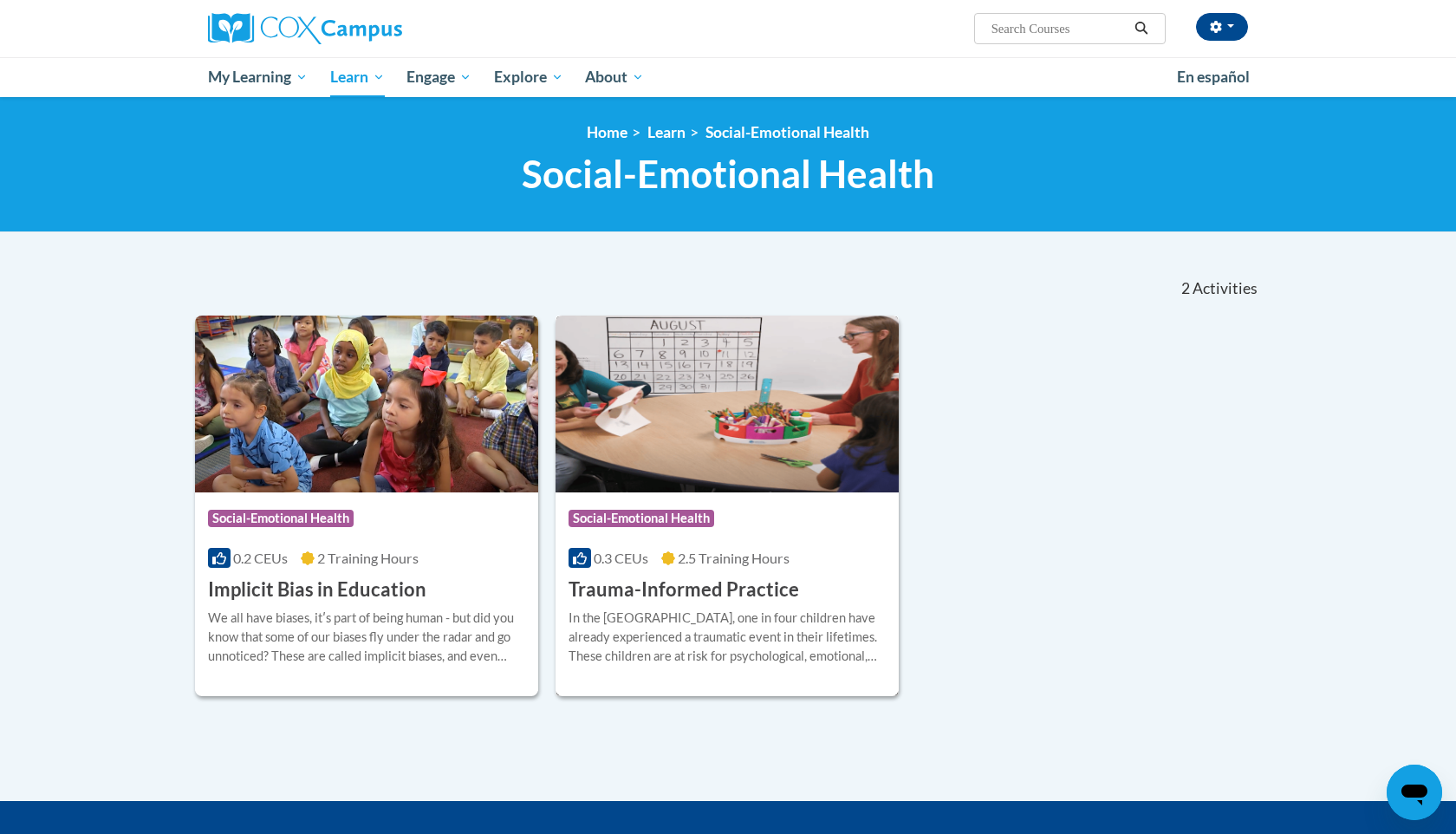
click at [675, 588] on h3 "Trauma-Informed Practice" at bounding box center [683, 589] width 231 height 27
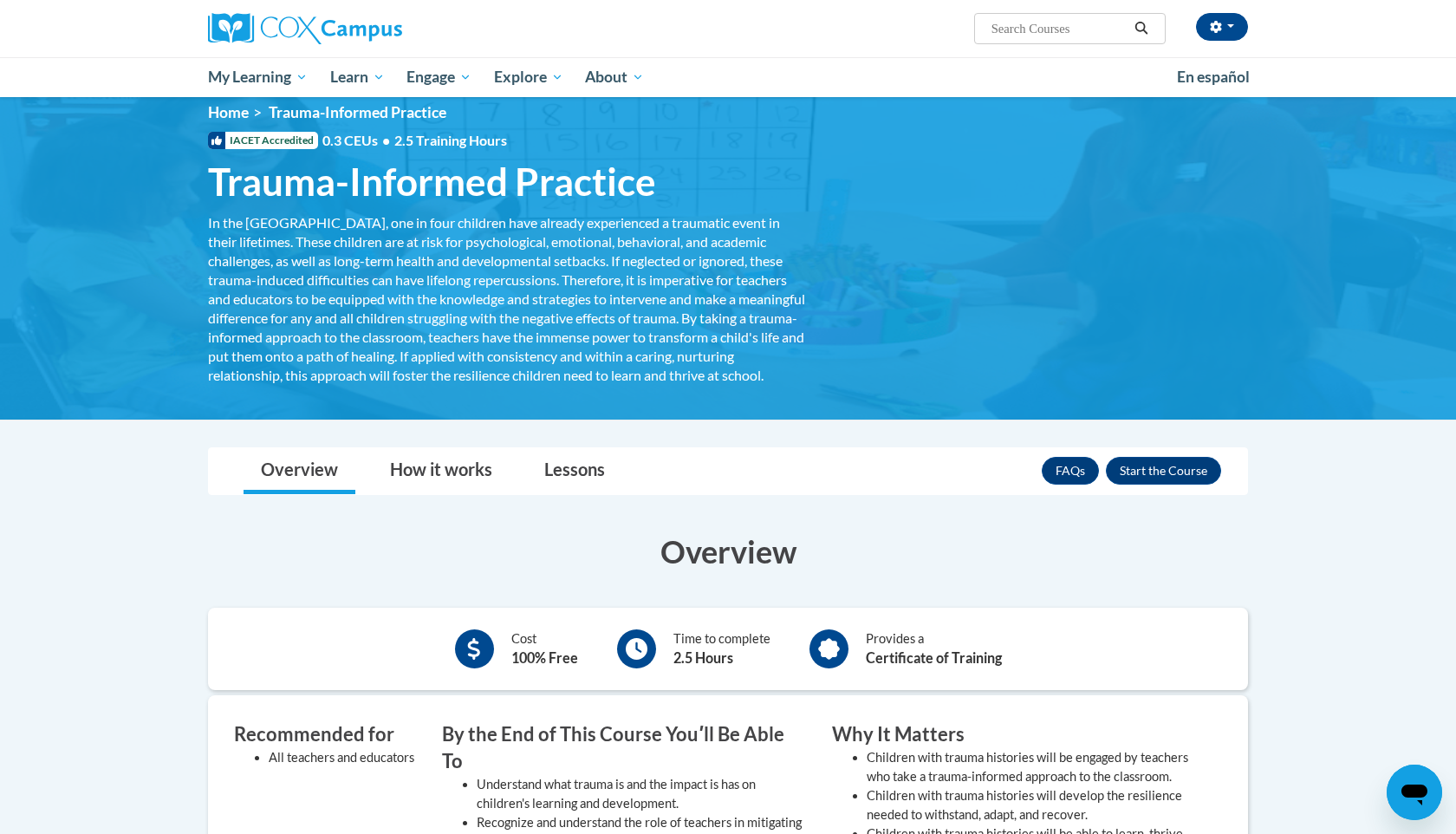
scroll to position [18, 0]
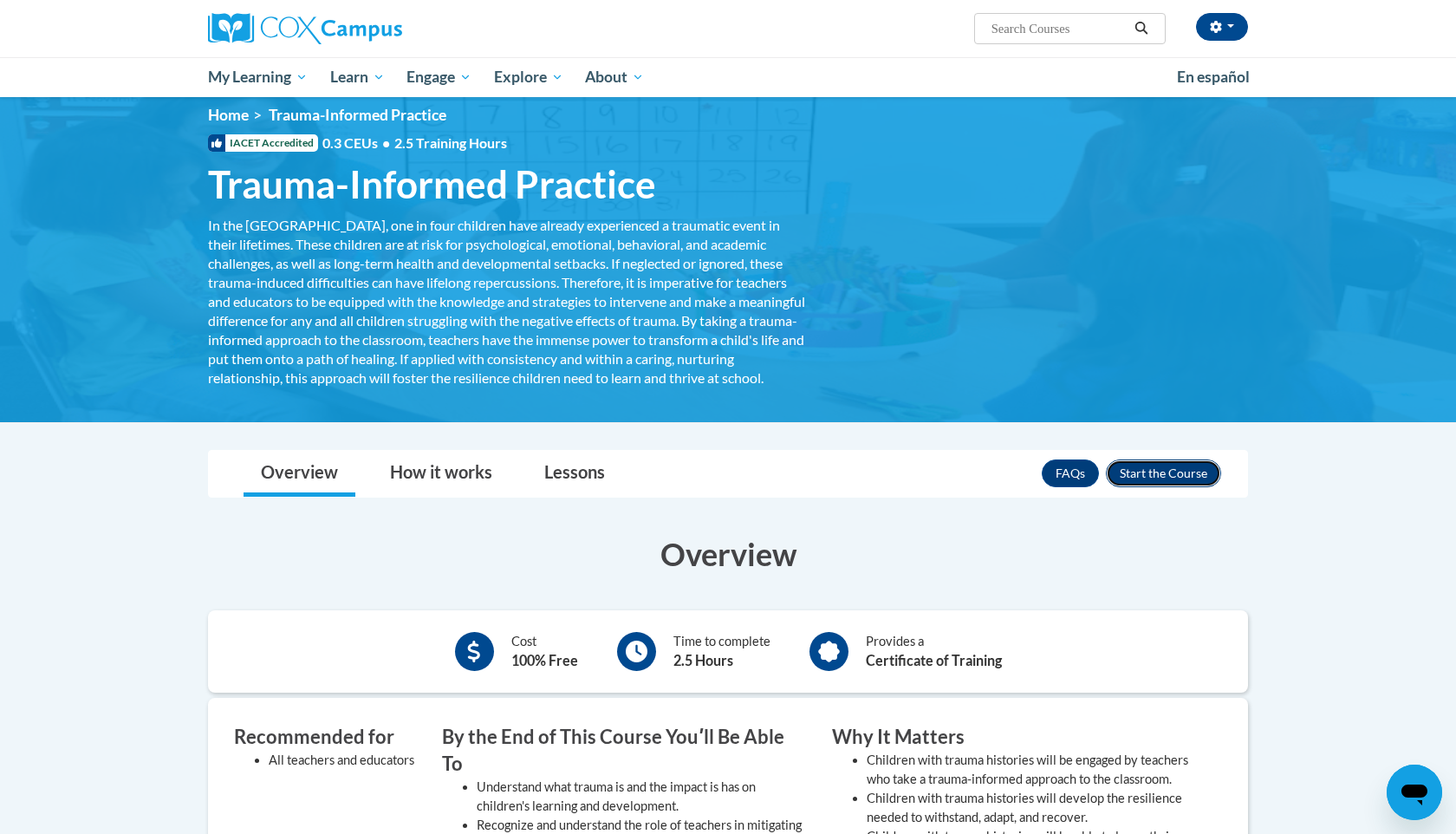
click at [1158, 487] on button "Enroll" at bounding box center [1163, 473] width 115 height 28
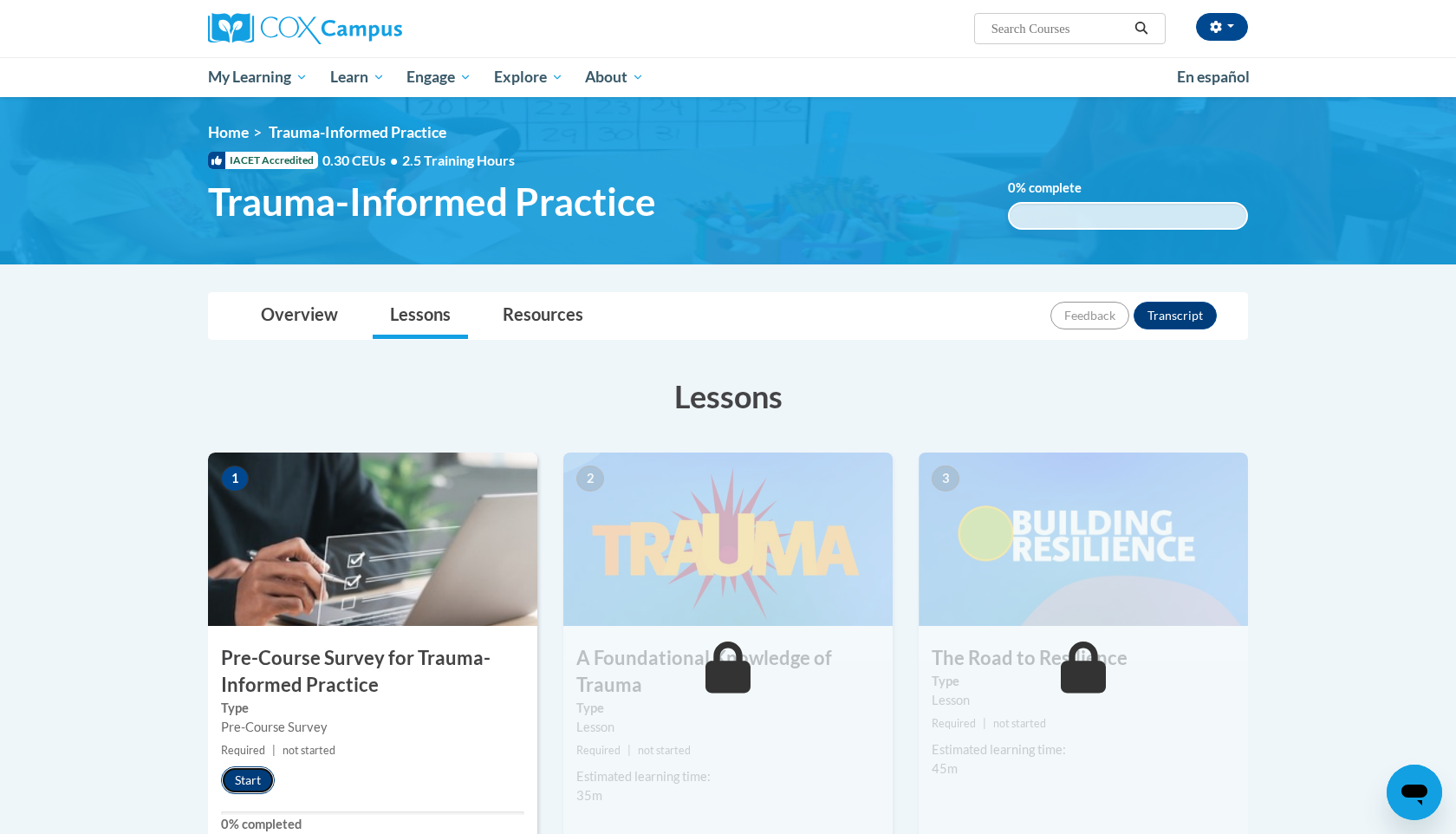
click at [251, 778] on button "Start" at bounding box center [248, 780] width 54 height 28
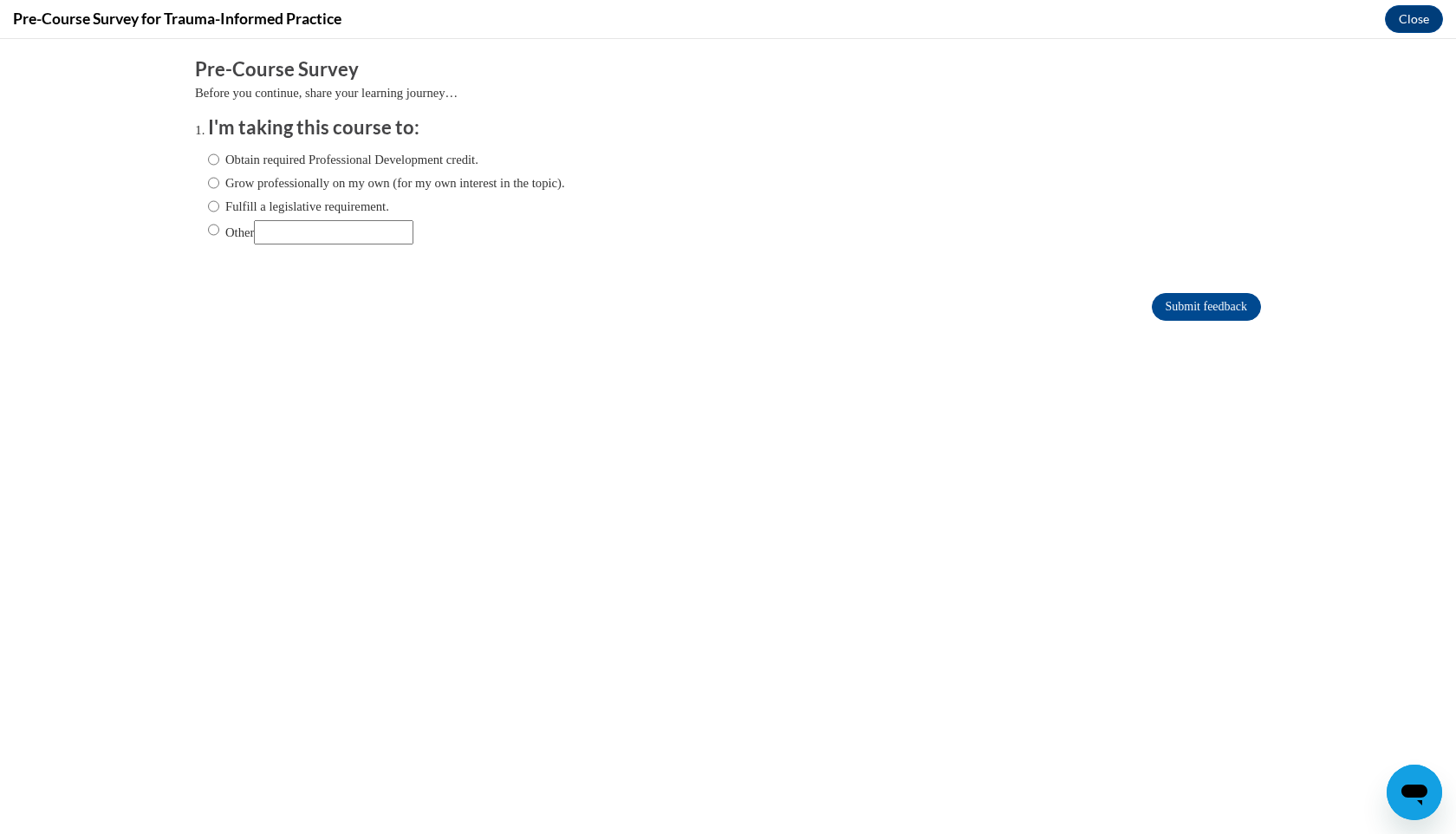
click at [323, 186] on label "Grow professionally on my own (for my own interest in the topic)." at bounding box center [386, 183] width 357 height 19
click at [219, 186] on input "Grow professionally on my own (for my own interest in the topic)." at bounding box center [213, 183] width 11 height 19
radio input "true"
click at [1223, 305] on input "Submit feedback" at bounding box center [1207, 307] width 109 height 28
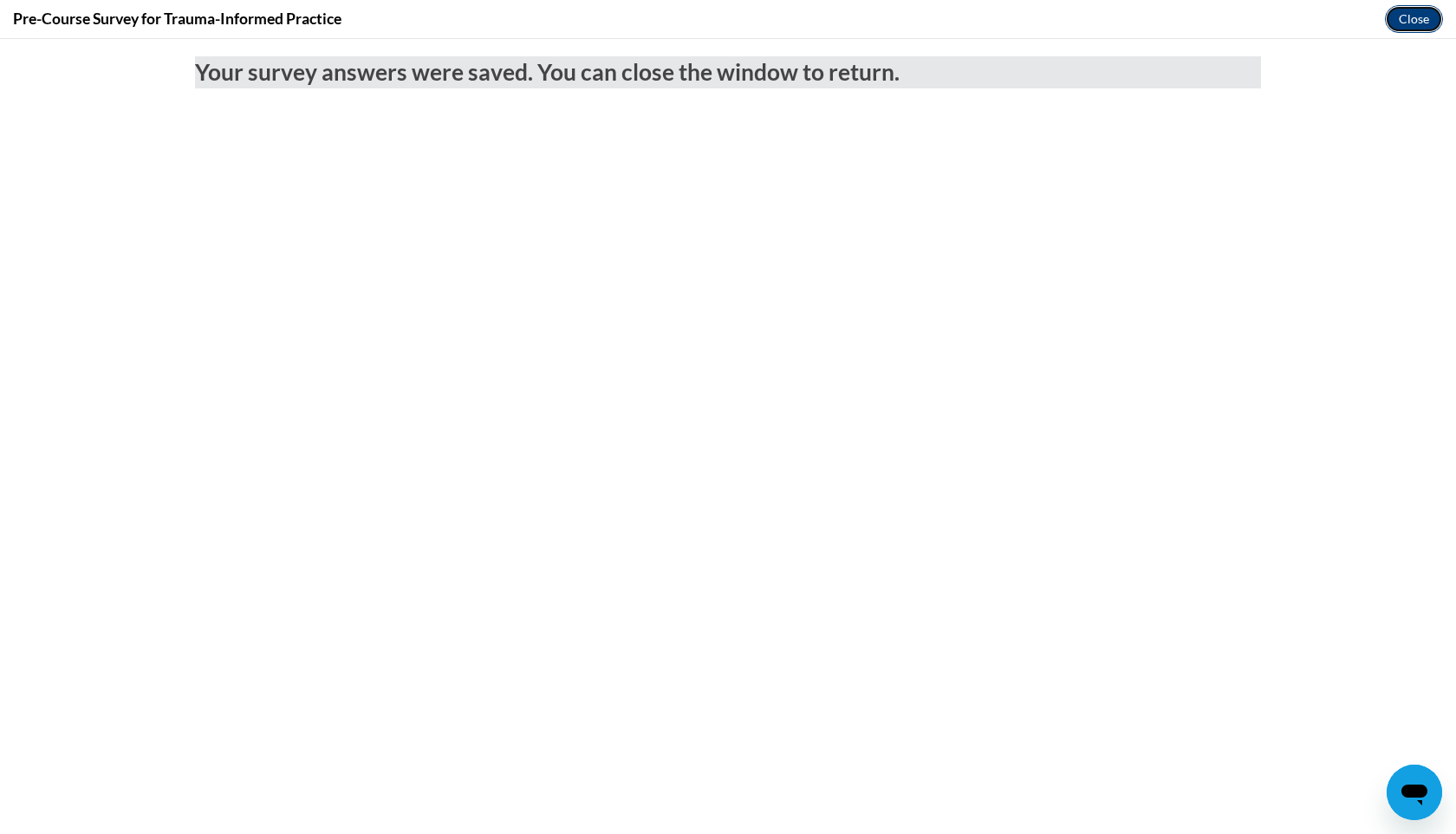
click at [1404, 19] on button "Close" at bounding box center [1413, 19] width 58 height 28
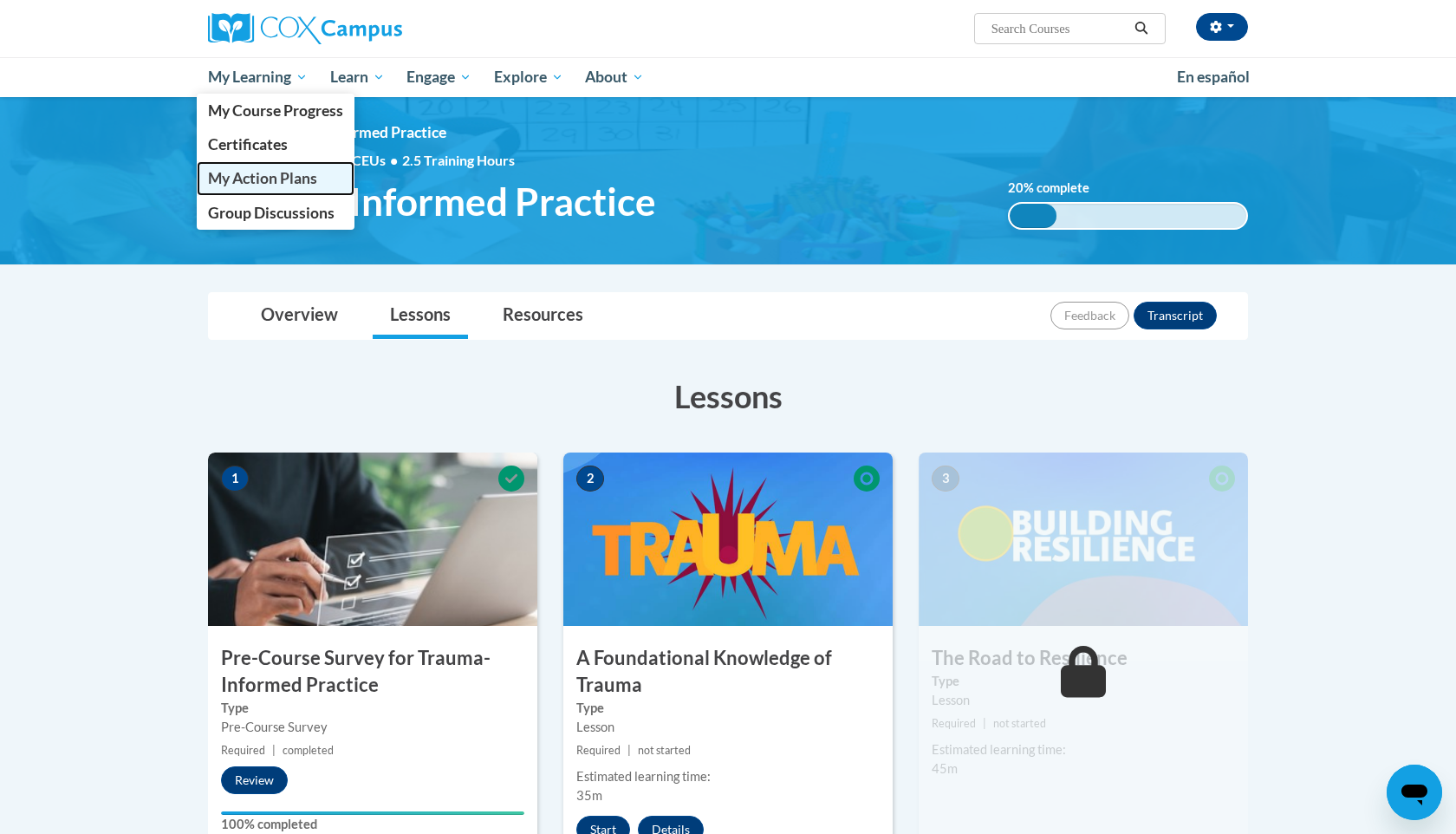
click at [239, 175] on span "My Action Plans" at bounding box center [262, 178] width 109 height 19
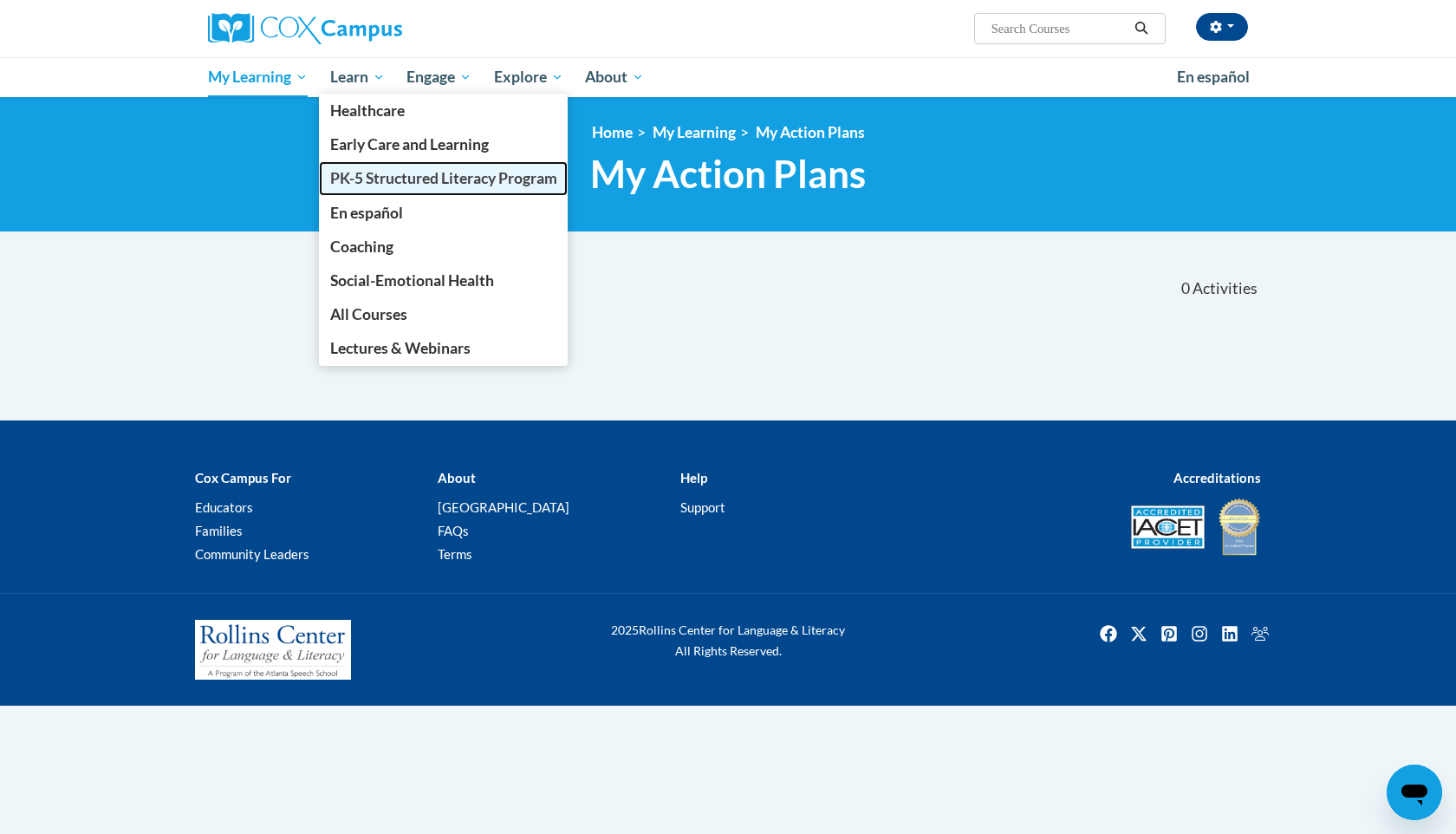
click at [336, 183] on span "PK-5 Structured Literacy Program" at bounding box center [443, 178] width 227 height 19
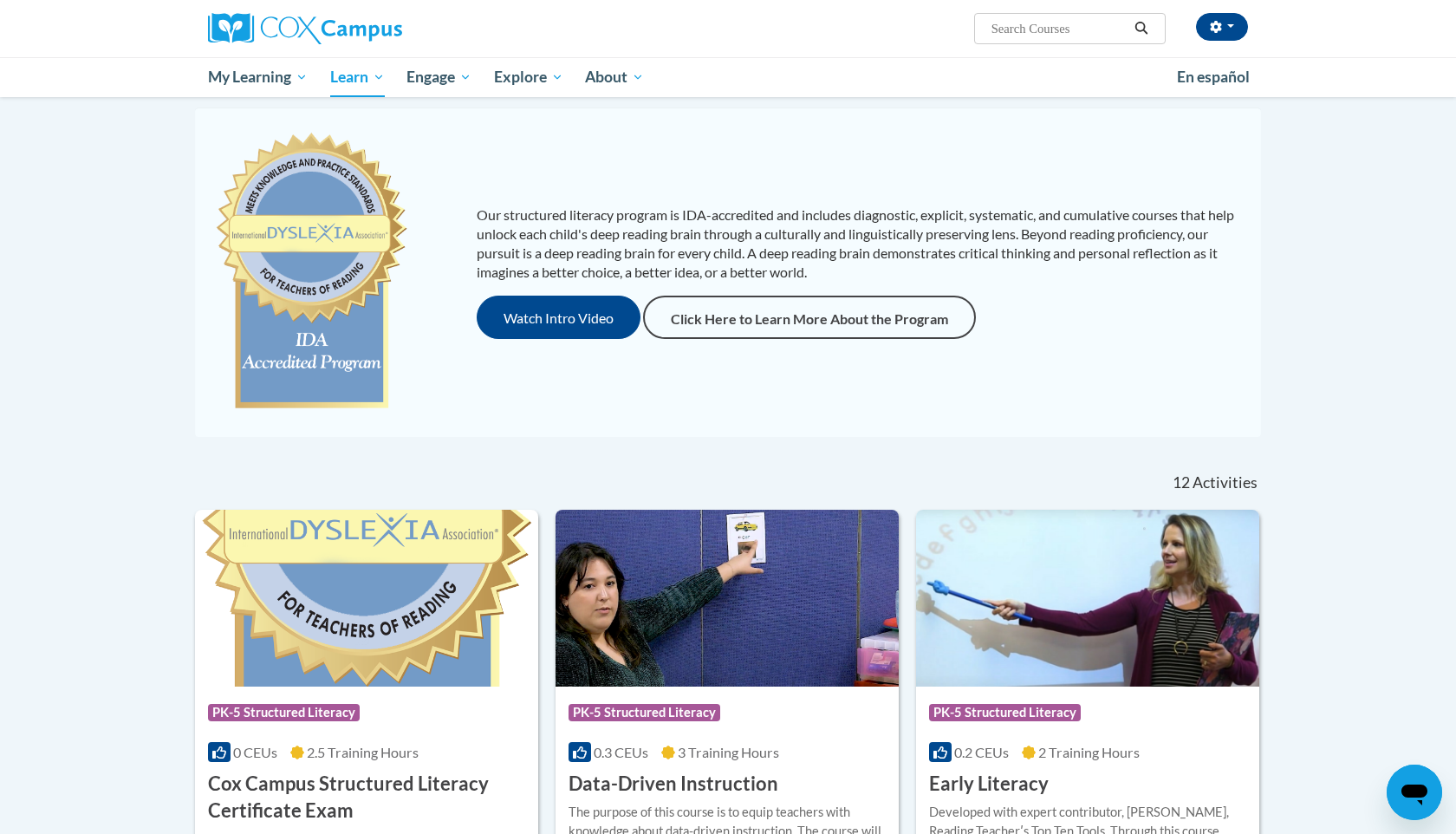
scroll to position [175, 0]
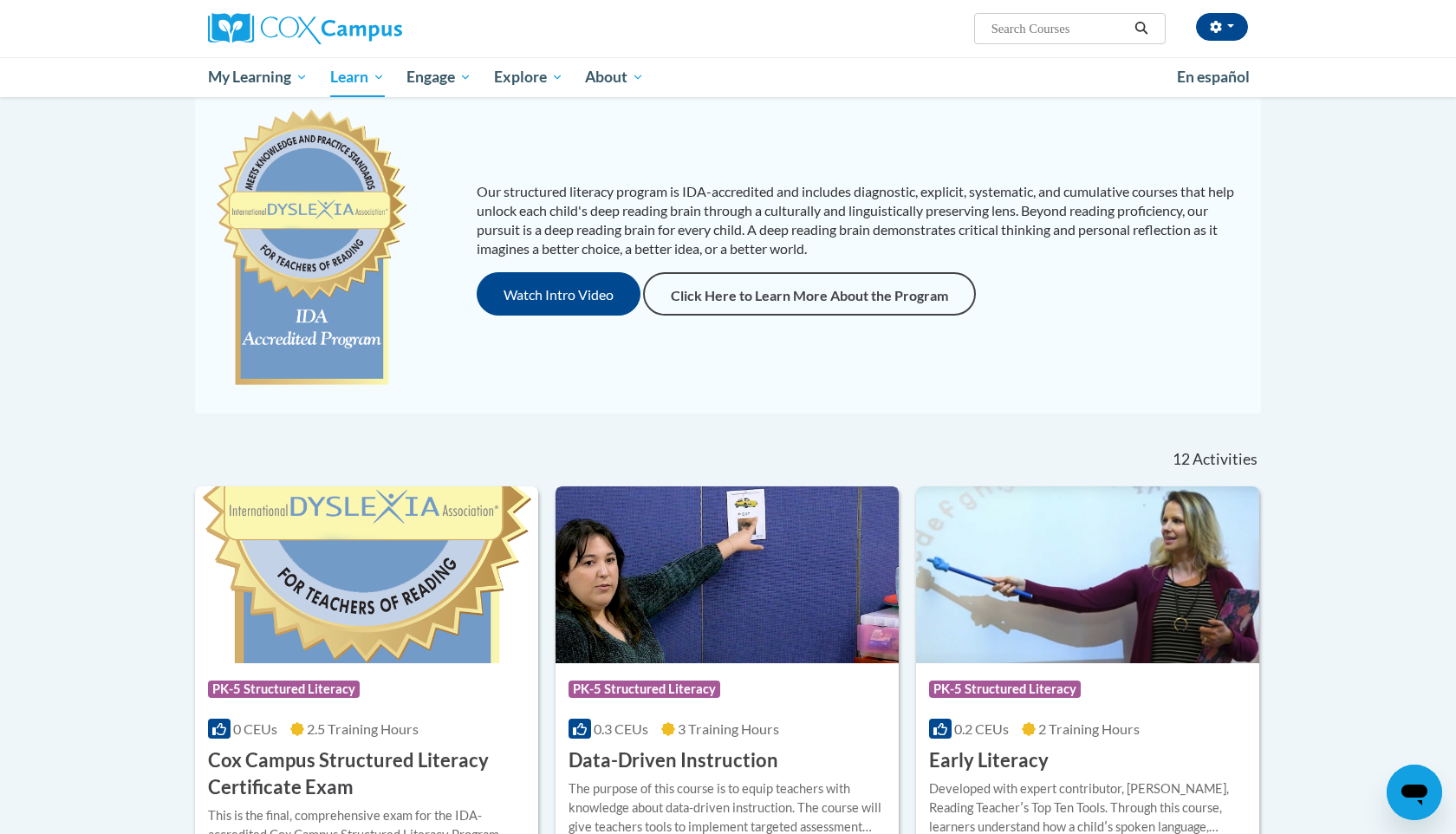
click at [737, 706] on div "Course Category: PK-5 Structured Literacy" at bounding box center [727, 691] width 317 height 39
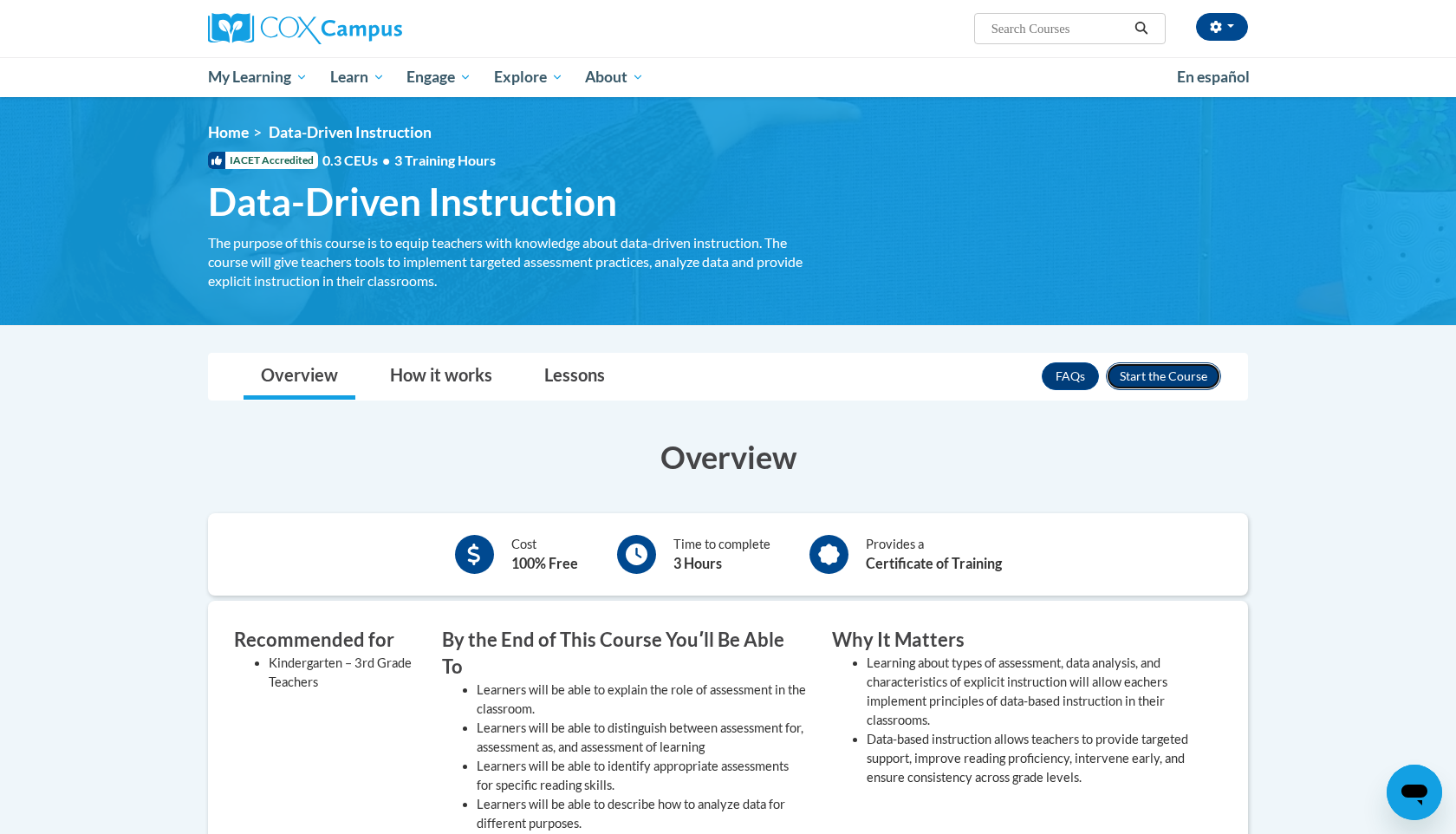
click at [1149, 372] on button "Enroll" at bounding box center [1163, 377] width 115 height 28
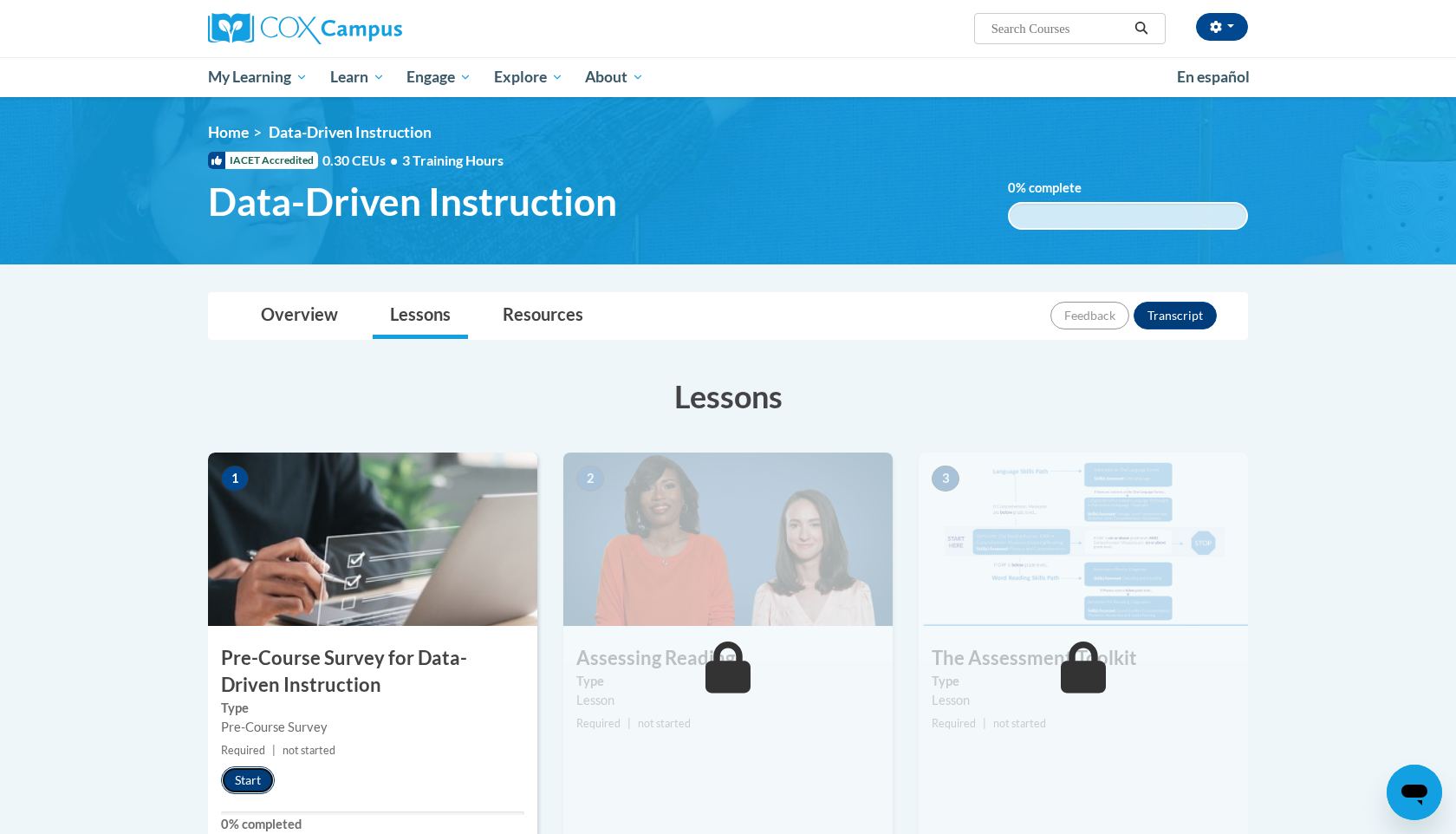
click at [246, 785] on button "Start" at bounding box center [248, 780] width 54 height 28
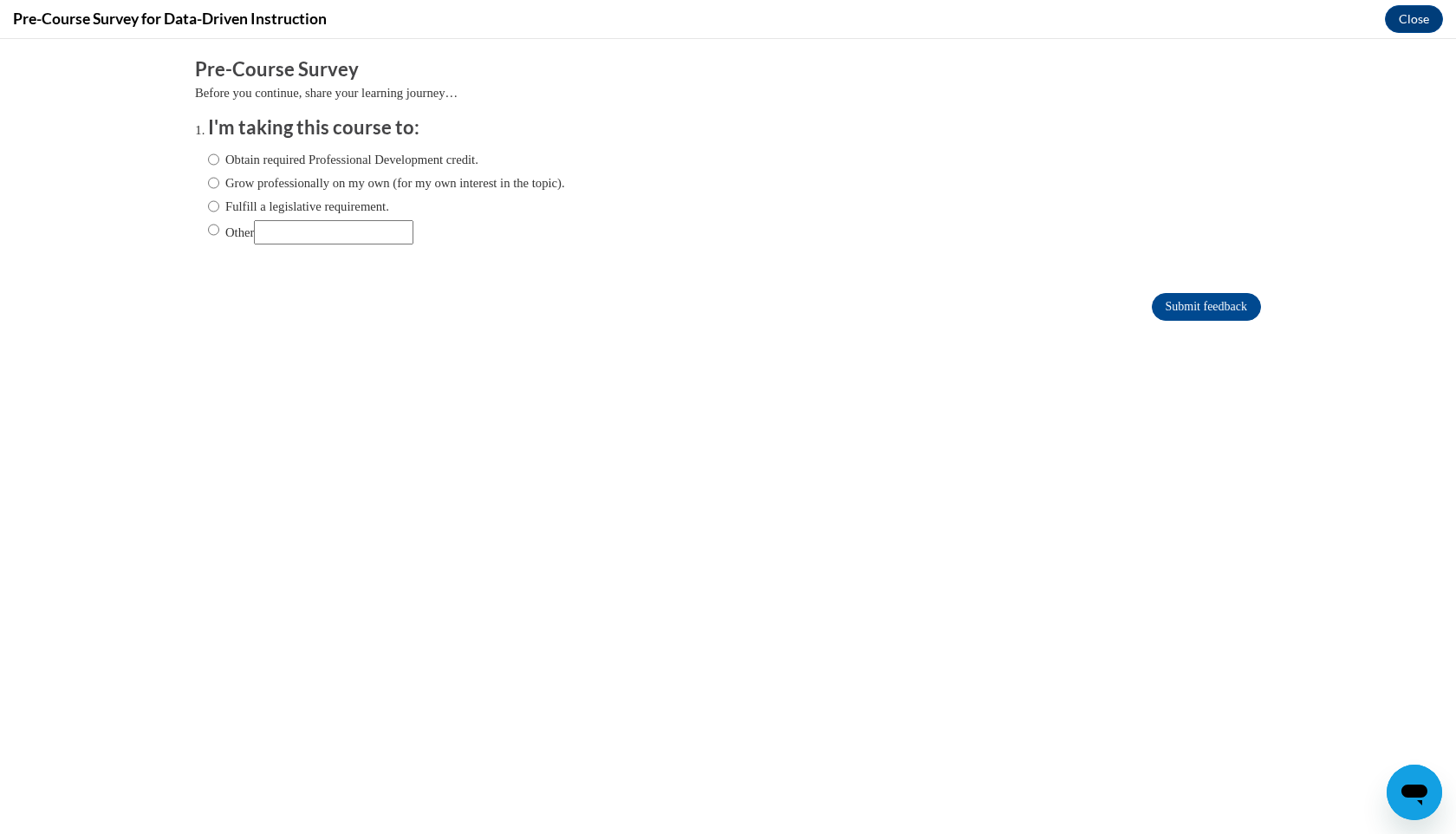
click at [269, 181] on label "Grow professionally on my own (for my own interest in the topic)." at bounding box center [386, 183] width 357 height 19
click at [219, 181] on input "Grow professionally on my own (for my own interest in the topic)." at bounding box center [213, 183] width 11 height 19
radio input "true"
click at [445, 158] on label "Obtain required Professional Development credit." at bounding box center [342, 160] width 270 height 19
click at [219, 158] on input "Obtain required Professional Development credit." at bounding box center [213, 160] width 11 height 19
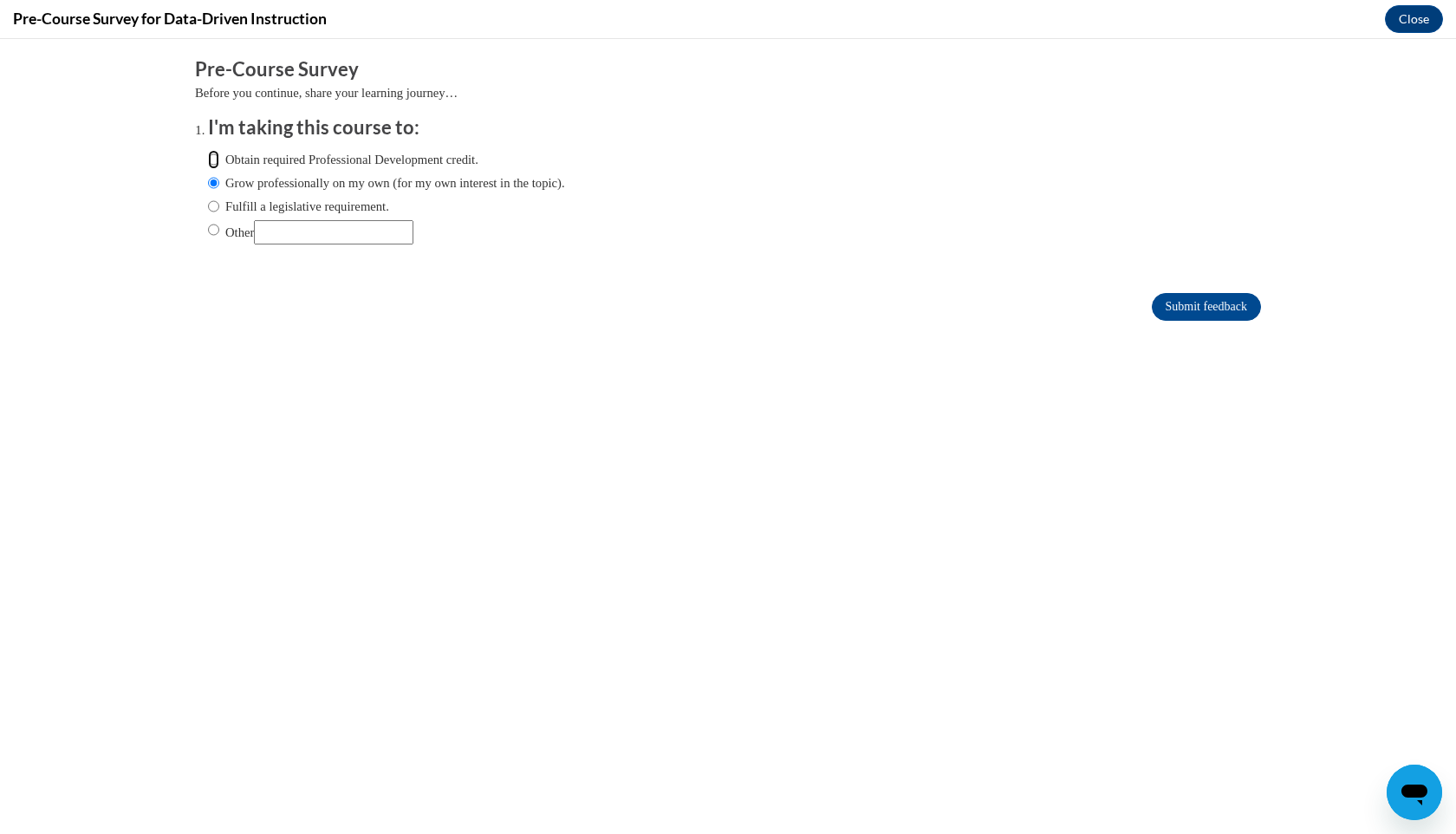
radio input "true"
click at [1208, 301] on input "Submit feedback" at bounding box center [1207, 307] width 109 height 28
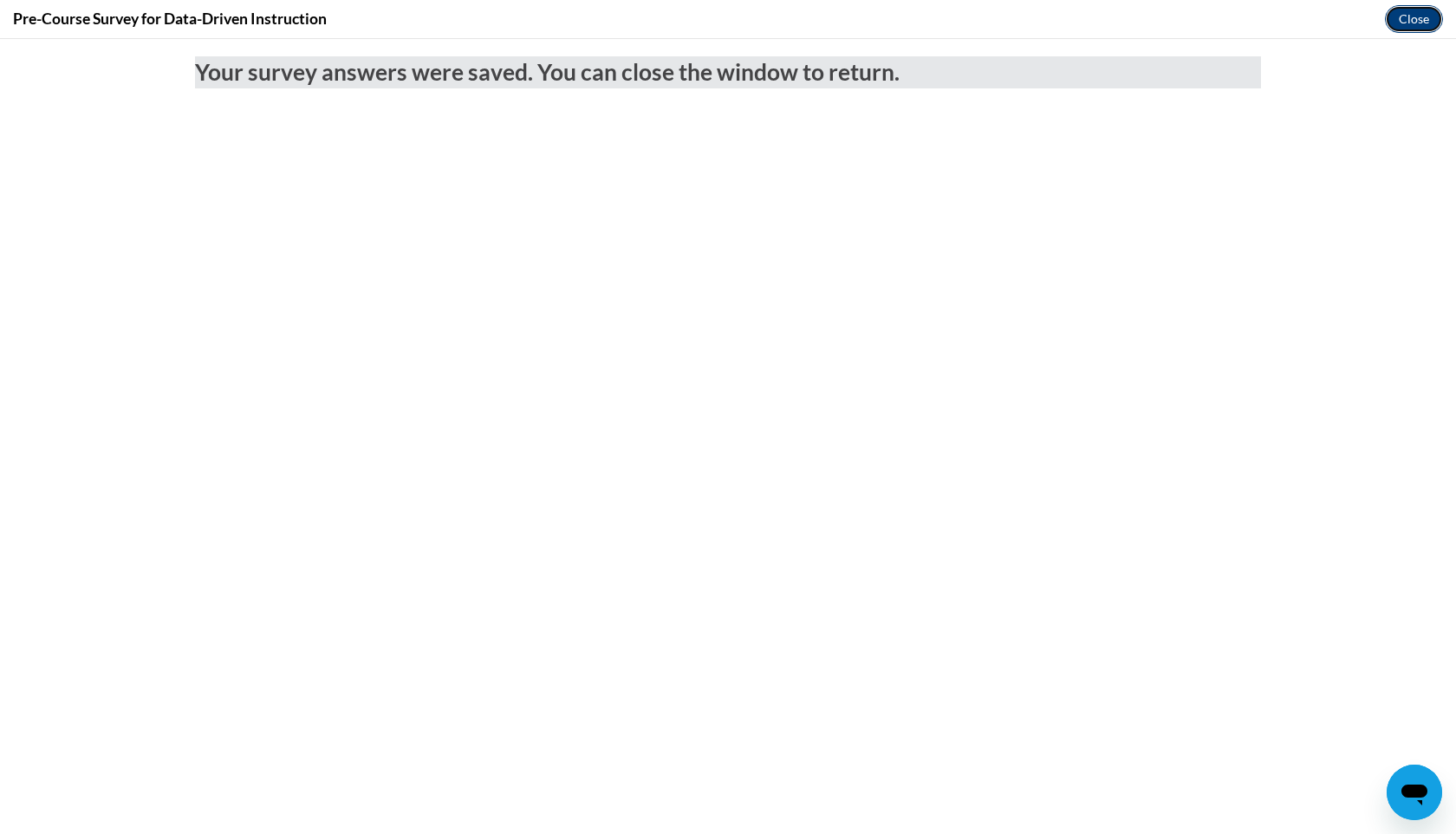
click at [1418, 19] on button "Close" at bounding box center [1413, 19] width 58 height 28
